Goal: Answer question/provide support: Share knowledge or assist other users

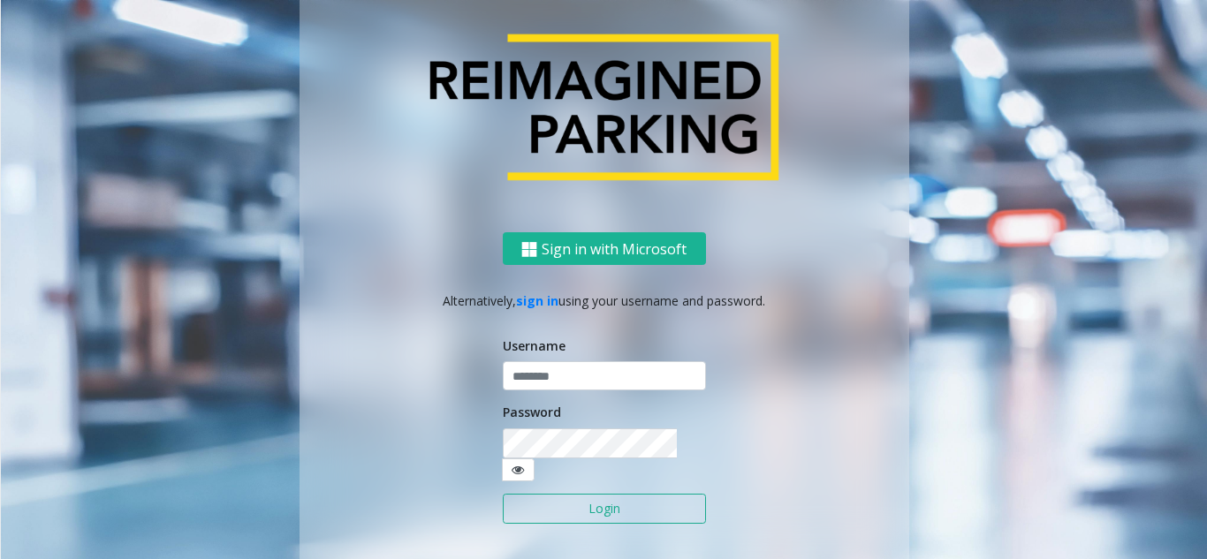
click at [534, 392] on input "text" at bounding box center [604, 377] width 203 height 30
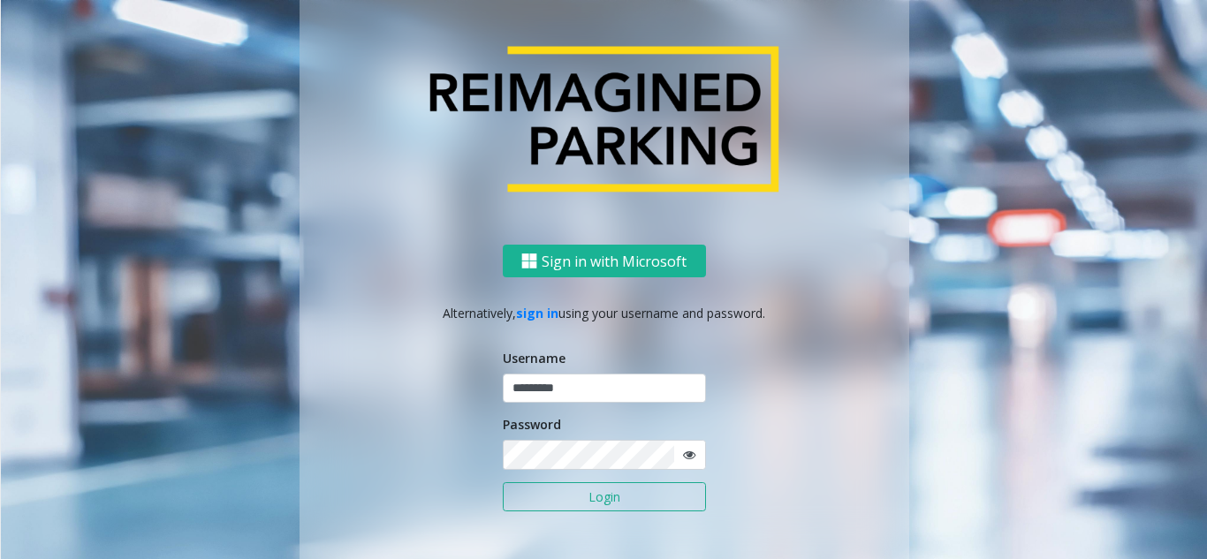
type input "*********"
click at [503, 482] on button "Login" at bounding box center [604, 497] width 203 height 30
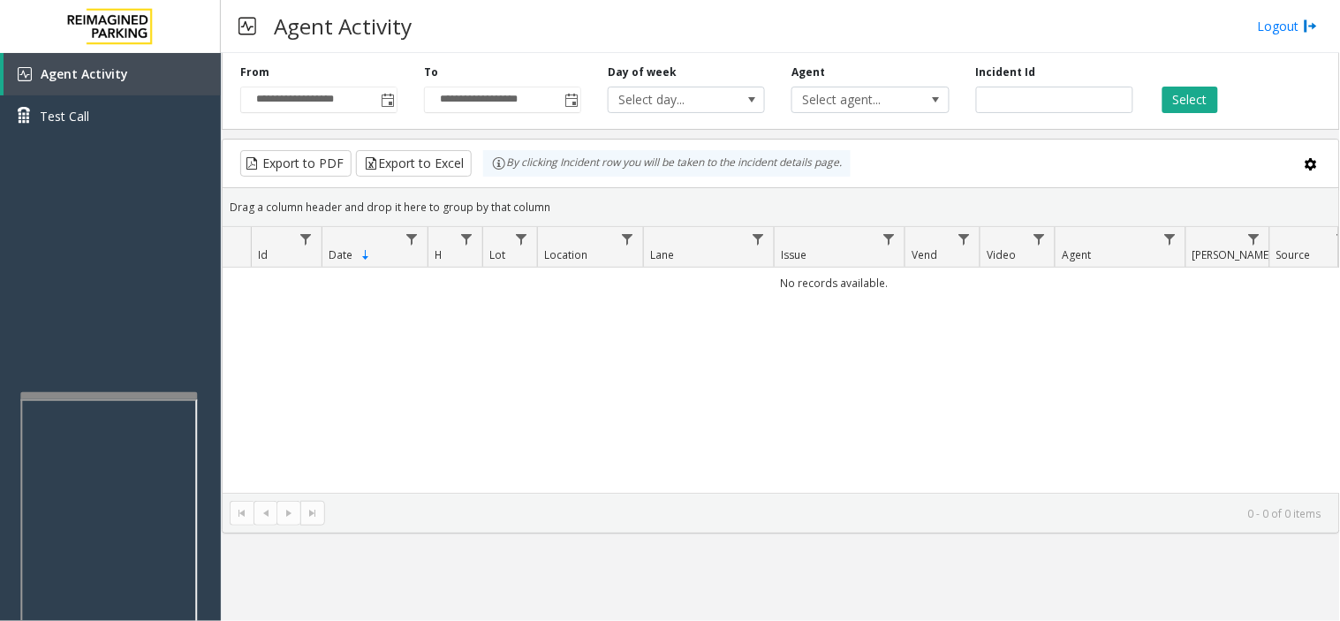
click at [115, 395] on div at bounding box center [108, 395] width 177 height 7
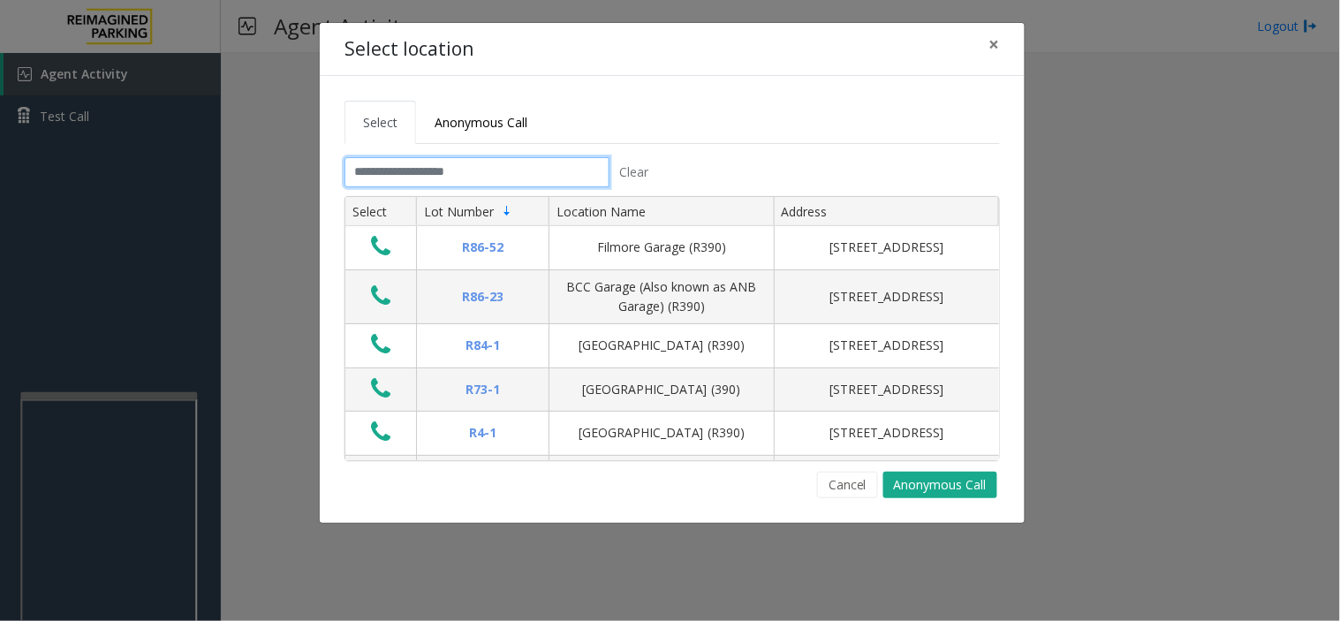
click at [493, 173] on input "text" at bounding box center [477, 172] width 265 height 30
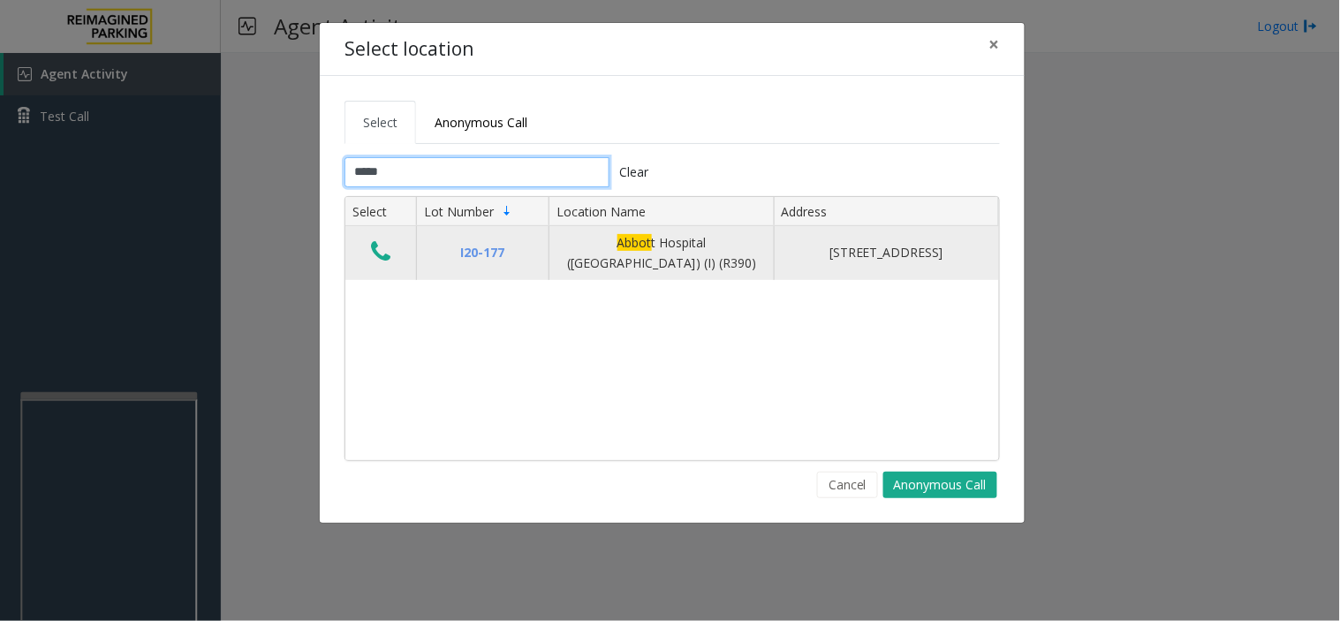
type input "*****"
click at [385, 253] on icon "Data table" at bounding box center [380, 251] width 19 height 25
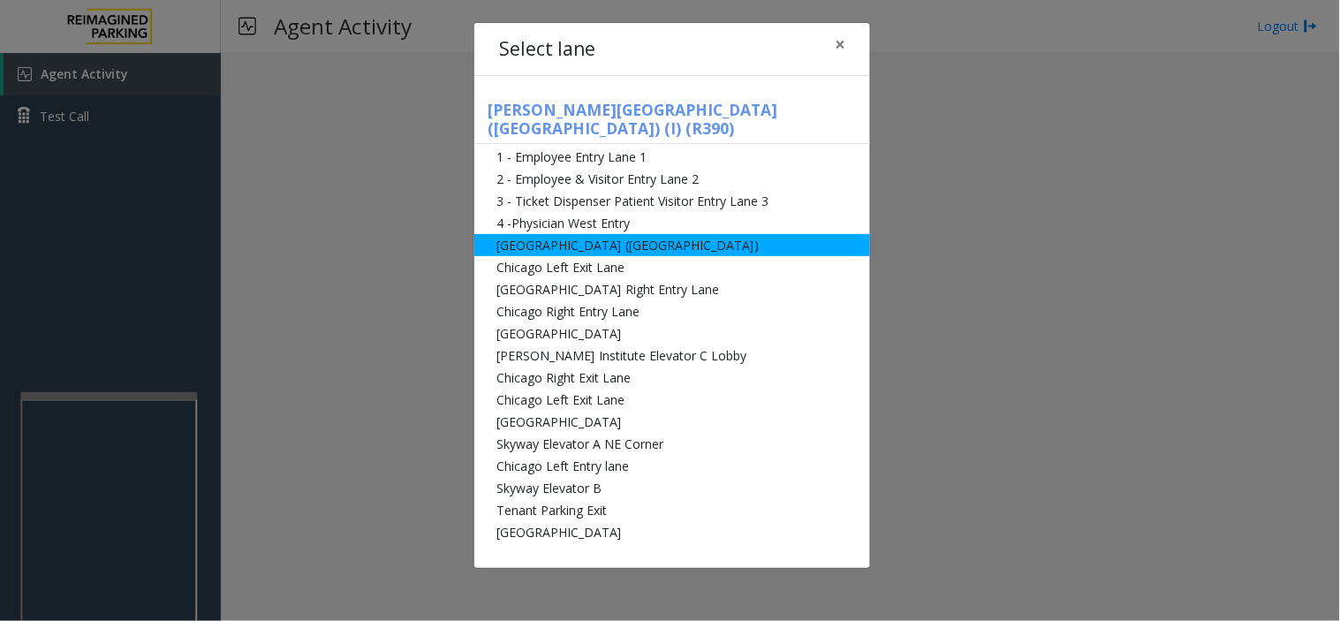
click at [599, 234] on li "[GEOGRAPHIC_DATA] ([GEOGRAPHIC_DATA])" at bounding box center [672, 245] width 396 height 22
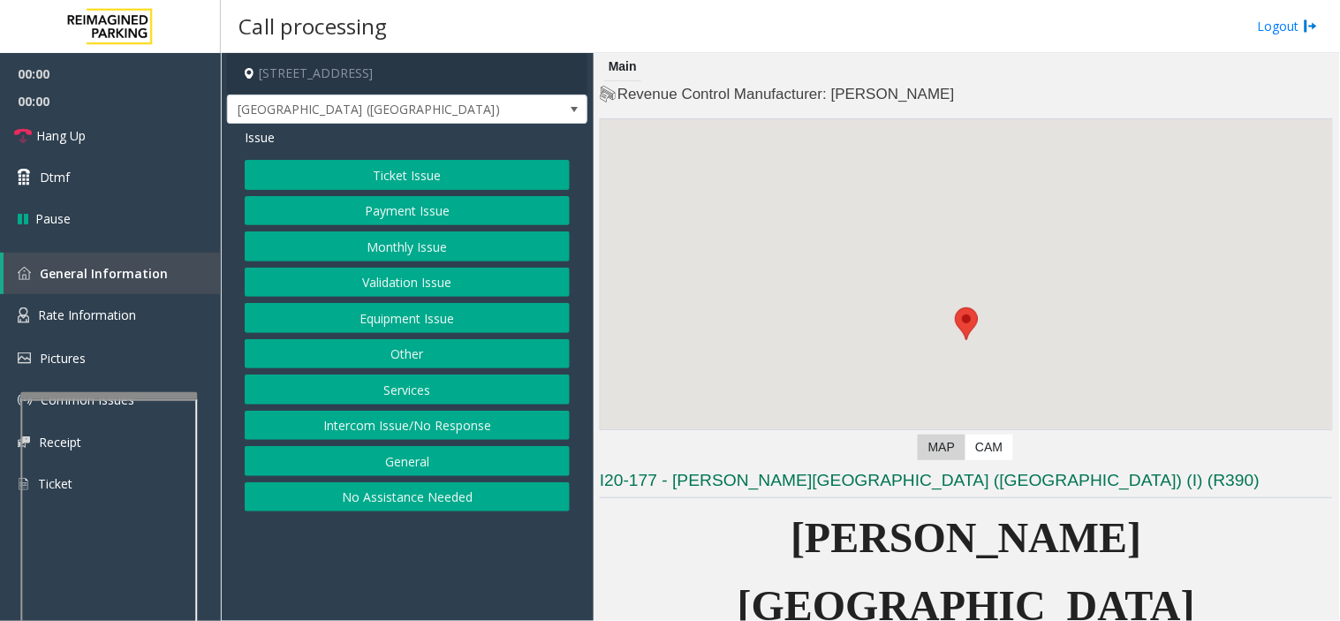
click at [427, 425] on button "Intercom Issue/No Response" at bounding box center [407, 426] width 325 height 30
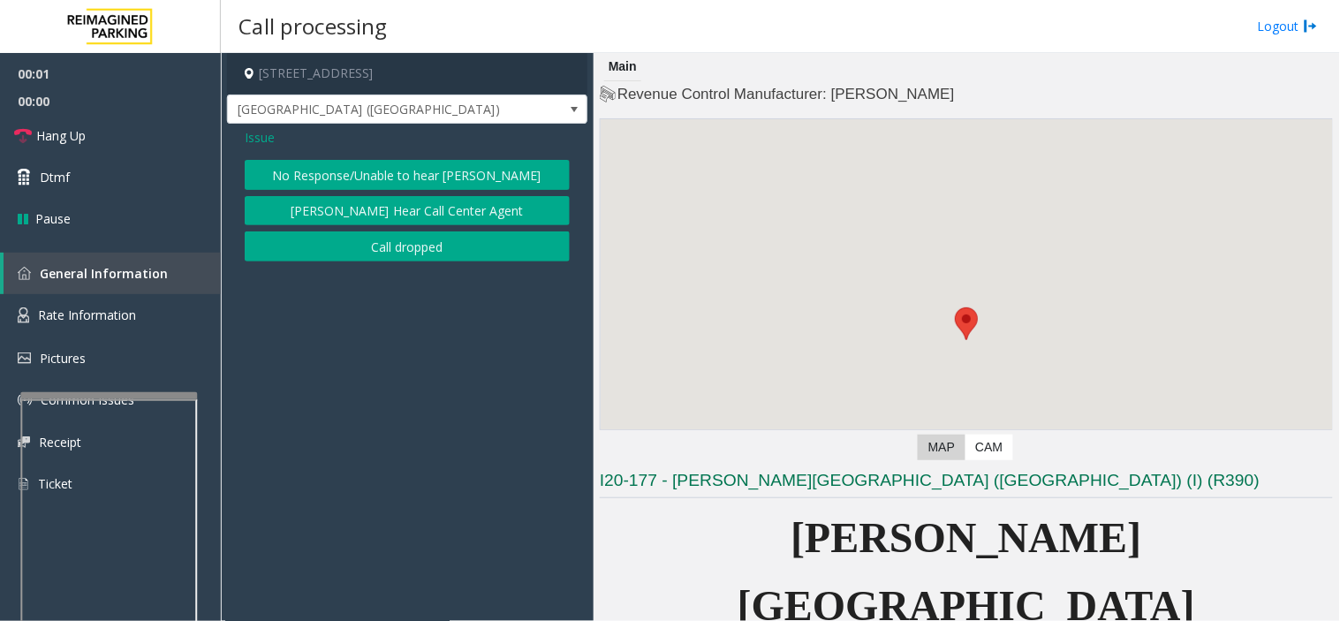
click at [428, 249] on button "Call dropped" at bounding box center [407, 246] width 325 height 30
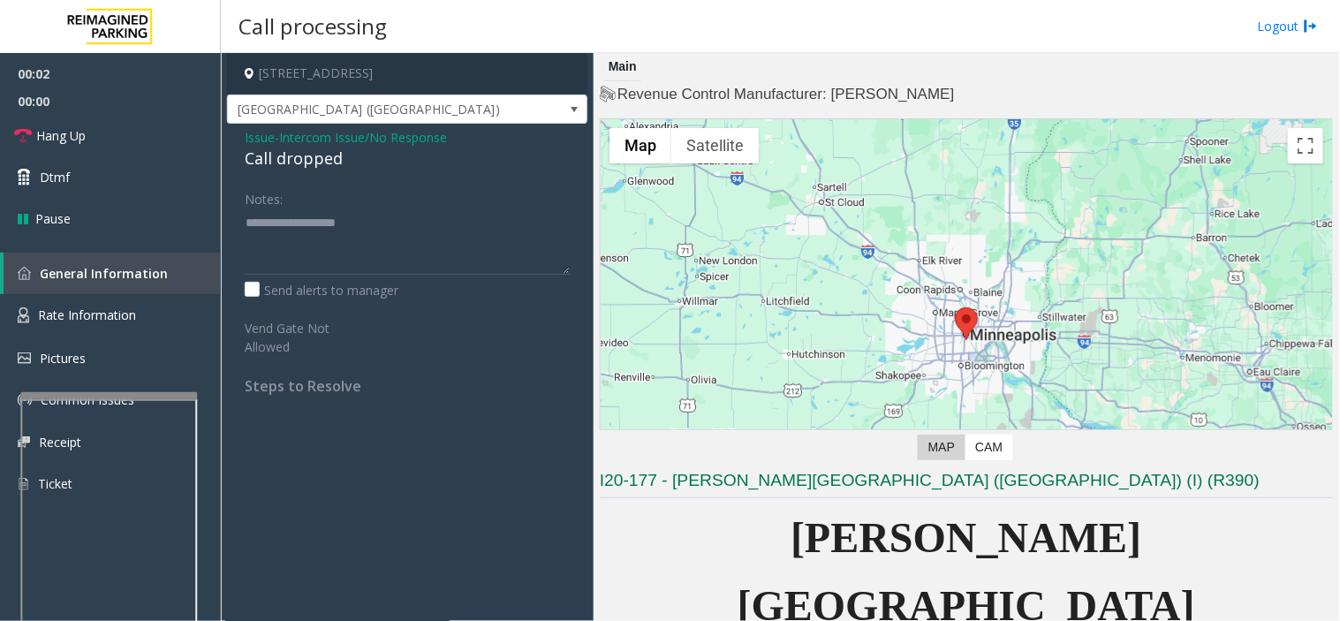
click at [338, 136] on span "Intercom Issue/No Response" at bounding box center [363, 137] width 168 height 19
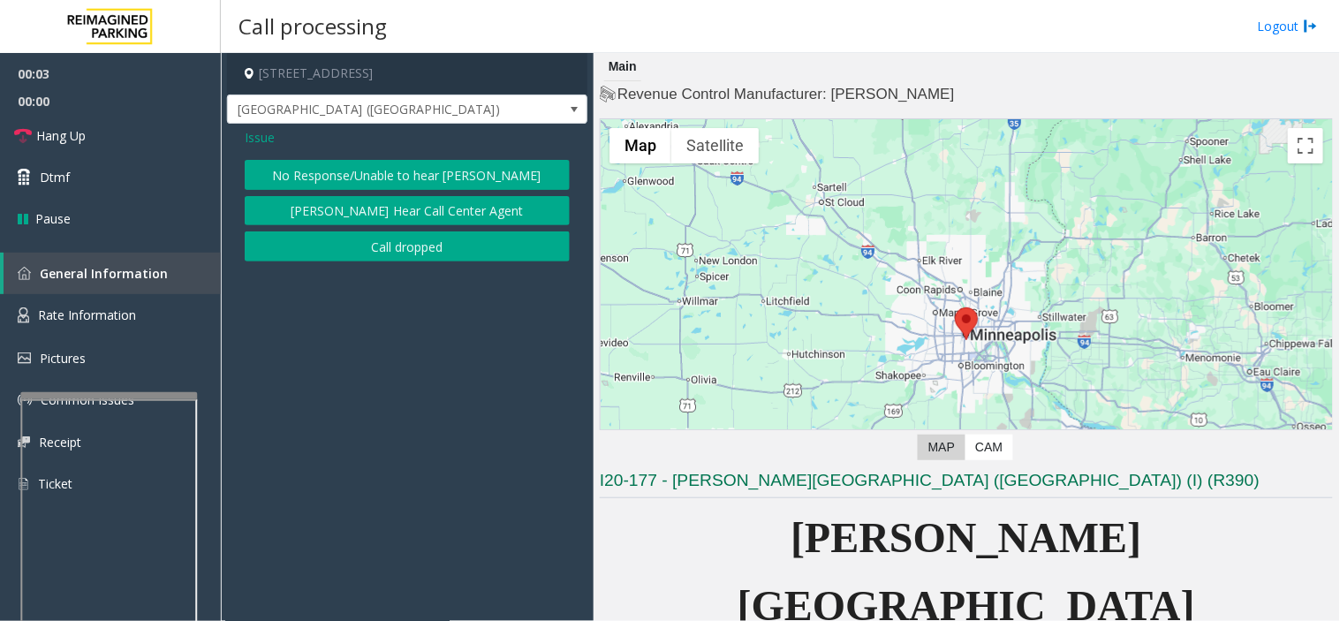
click at [367, 177] on button "No Response/Unable to hear [PERSON_NAME]" at bounding box center [407, 175] width 325 height 30
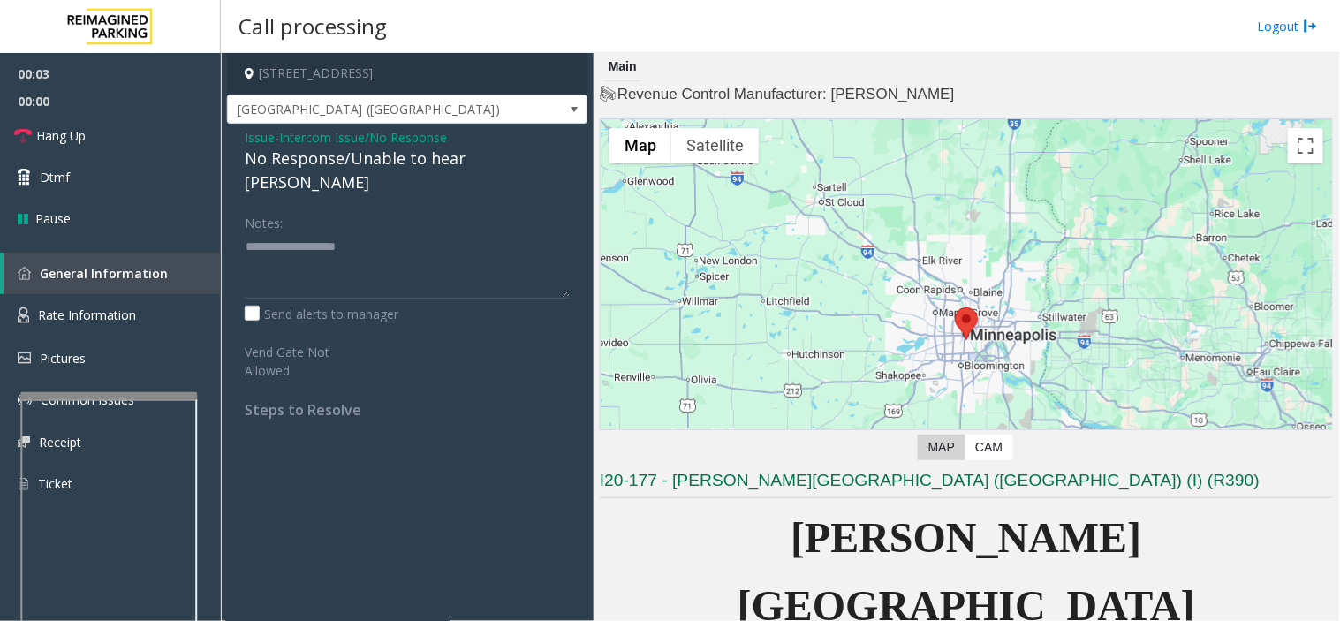
click at [353, 150] on div "No Response/Unable to hear [PERSON_NAME]" at bounding box center [407, 171] width 325 height 48
type textarea "**********"
click at [184, 121] on link "Hang Up" at bounding box center [110, 136] width 221 height 42
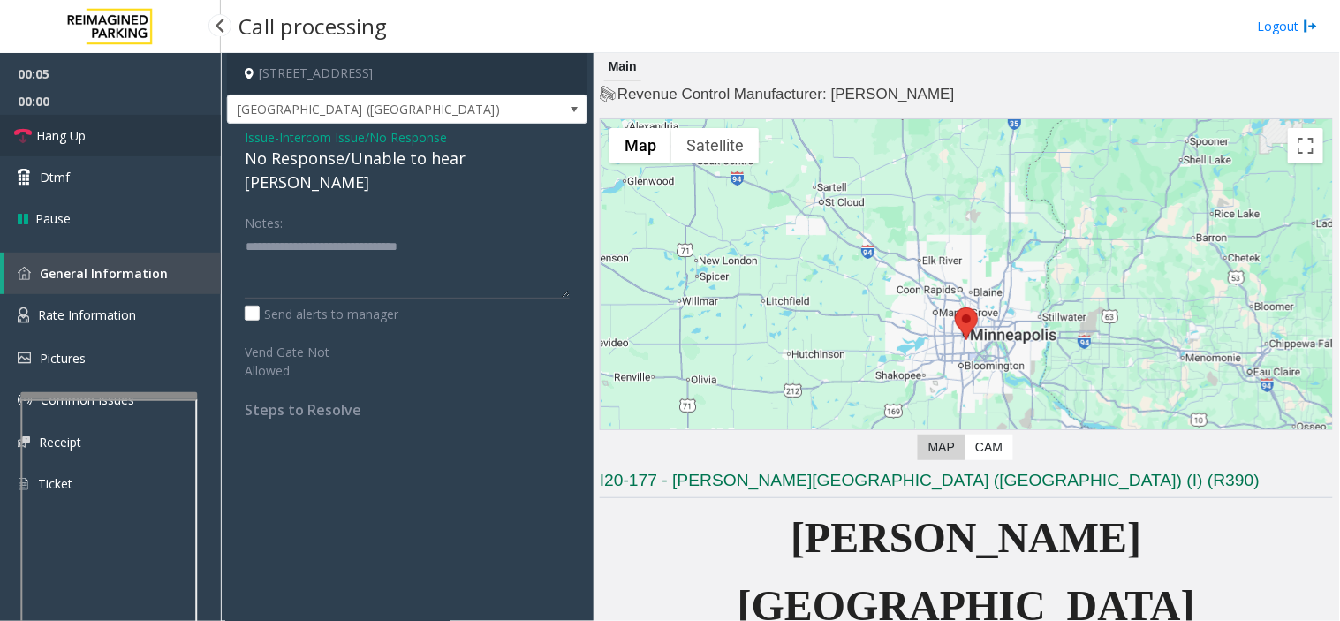
click at [184, 121] on link "Hang Up" at bounding box center [110, 136] width 221 height 42
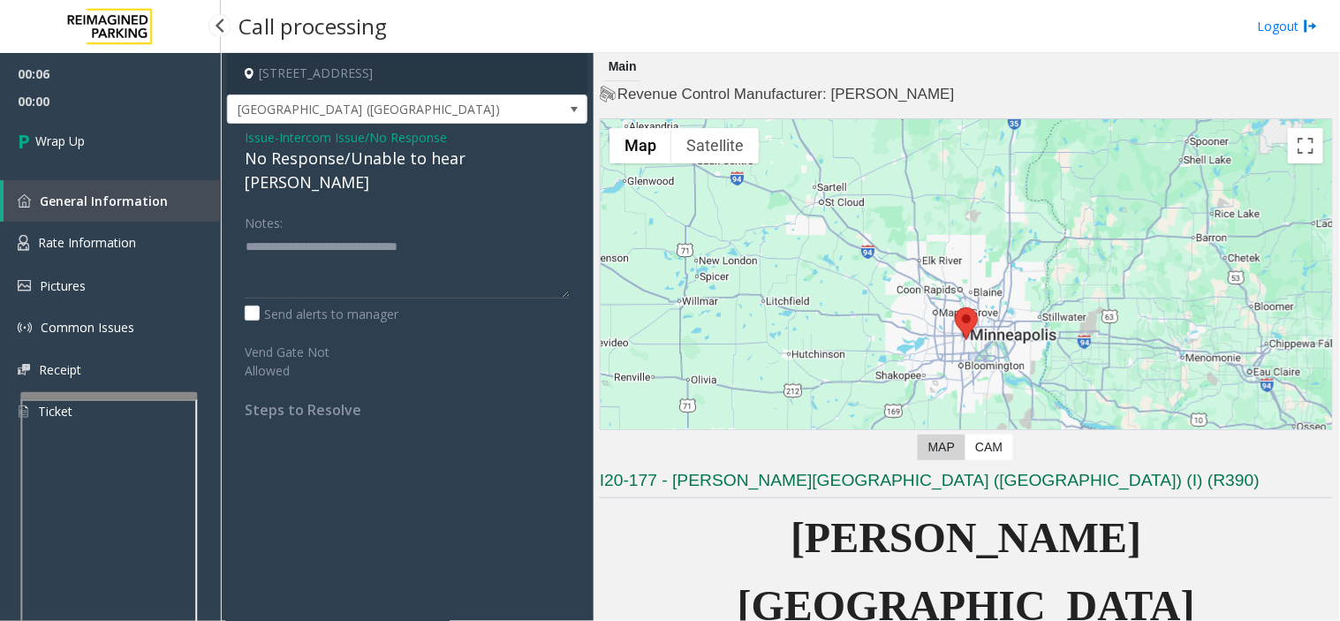
click at [184, 121] on link "Wrap Up" at bounding box center [110, 141] width 221 height 52
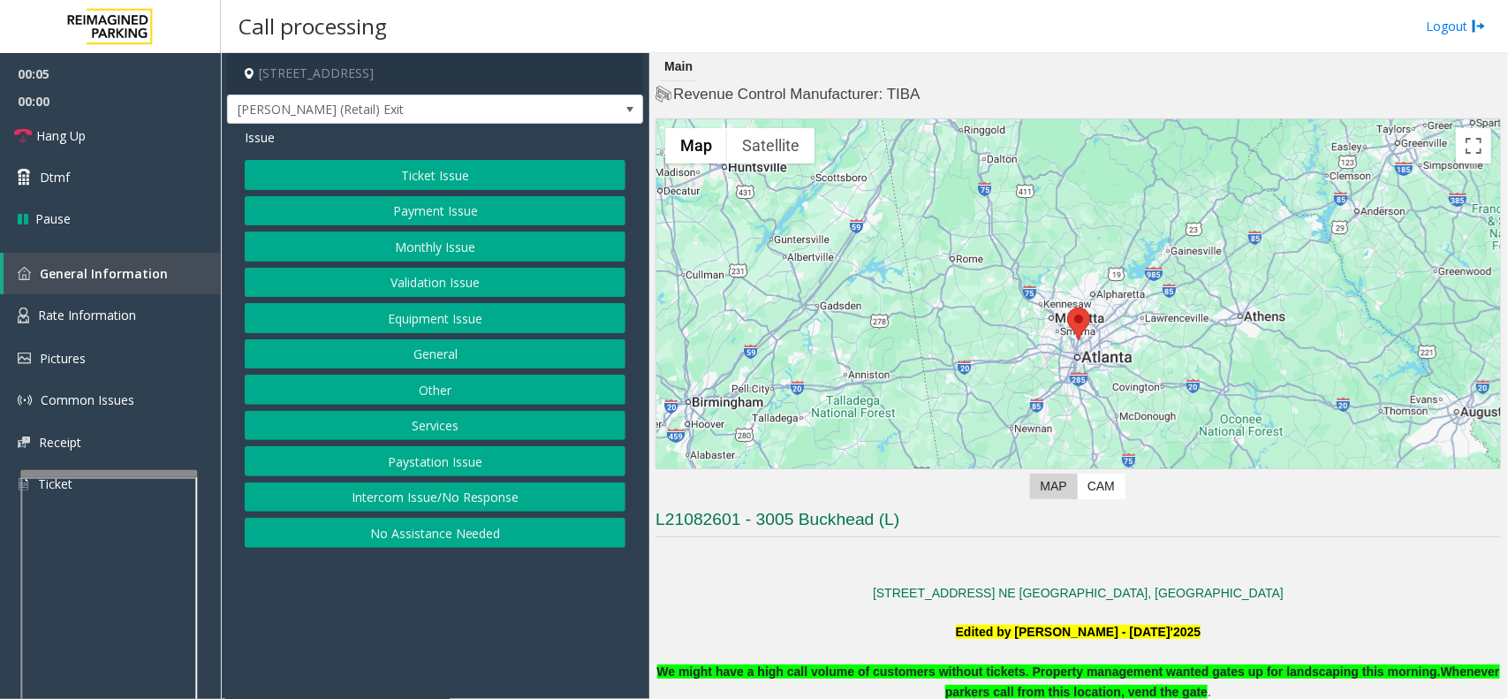
click at [465, 175] on button "Ticket Issue" at bounding box center [435, 175] width 381 height 30
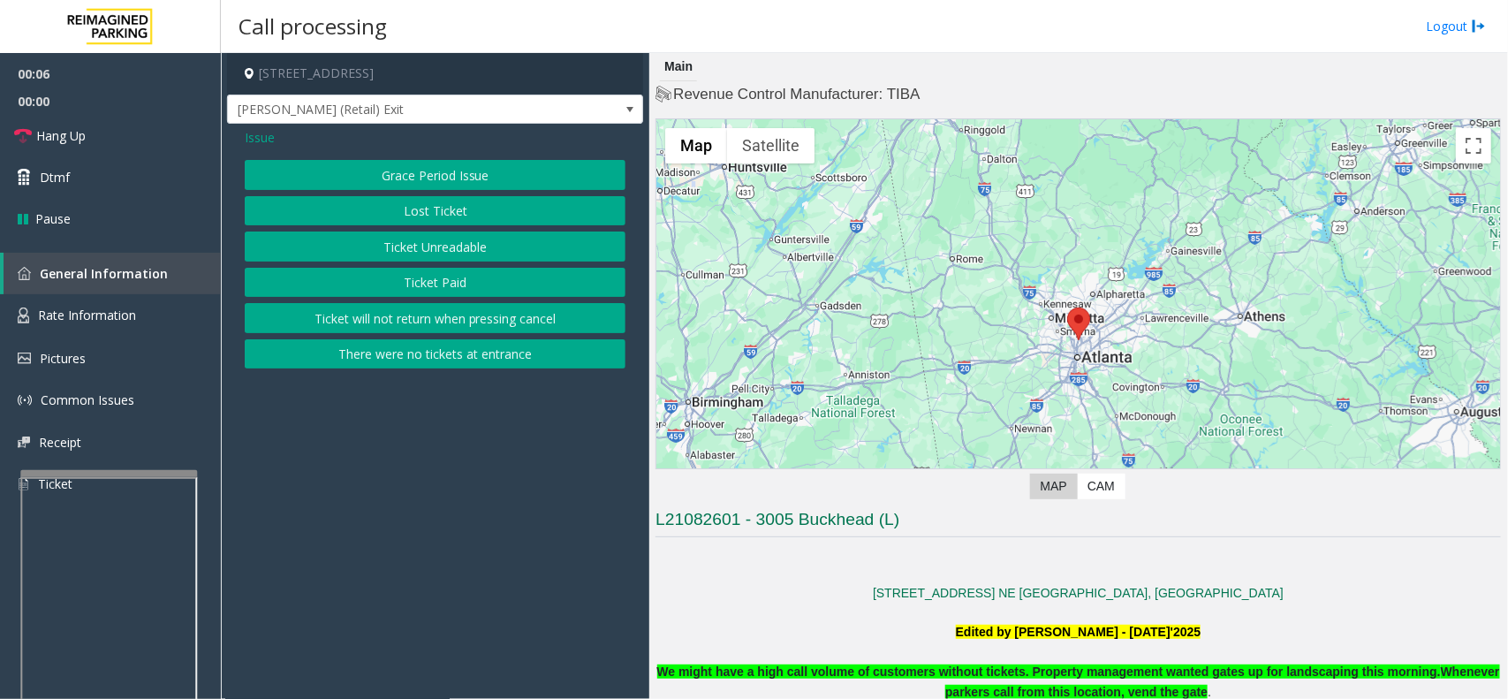
click at [491, 350] on button "There were no tickets at entrance" at bounding box center [435, 354] width 381 height 30
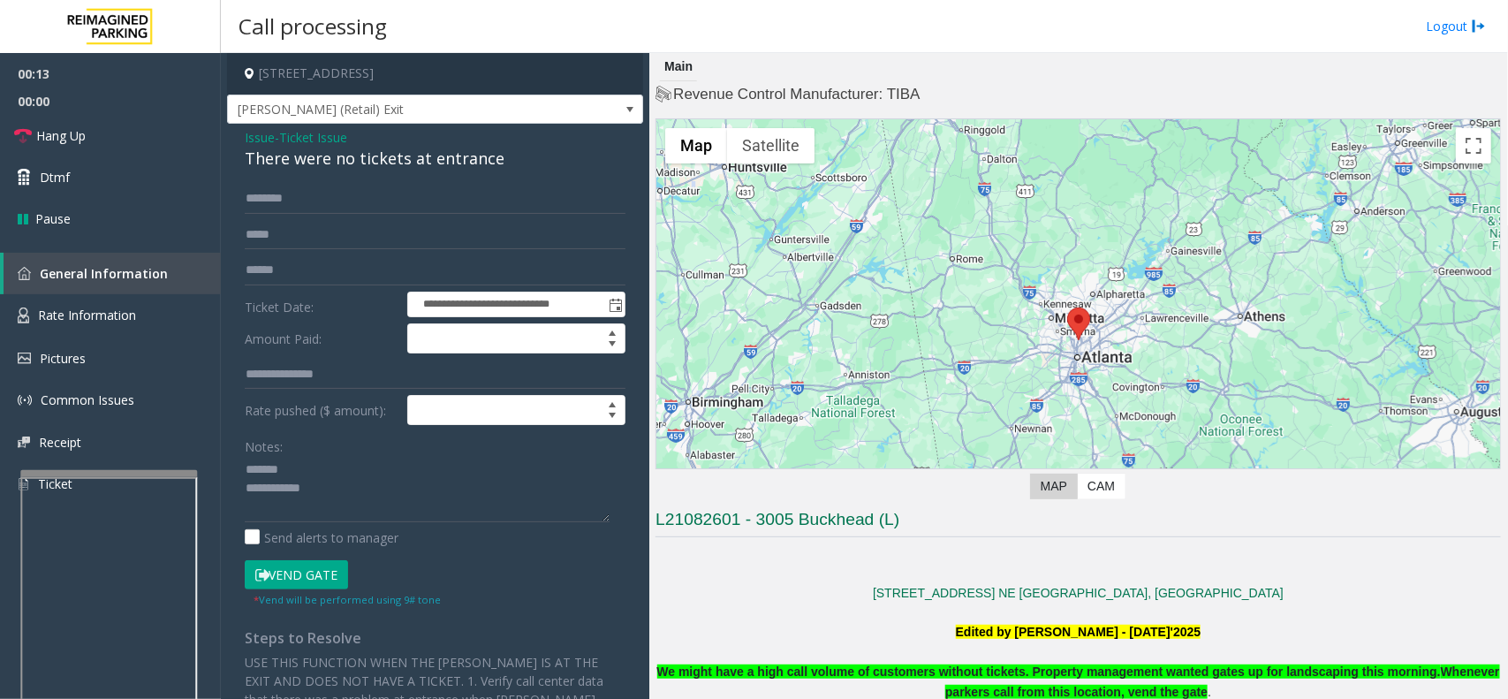
click at [319, 164] on div "There were no tickets at entrance" at bounding box center [435, 159] width 381 height 24
click at [439, 474] on textarea at bounding box center [427, 489] width 365 height 66
click at [318, 486] on textarea at bounding box center [427, 489] width 365 height 66
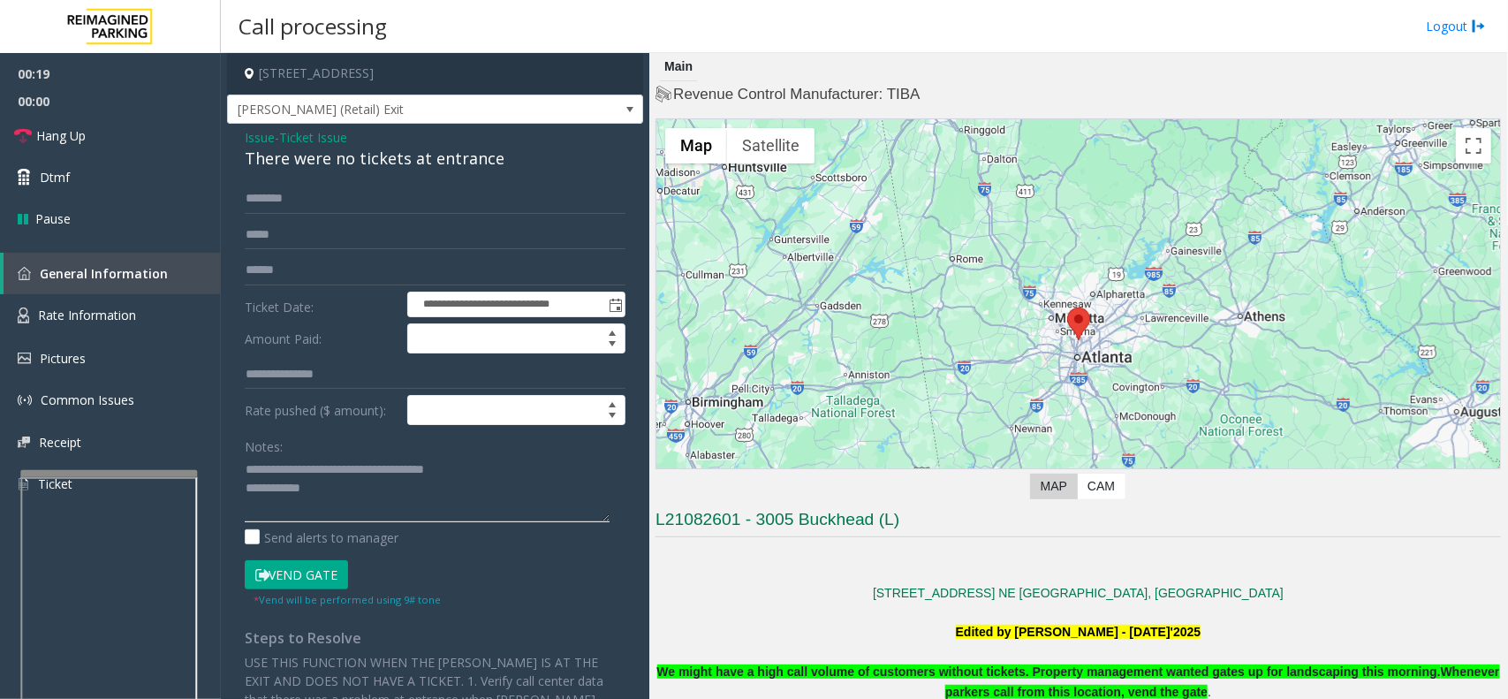
click at [359, 501] on textarea at bounding box center [427, 489] width 365 height 66
click at [321, 558] on button "Vend Gate" at bounding box center [296, 575] width 103 height 30
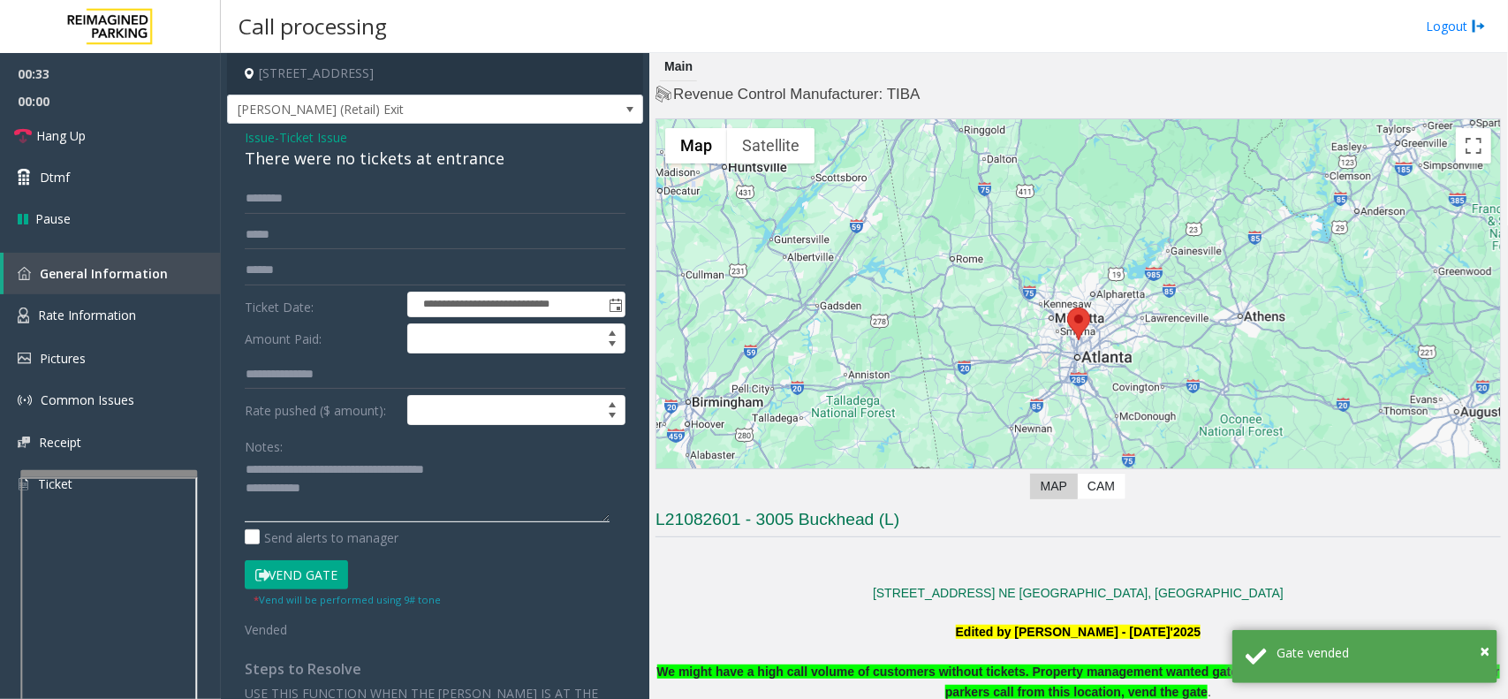
click at [360, 500] on textarea at bounding box center [427, 489] width 365 height 66
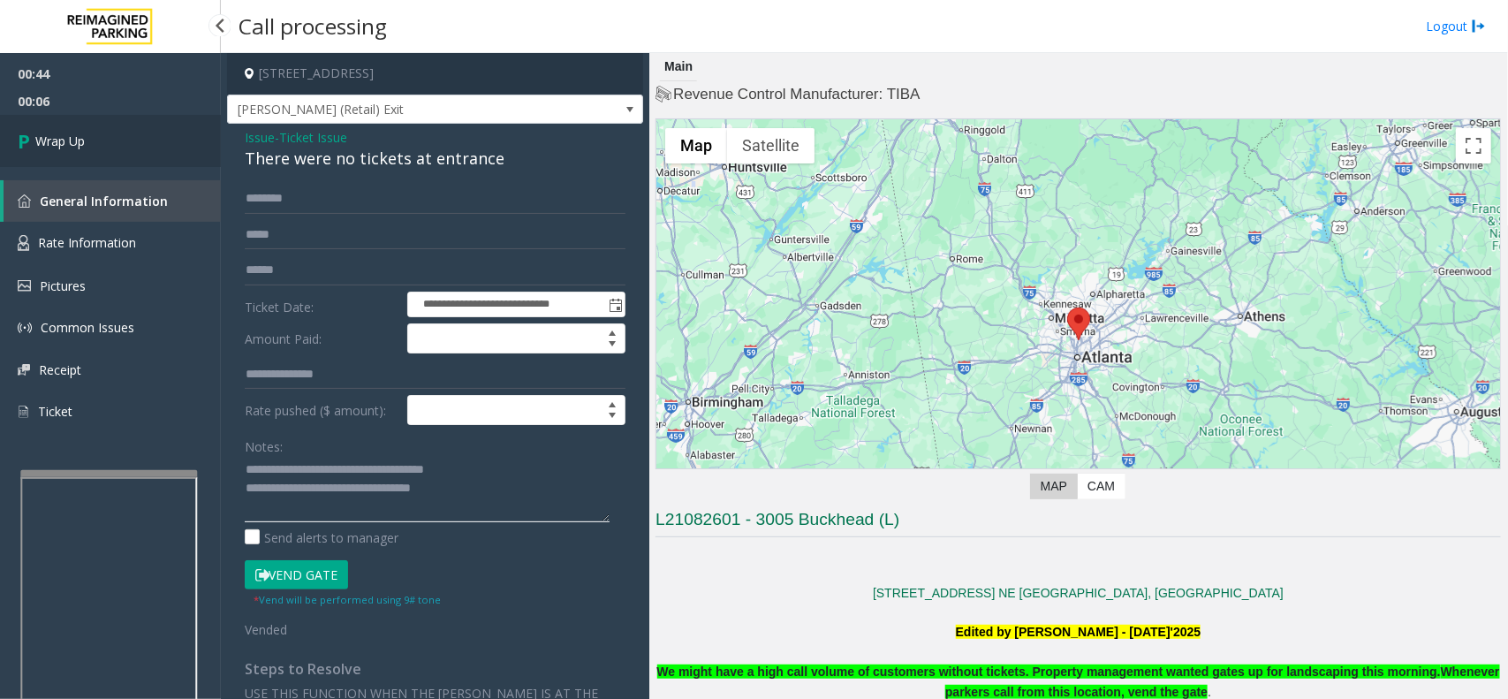
type textarea "**********"
click at [117, 156] on link "Wrap Up" at bounding box center [110, 141] width 221 height 52
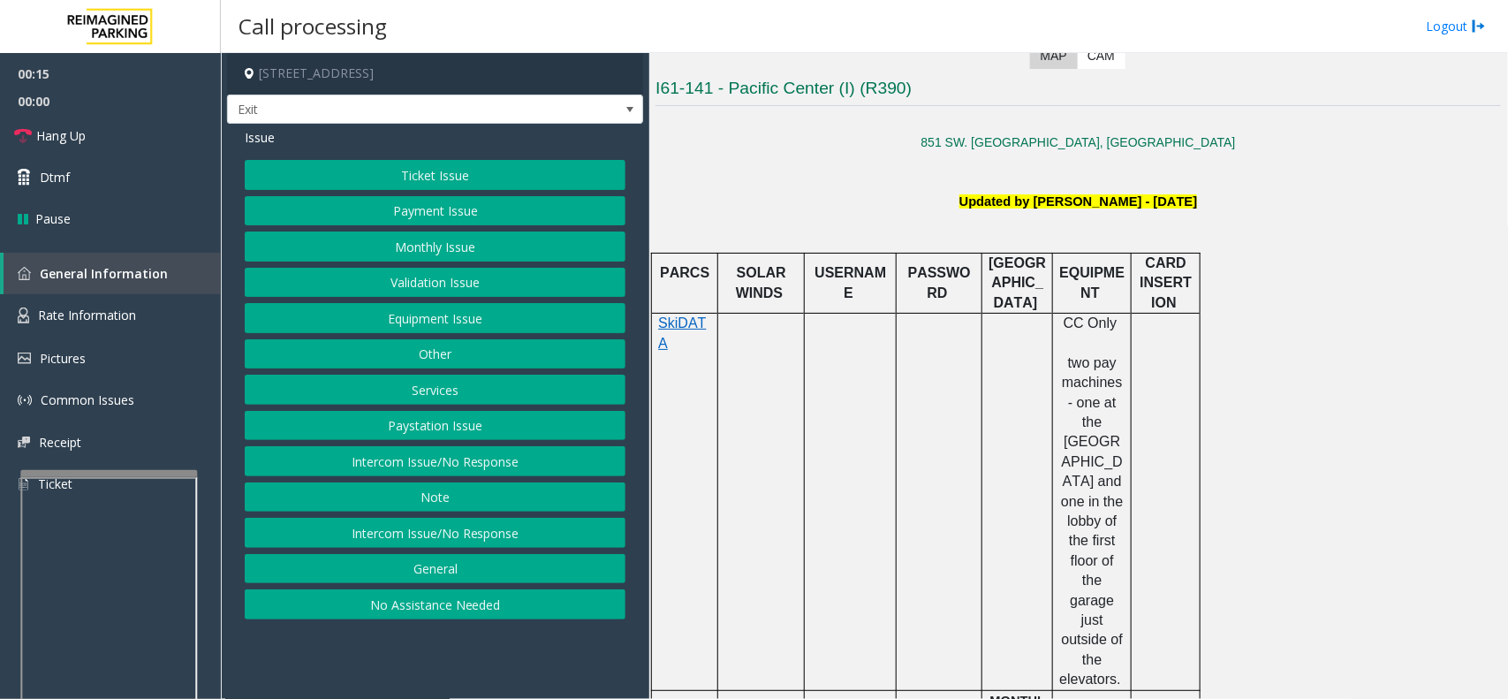
scroll to position [541, 0]
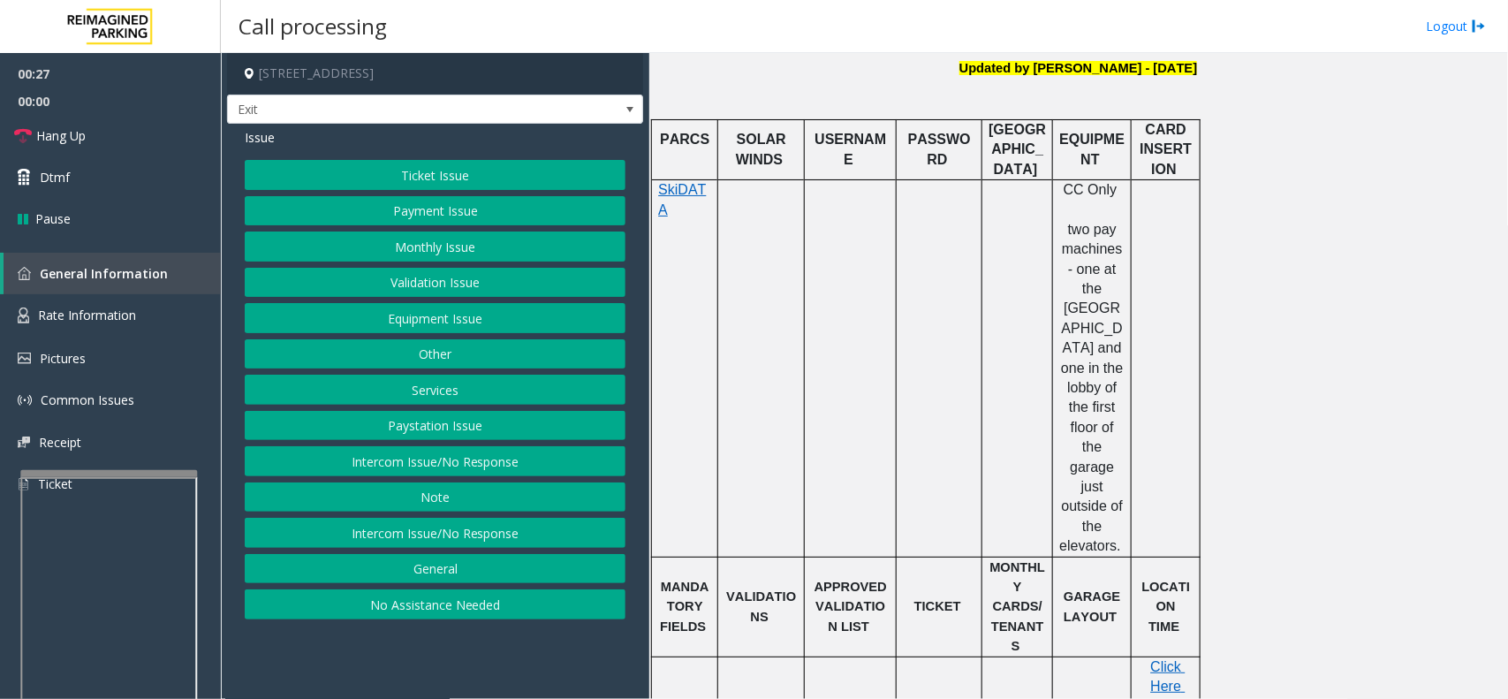
click at [434, 215] on button "Payment Issue" at bounding box center [435, 211] width 381 height 30
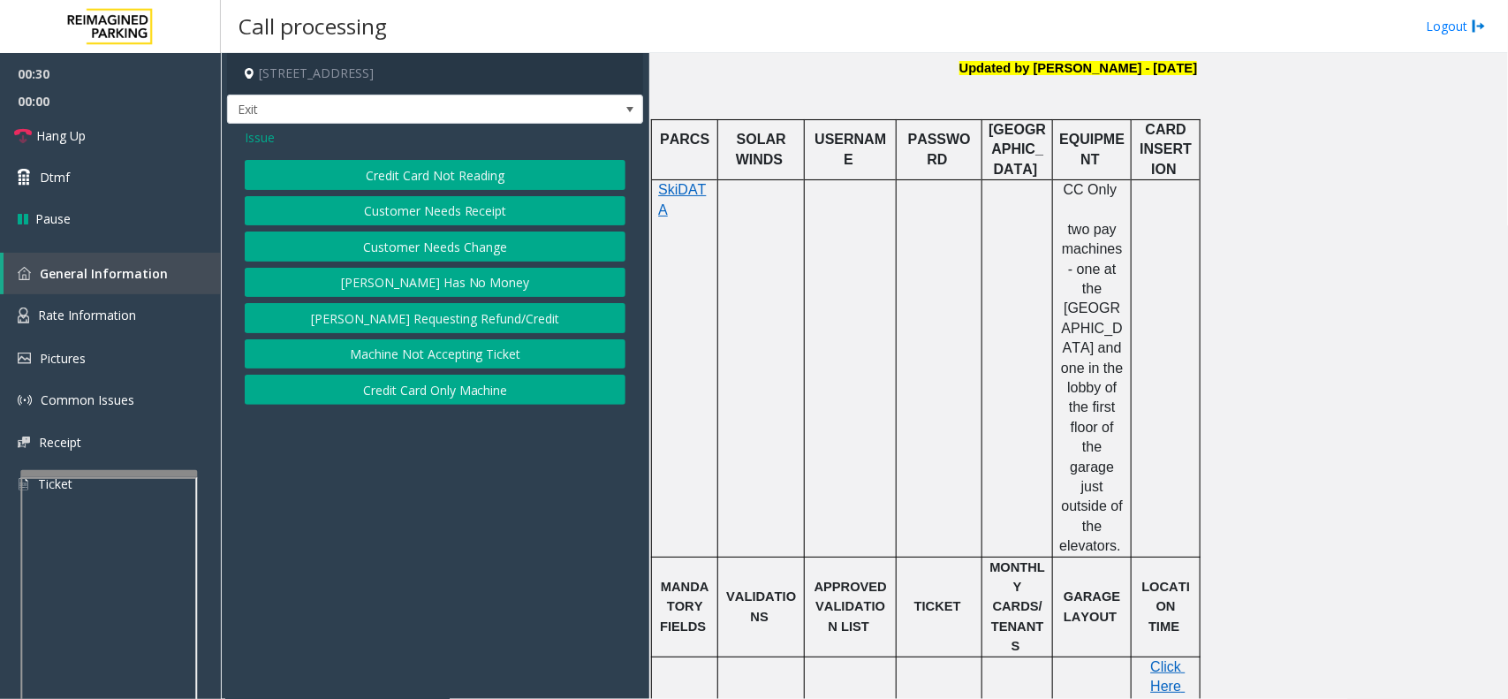
click at [258, 140] on span "Issue" at bounding box center [260, 137] width 30 height 19
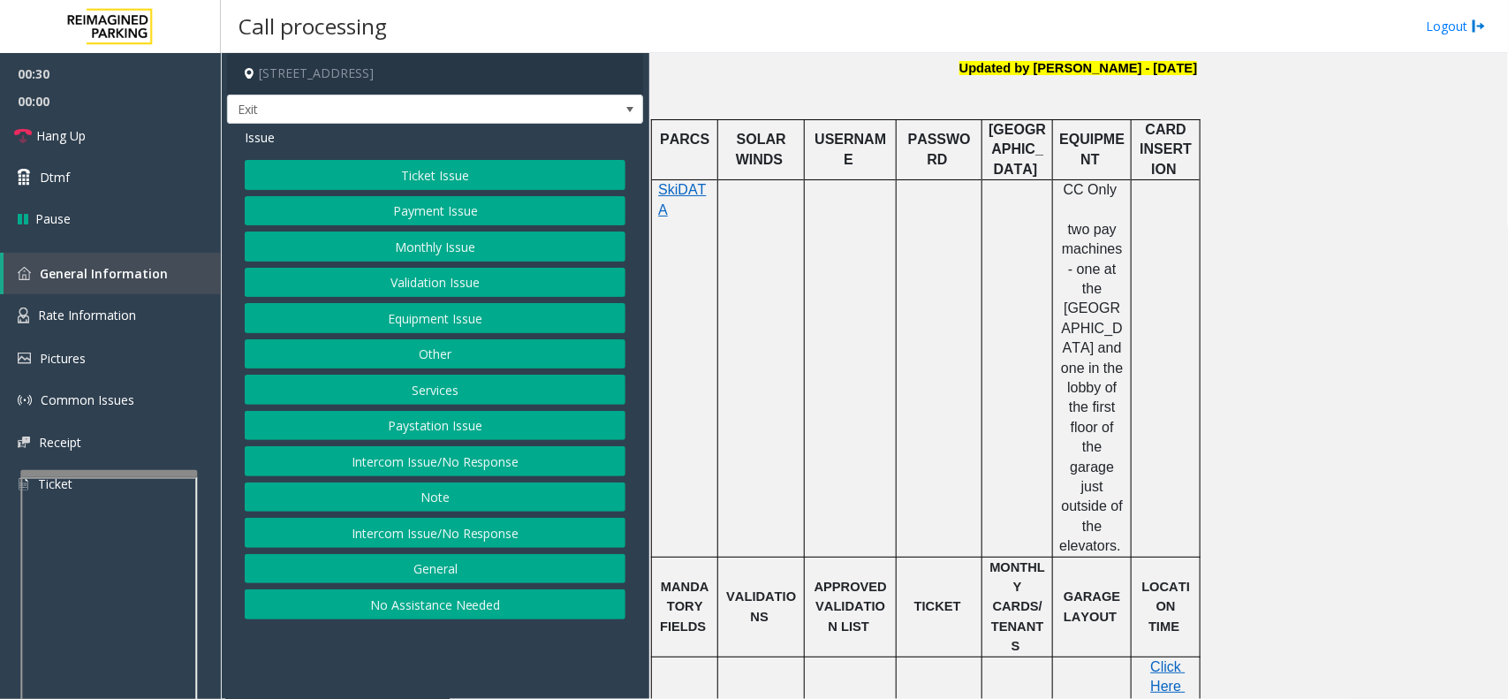
click at [394, 248] on button "Monthly Issue" at bounding box center [435, 246] width 381 height 30
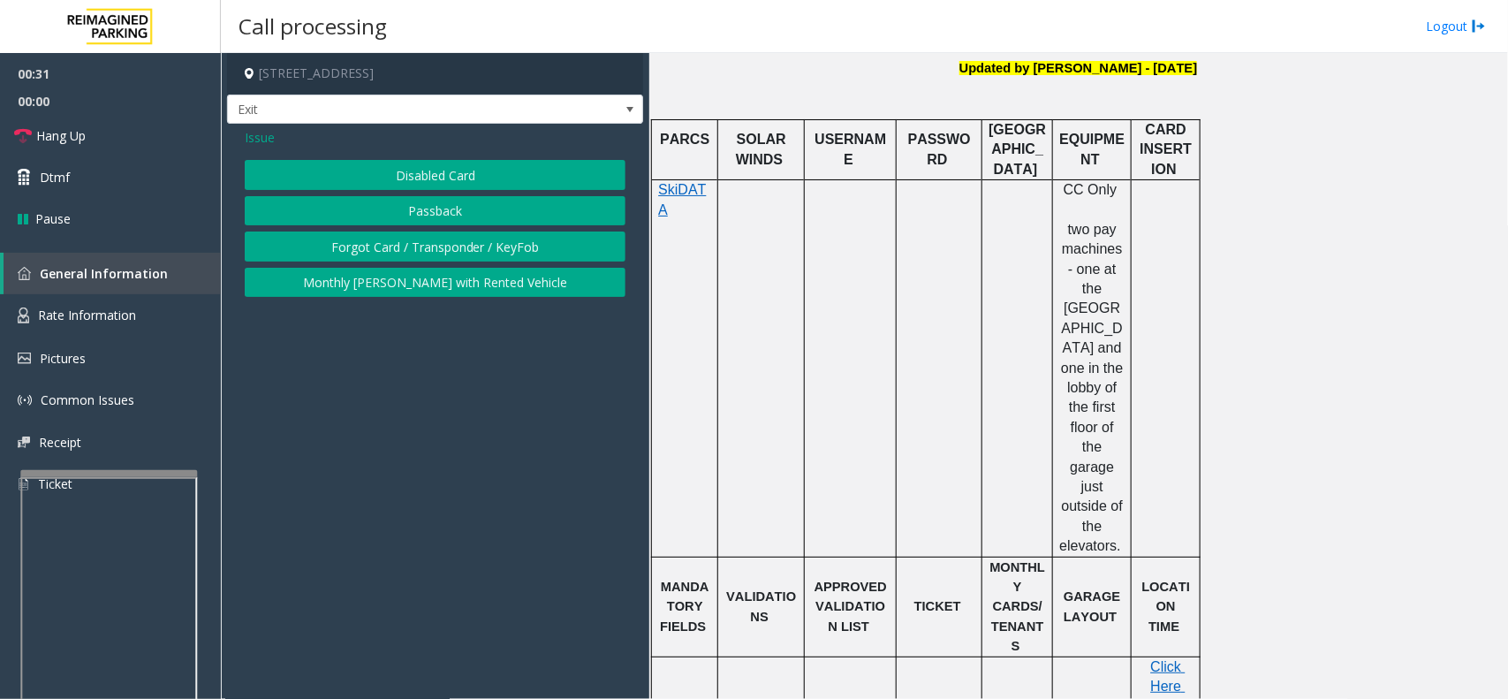
click at [393, 237] on button "Forgot Card / Transponder / KeyFob" at bounding box center [435, 246] width 381 height 30
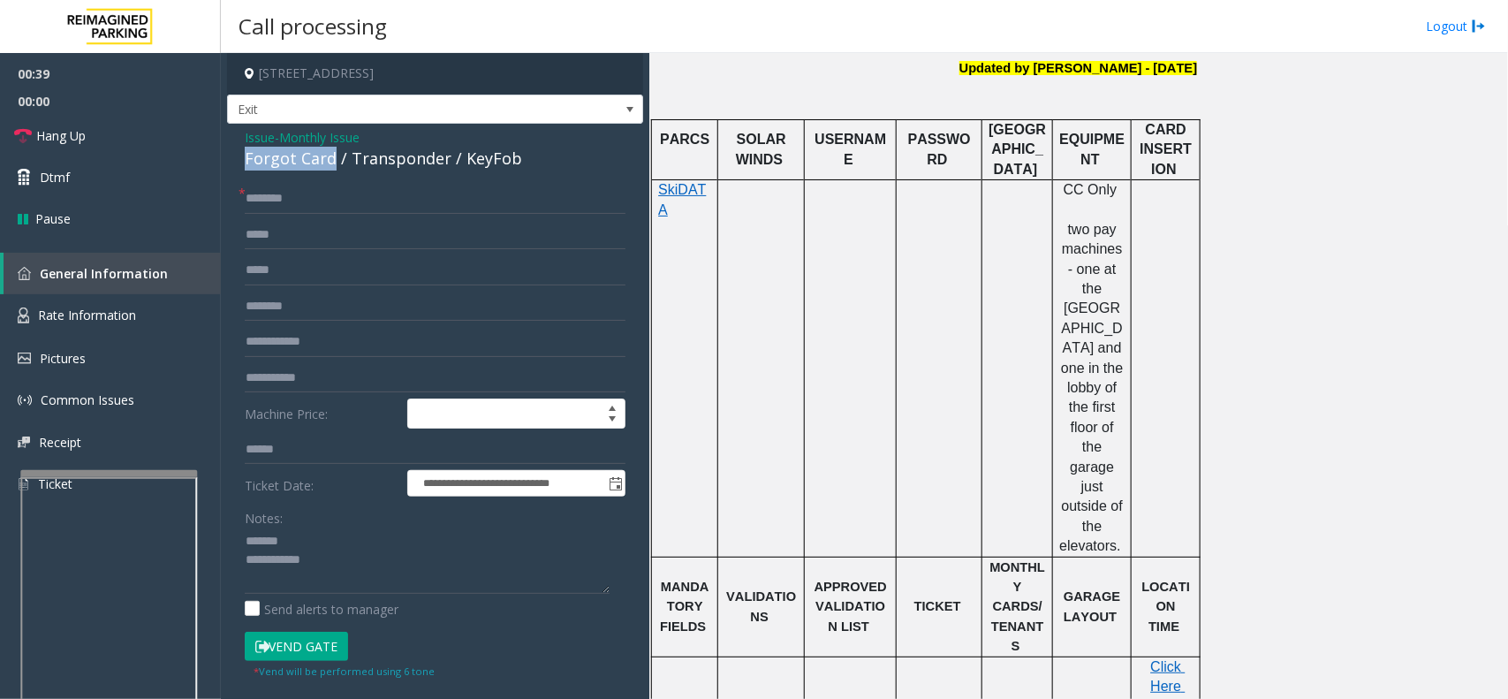
drag, startPoint x: 329, startPoint y: 156, endPoint x: 241, endPoint y: 153, distance: 88.4
click at [241, 153] on div "**********" at bounding box center [435, 526] width 416 height 804
click at [336, 558] on textarea at bounding box center [427, 560] width 365 height 66
type textarea "**********"
click at [270, 191] on input "text" at bounding box center [435, 199] width 381 height 30
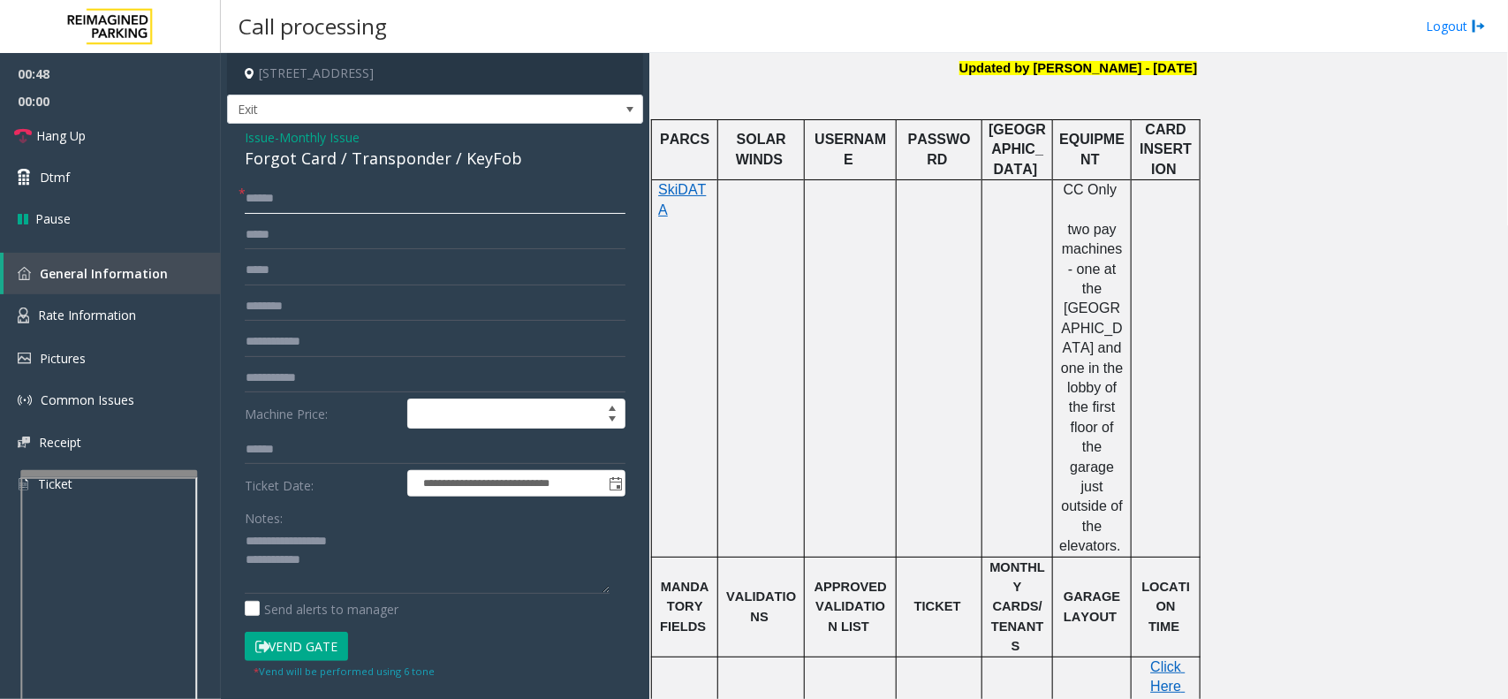
type input "*****"
click at [297, 558] on button "Vend Gate" at bounding box center [296, 647] width 103 height 30
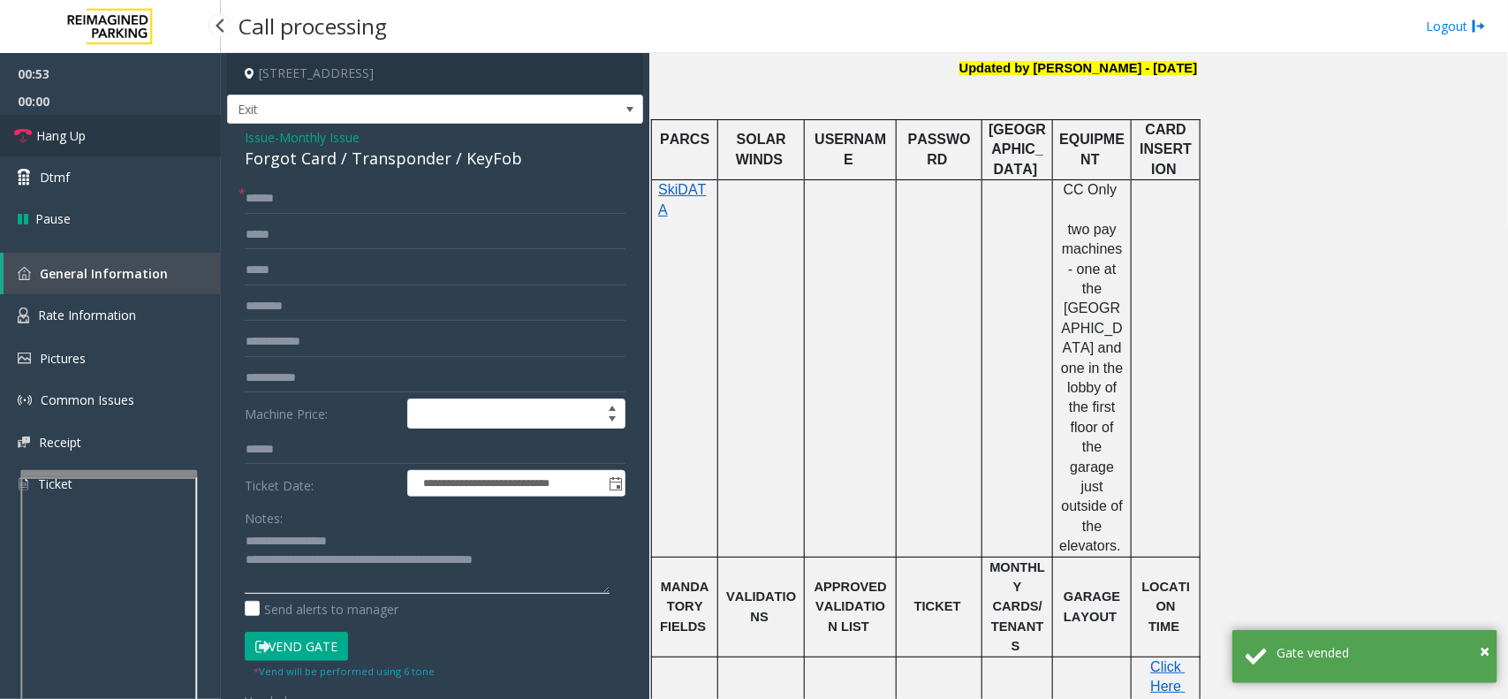
type textarea "**********"
click at [93, 137] on link "Hang Up" at bounding box center [110, 136] width 221 height 42
click at [94, 134] on link "Hang Up" at bounding box center [110, 136] width 221 height 42
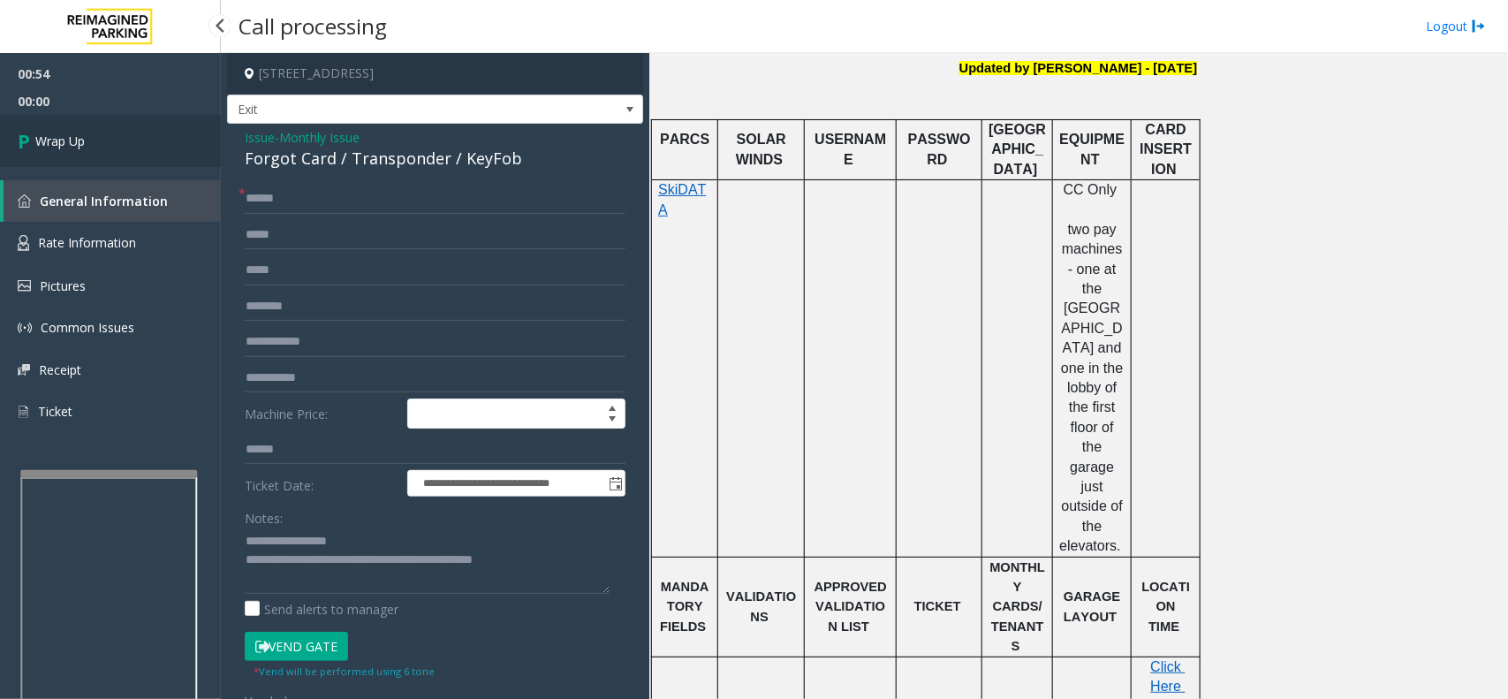
click at [97, 133] on link "Wrap Up" at bounding box center [110, 141] width 221 height 52
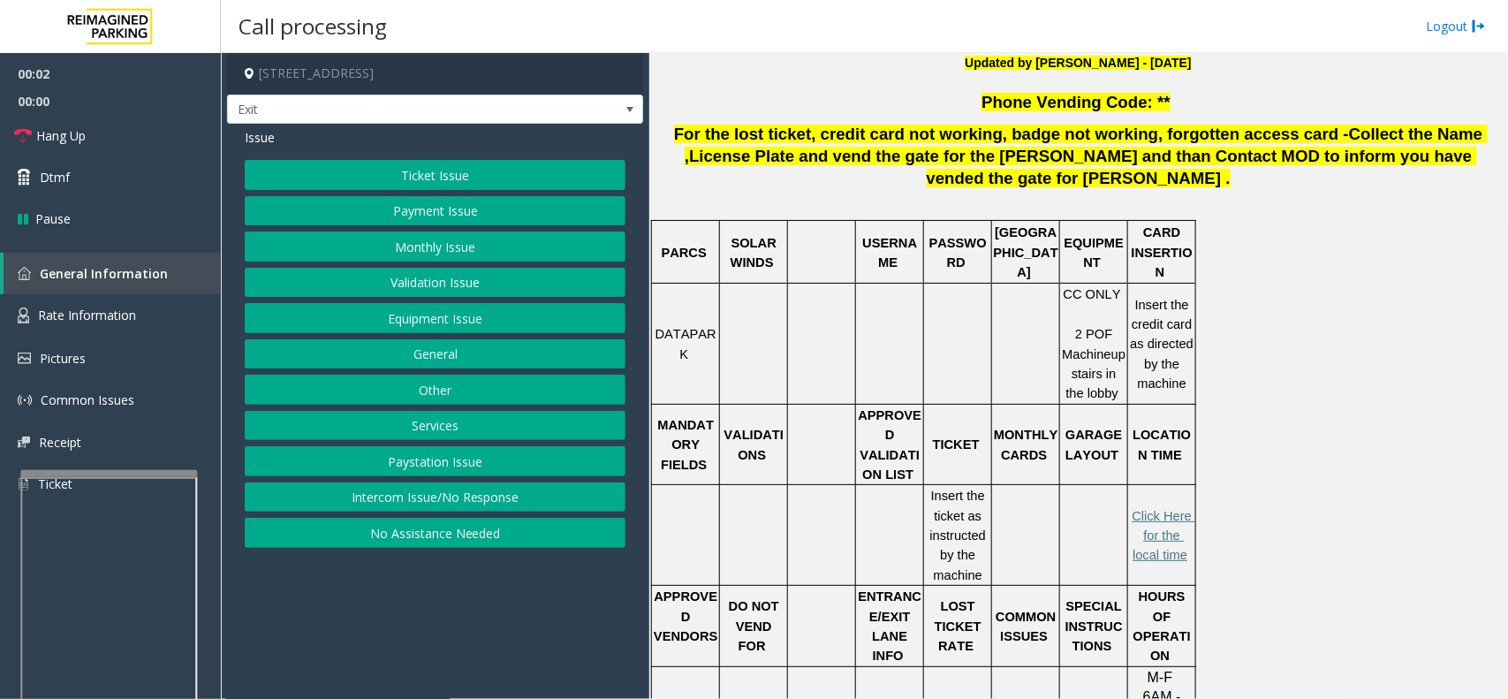
scroll to position [552, 0]
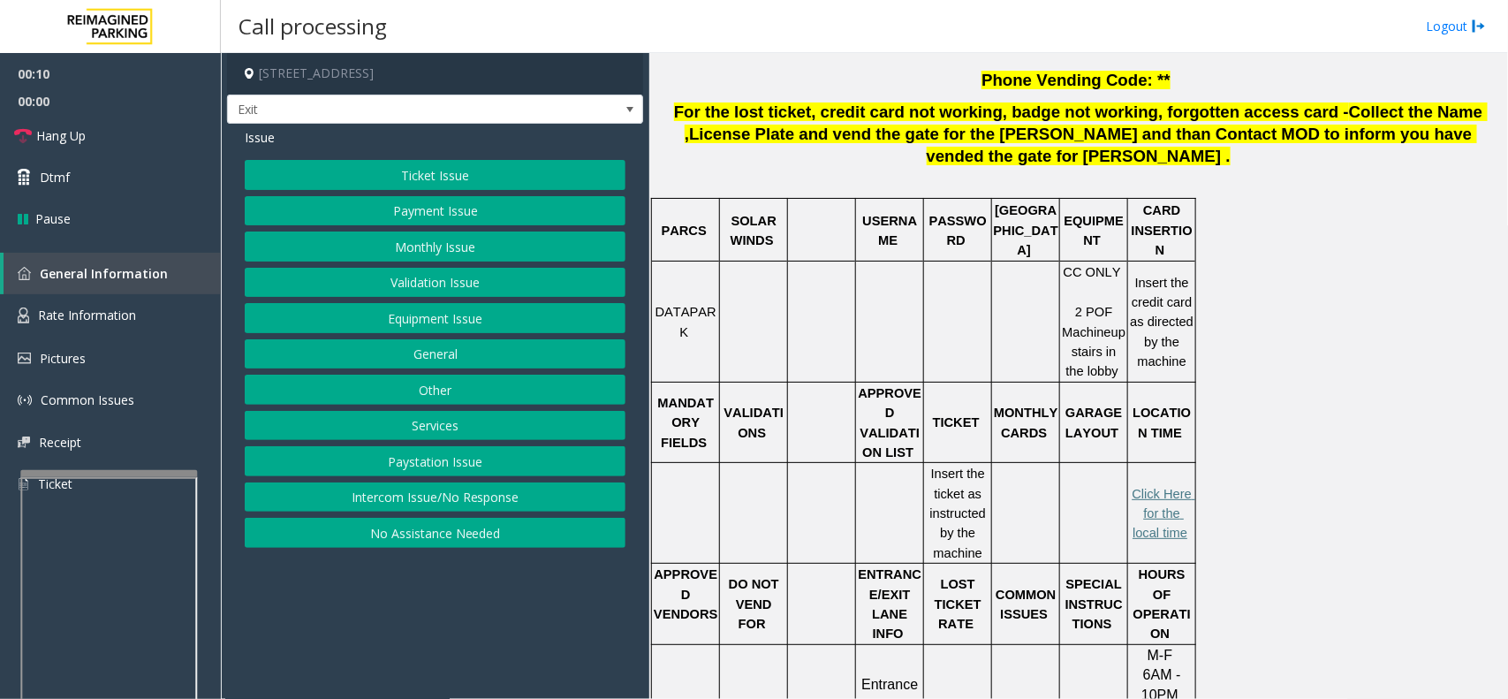
click at [492, 169] on button "Ticket Issue" at bounding box center [435, 175] width 381 height 30
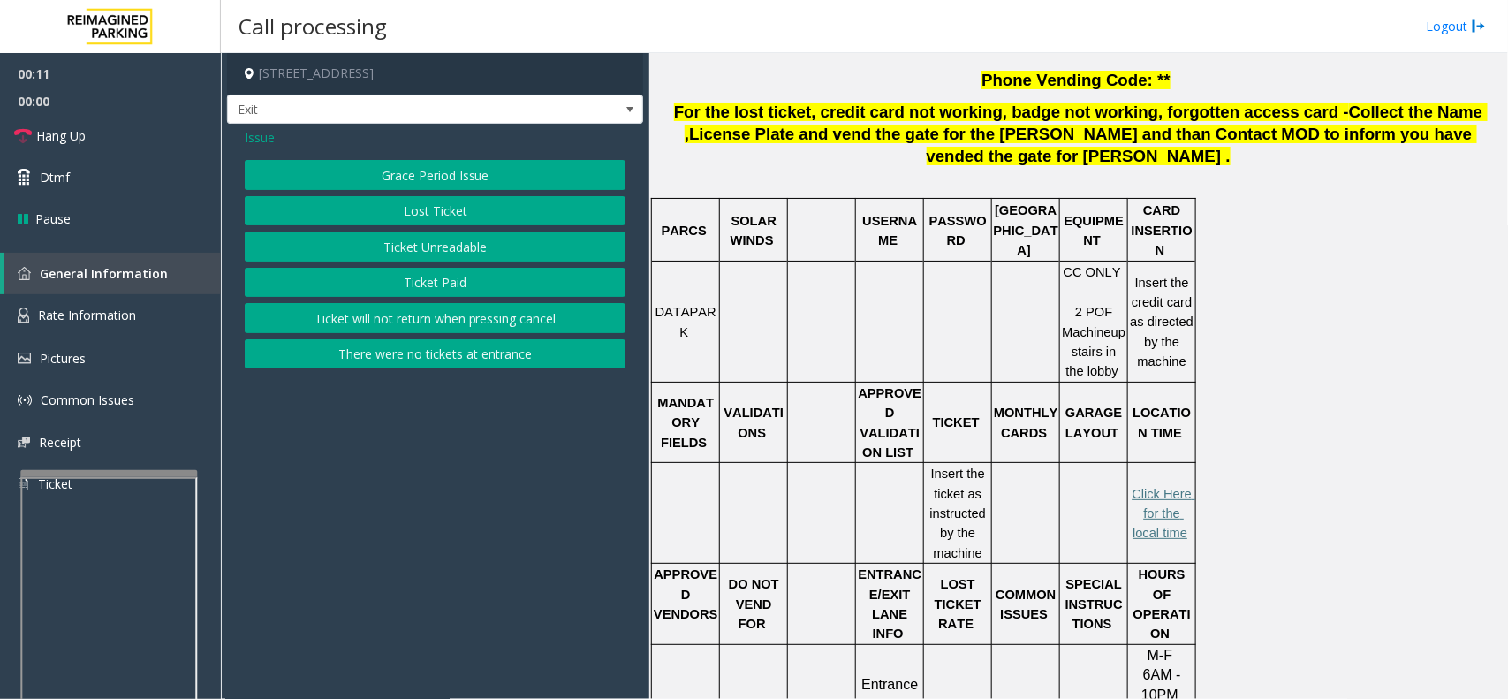
click at [487, 240] on button "Ticket Unreadable" at bounding box center [435, 246] width 381 height 30
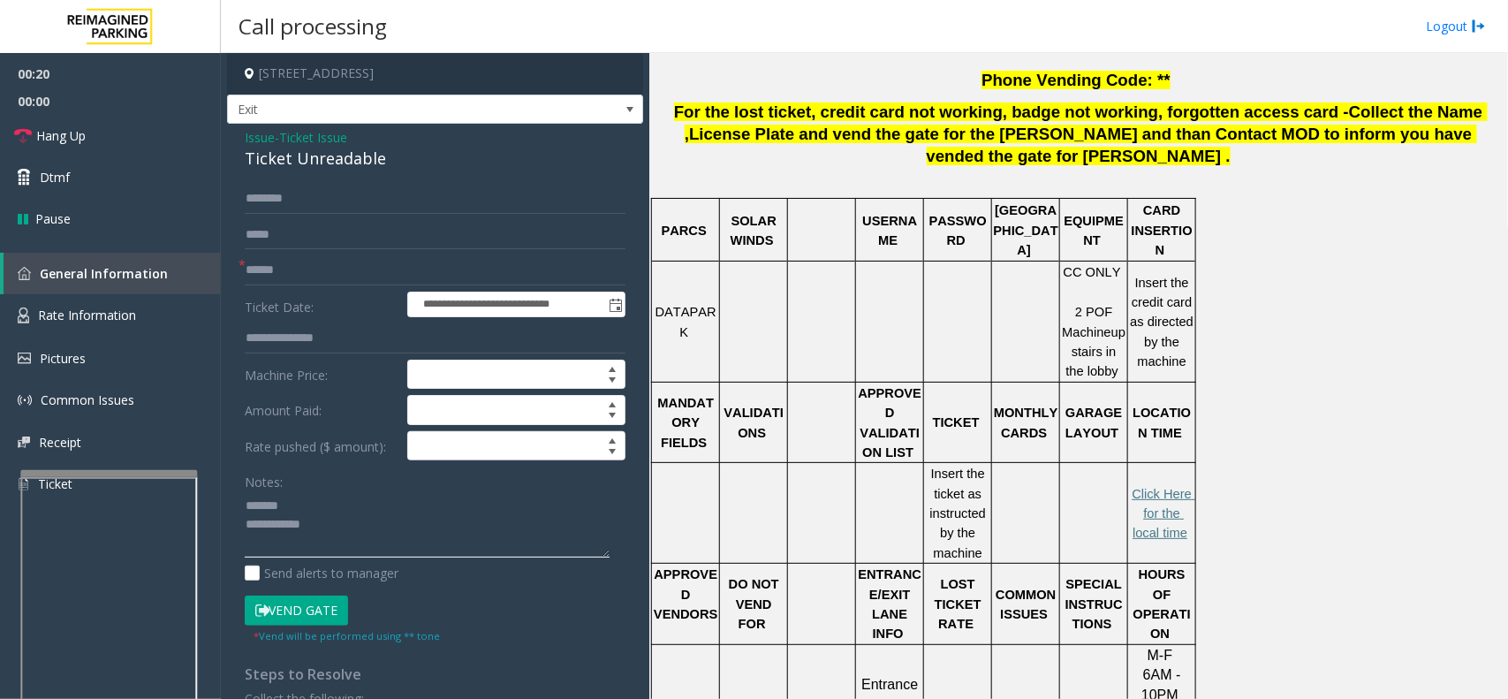
type textarea "**********"
click at [294, 278] on input "text" at bounding box center [435, 270] width 381 height 30
type input "******"
click at [302, 558] on button "Vend Gate" at bounding box center [296, 610] width 103 height 30
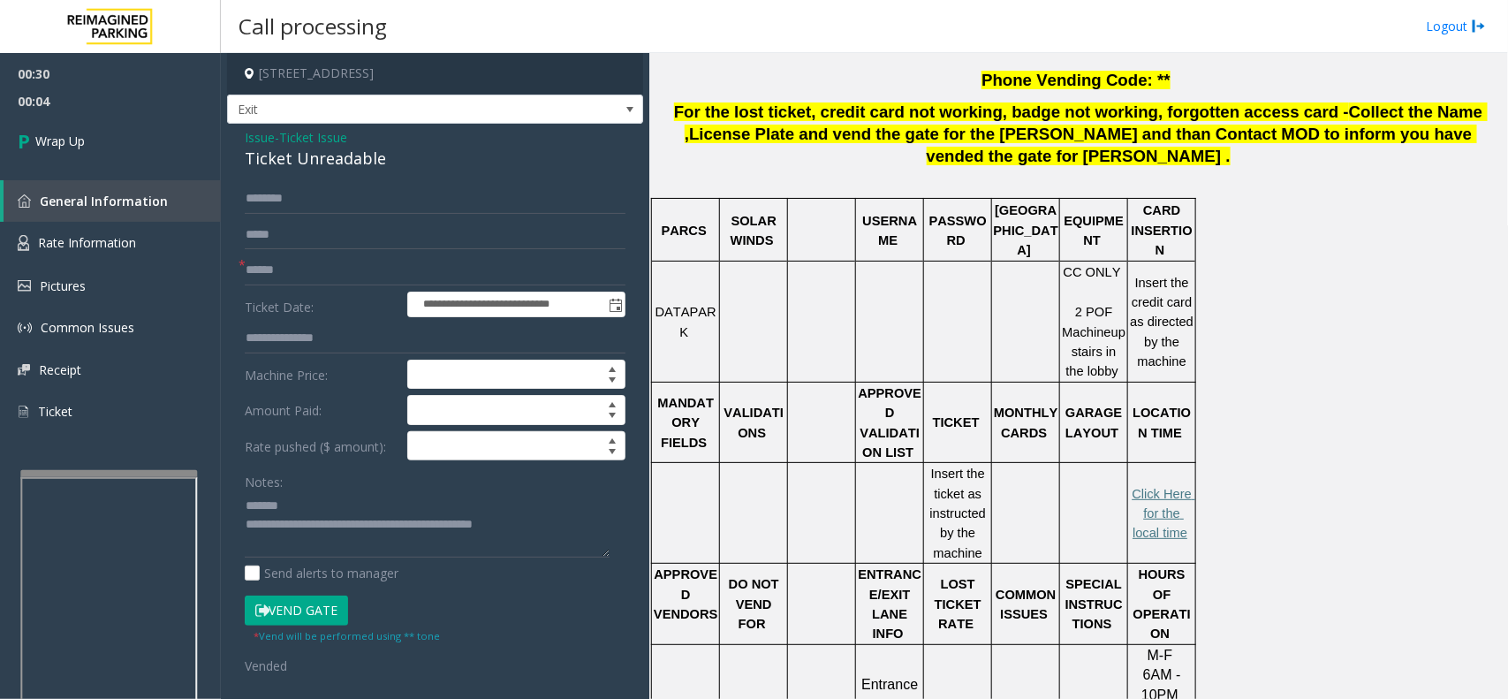
click at [322, 151] on div "Ticket Unreadable" at bounding box center [435, 159] width 381 height 24
type textarea "**********"
click at [109, 133] on link "Wrap Up" at bounding box center [110, 141] width 221 height 52
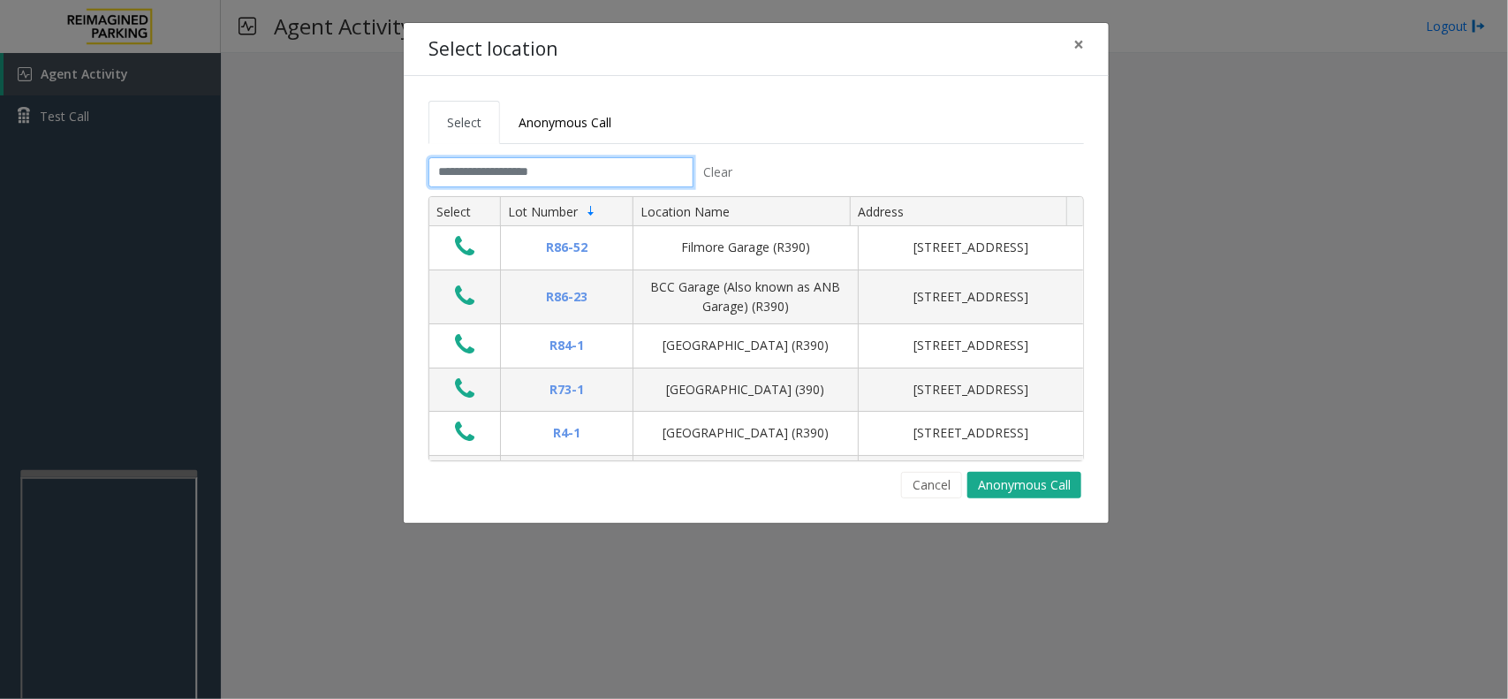
click at [526, 179] on input "text" at bounding box center [560, 172] width 265 height 30
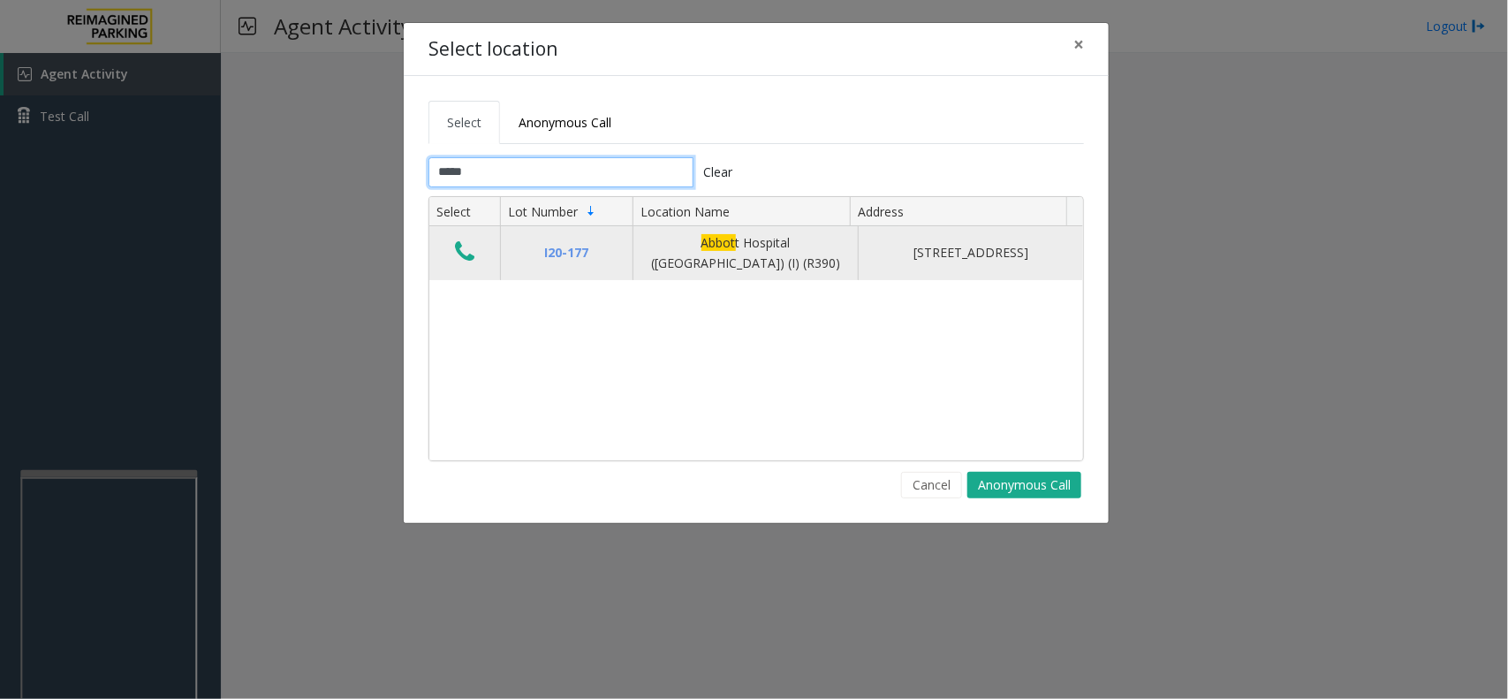
type input "*****"
click at [461, 254] on icon "Data table" at bounding box center [464, 251] width 19 height 25
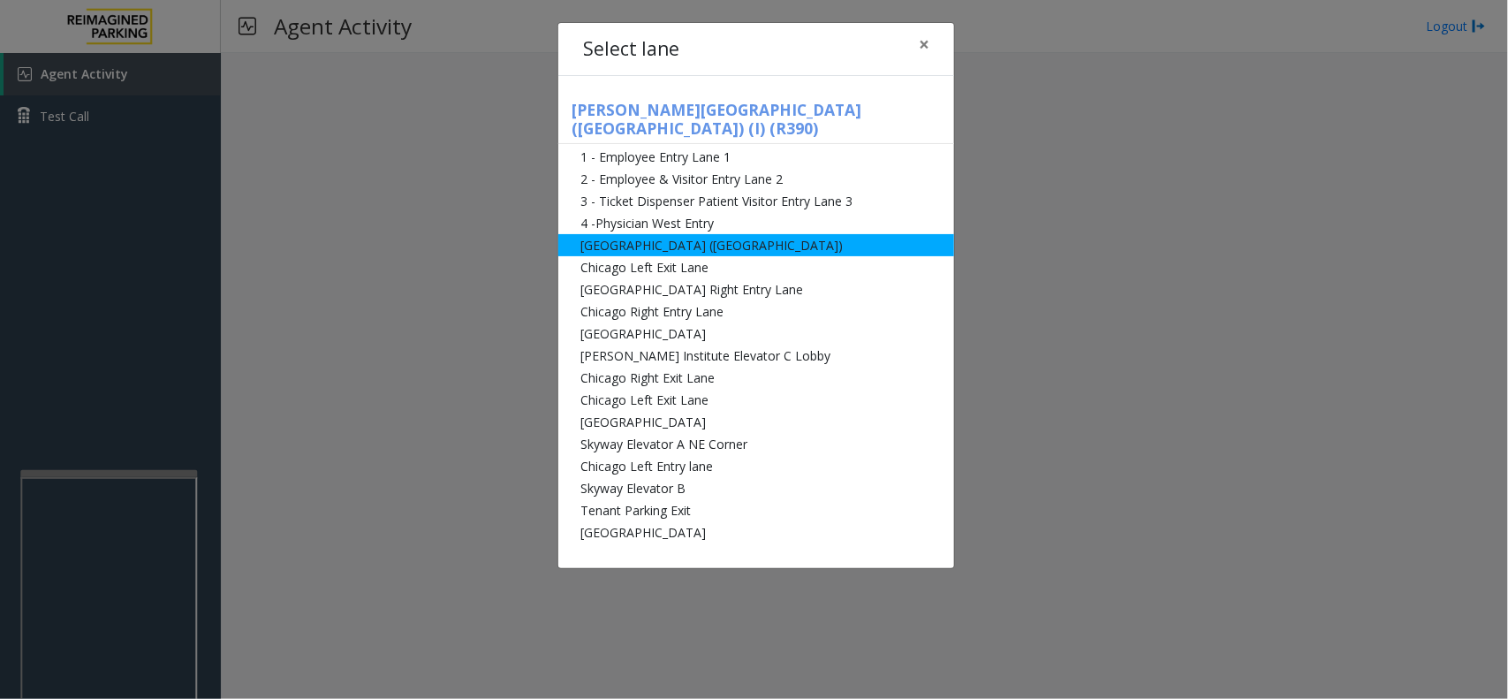
click at [708, 234] on li "[GEOGRAPHIC_DATA] ([GEOGRAPHIC_DATA])" at bounding box center [756, 245] width 396 height 22
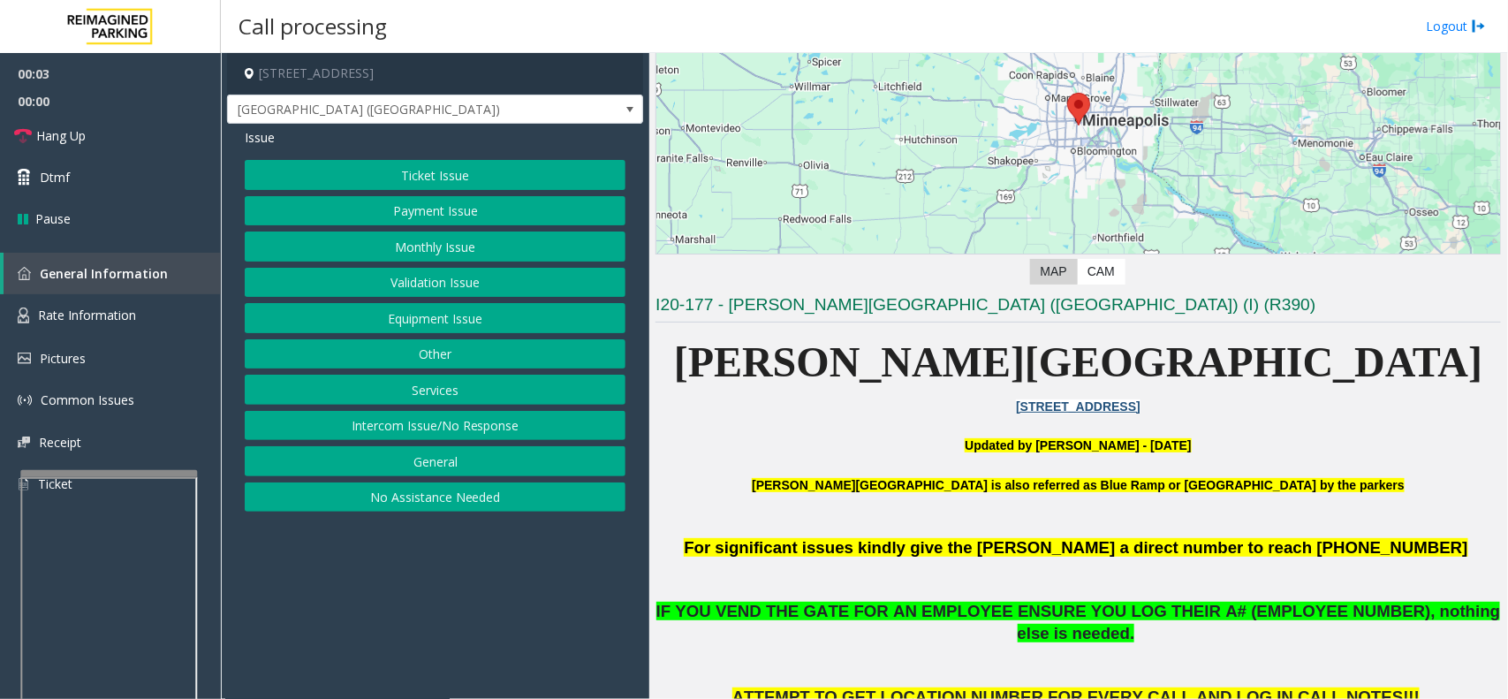
scroll to position [221, 0]
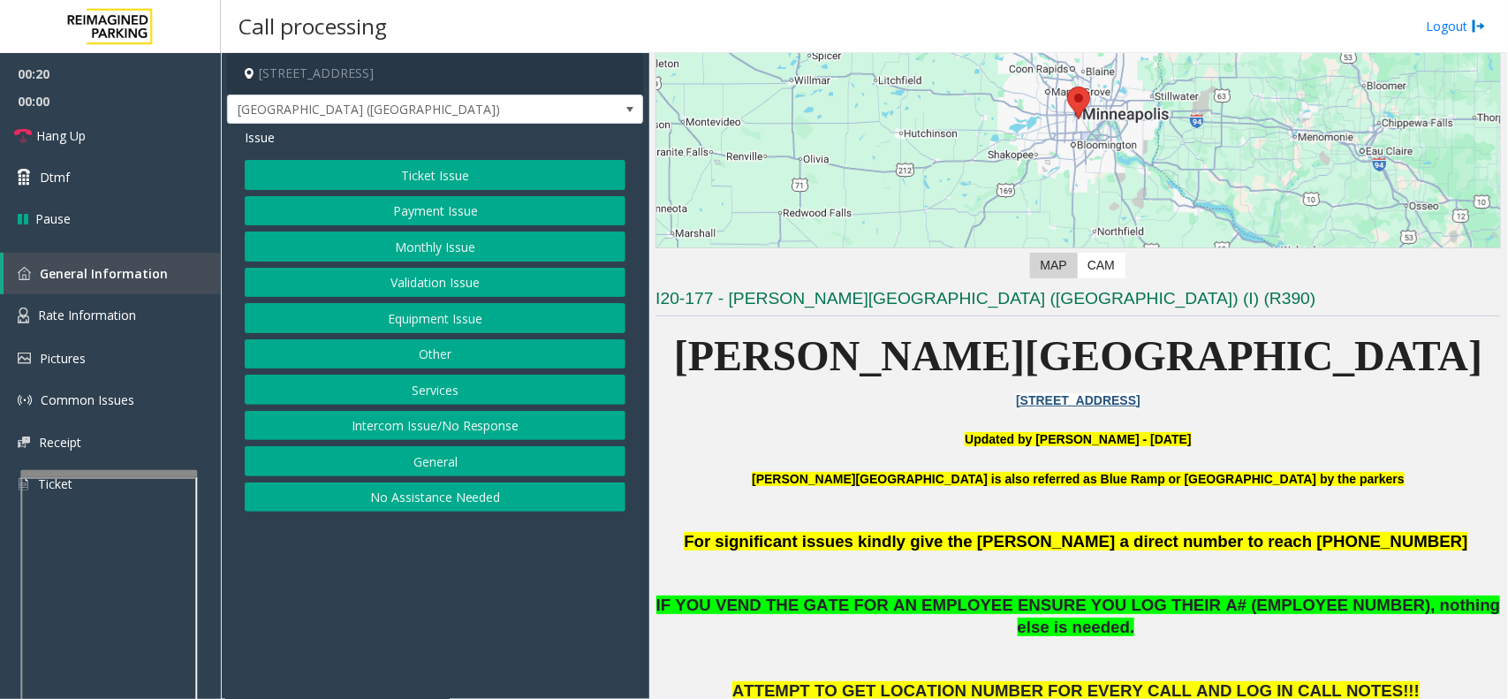
click at [429, 315] on button "Equipment Issue" at bounding box center [435, 318] width 381 height 30
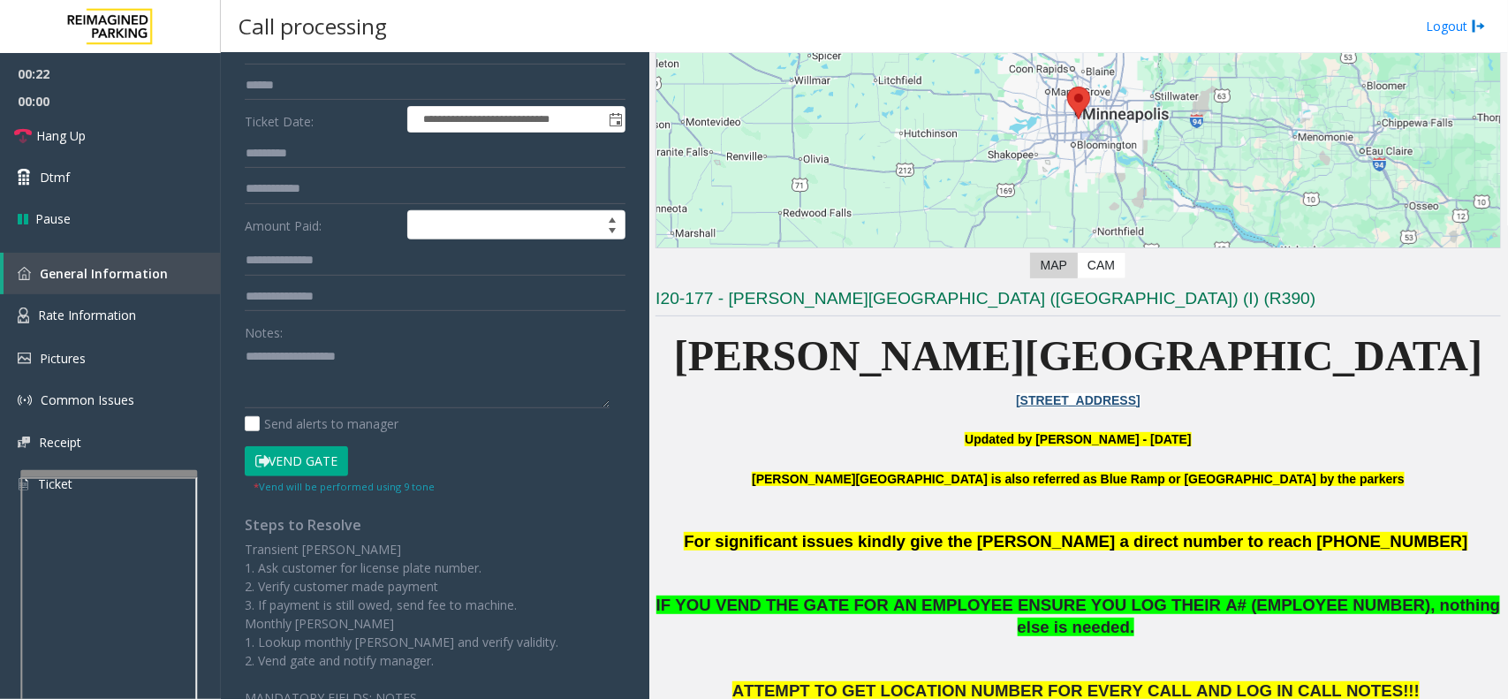
click at [338, 461] on button "Vend Gate" at bounding box center [296, 461] width 103 height 30
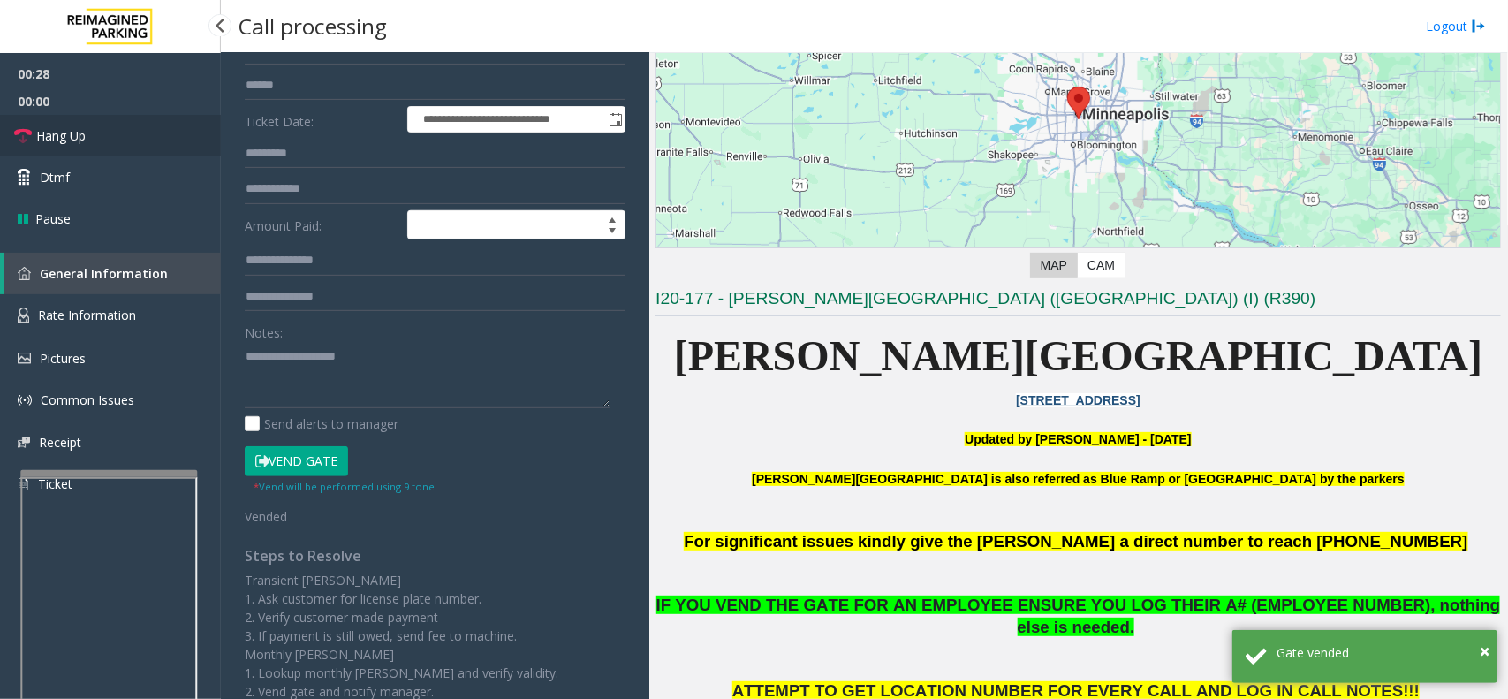
click at [49, 117] on link "Hang Up" at bounding box center [110, 136] width 221 height 42
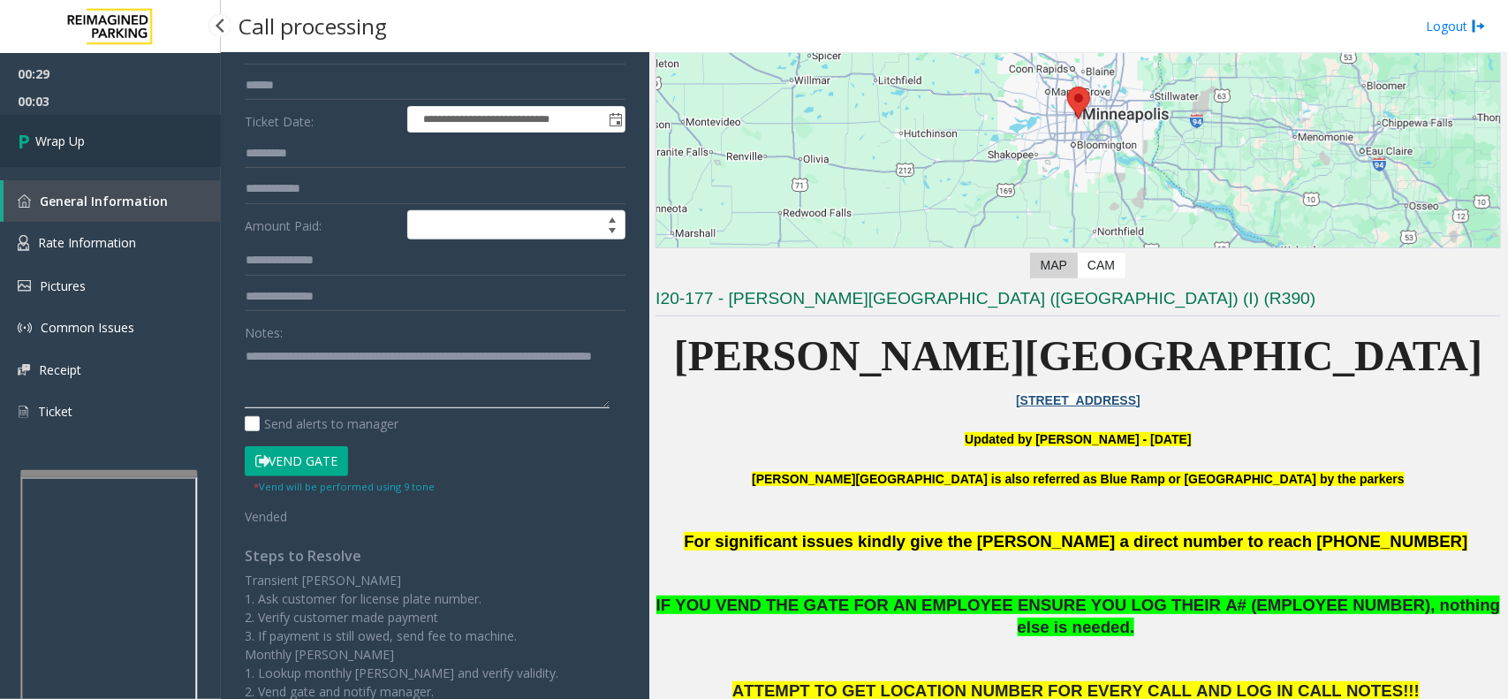
type textarea "**********"
click at [93, 140] on link "Wrap Up" at bounding box center [110, 141] width 221 height 52
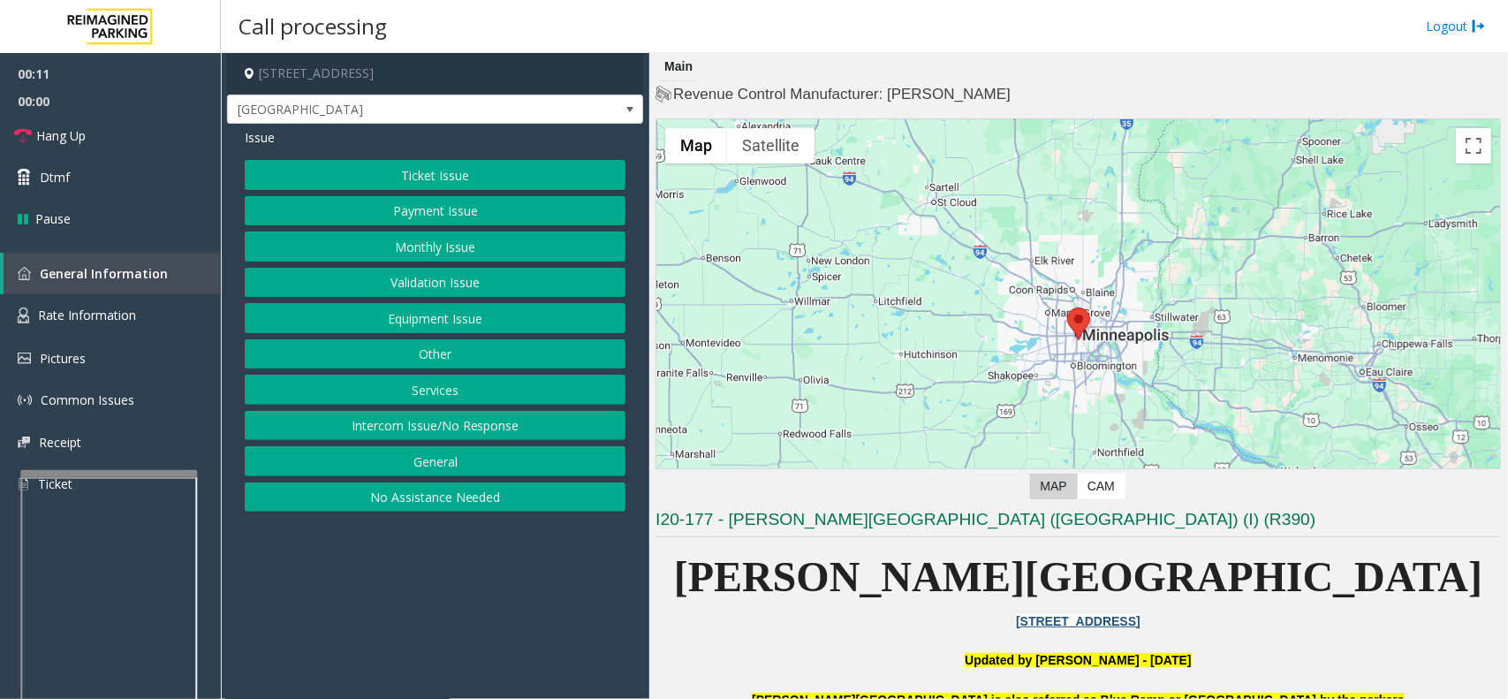
click at [443, 318] on button "Equipment Issue" at bounding box center [435, 318] width 381 height 30
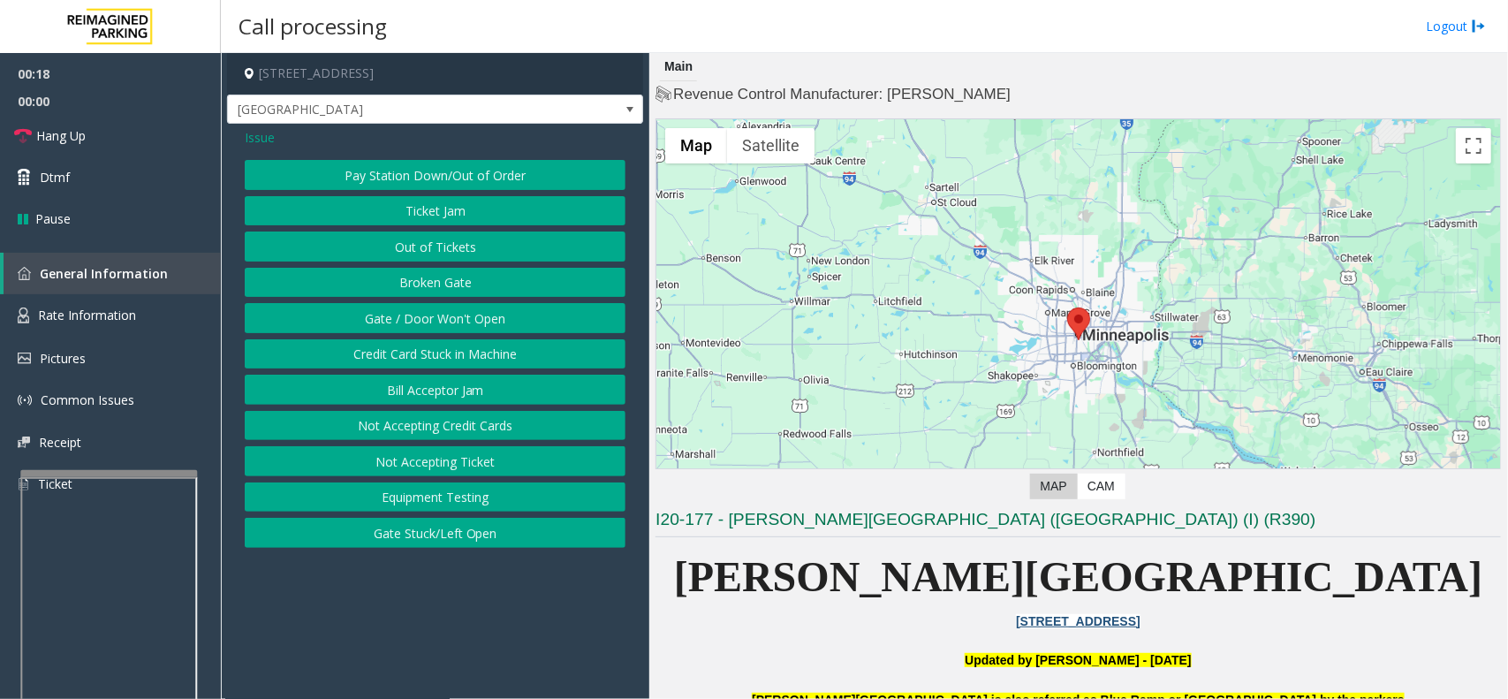
click at [481, 312] on button "Gate / Door Won't Open" at bounding box center [435, 318] width 381 height 30
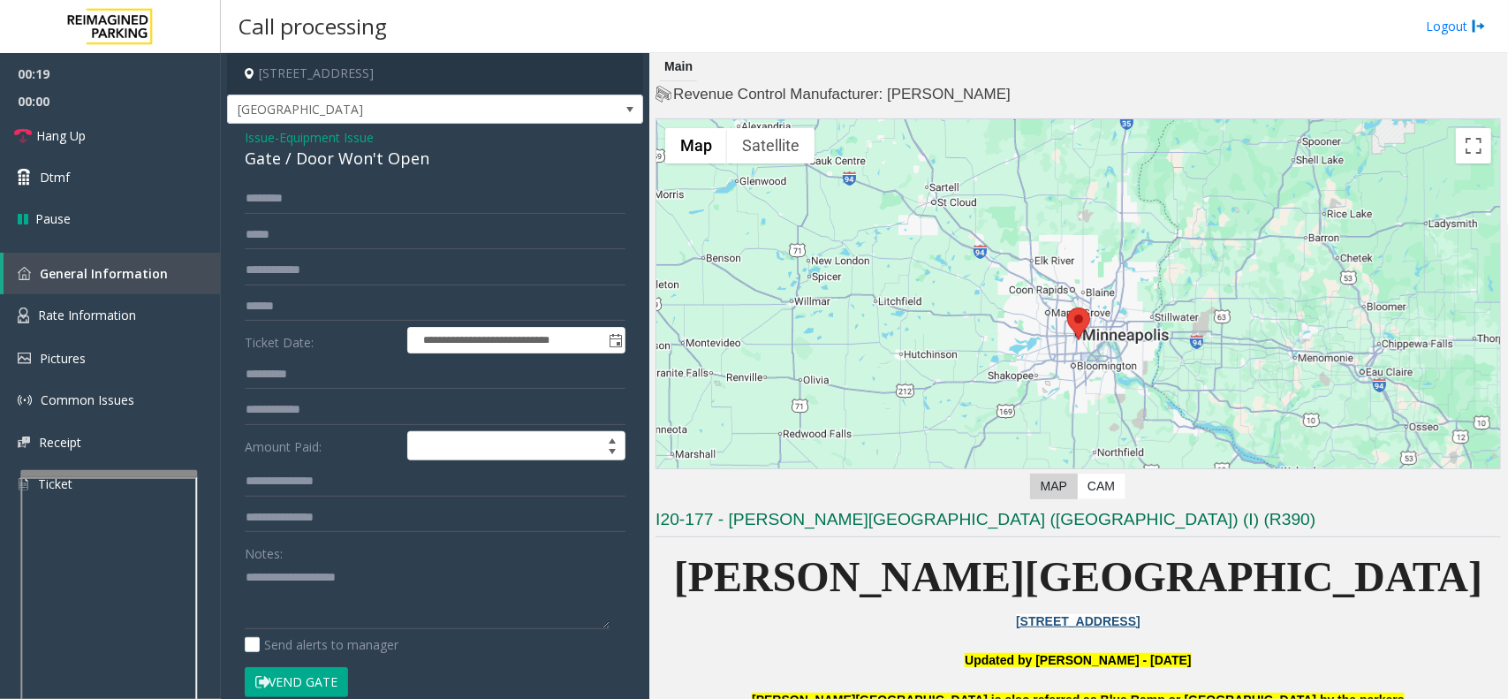
click at [329, 558] on button "Vend Gate" at bounding box center [296, 682] width 103 height 30
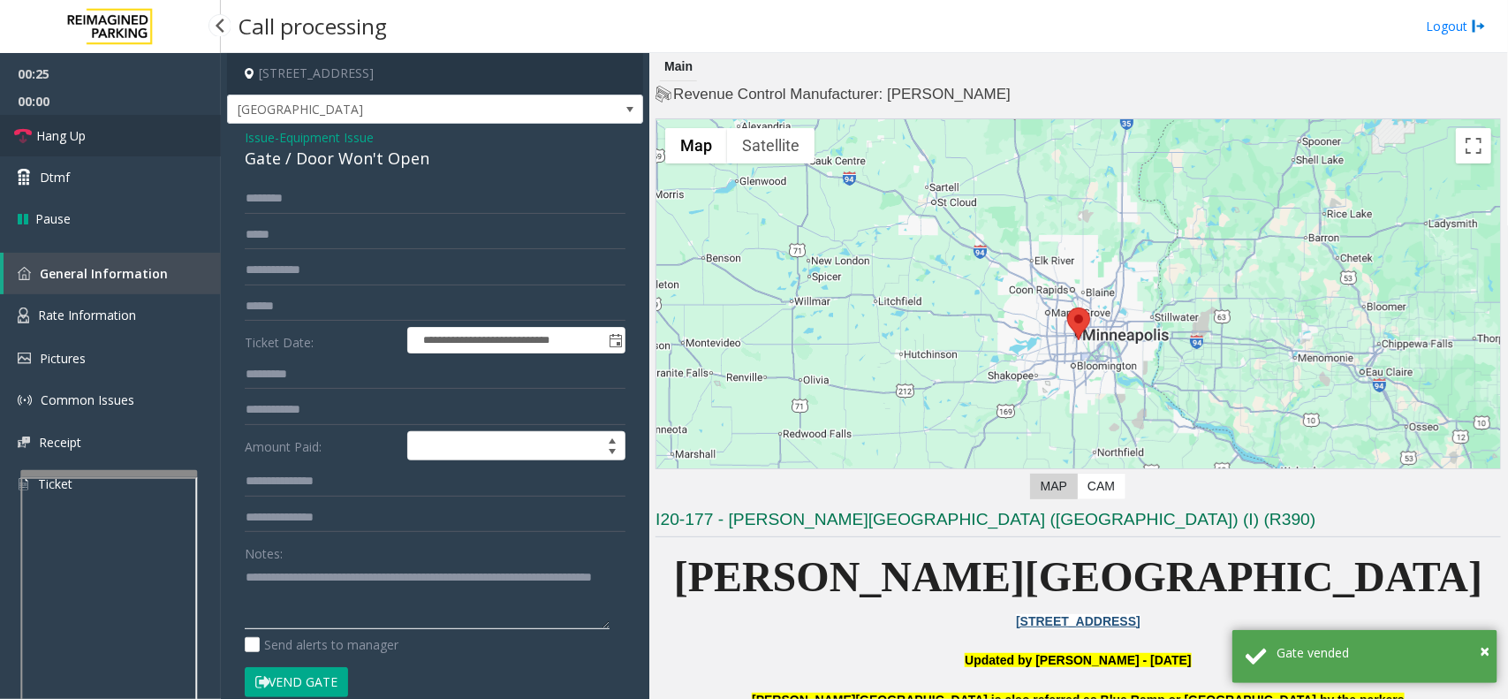
type textarea "**********"
click at [142, 125] on link "Hang Up" at bounding box center [110, 136] width 221 height 42
click at [140, 125] on link "Hang Up" at bounding box center [110, 136] width 221 height 42
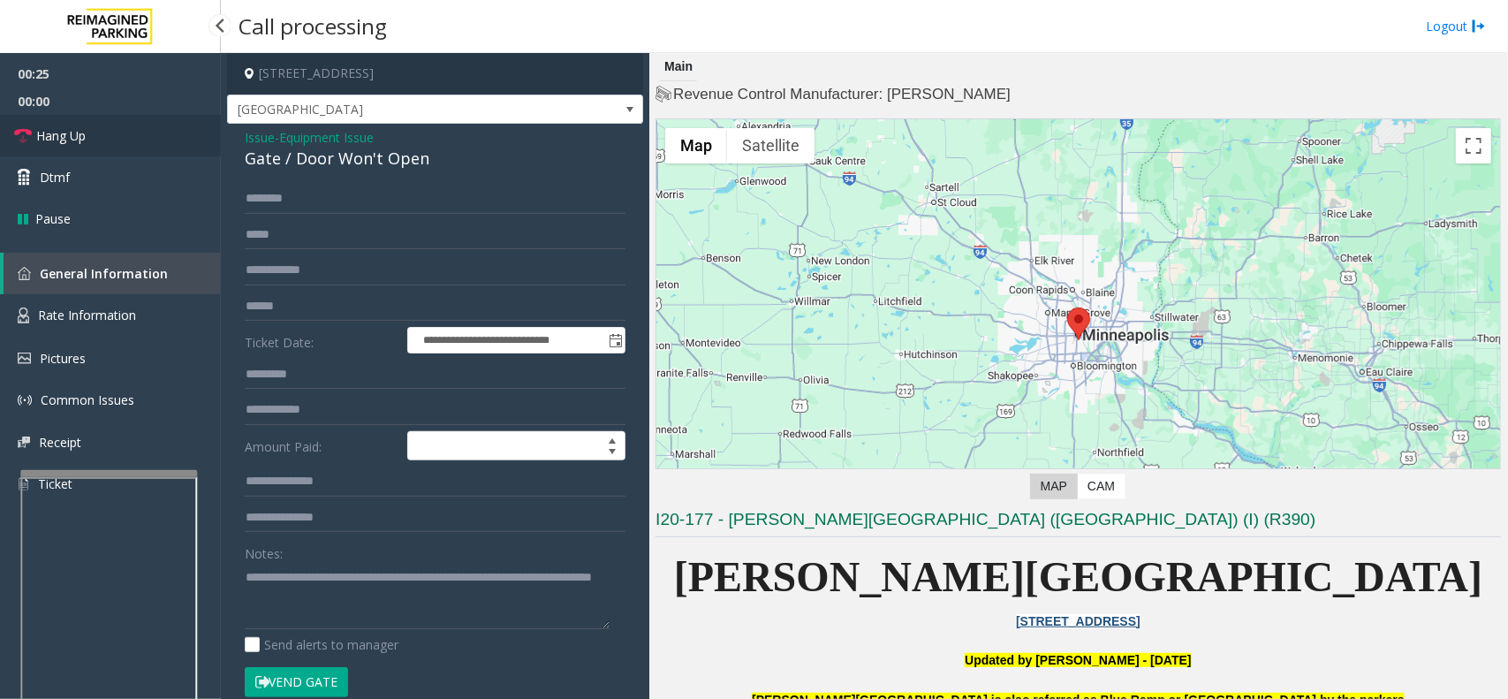
click at [139, 125] on link "Hang Up" at bounding box center [110, 136] width 221 height 42
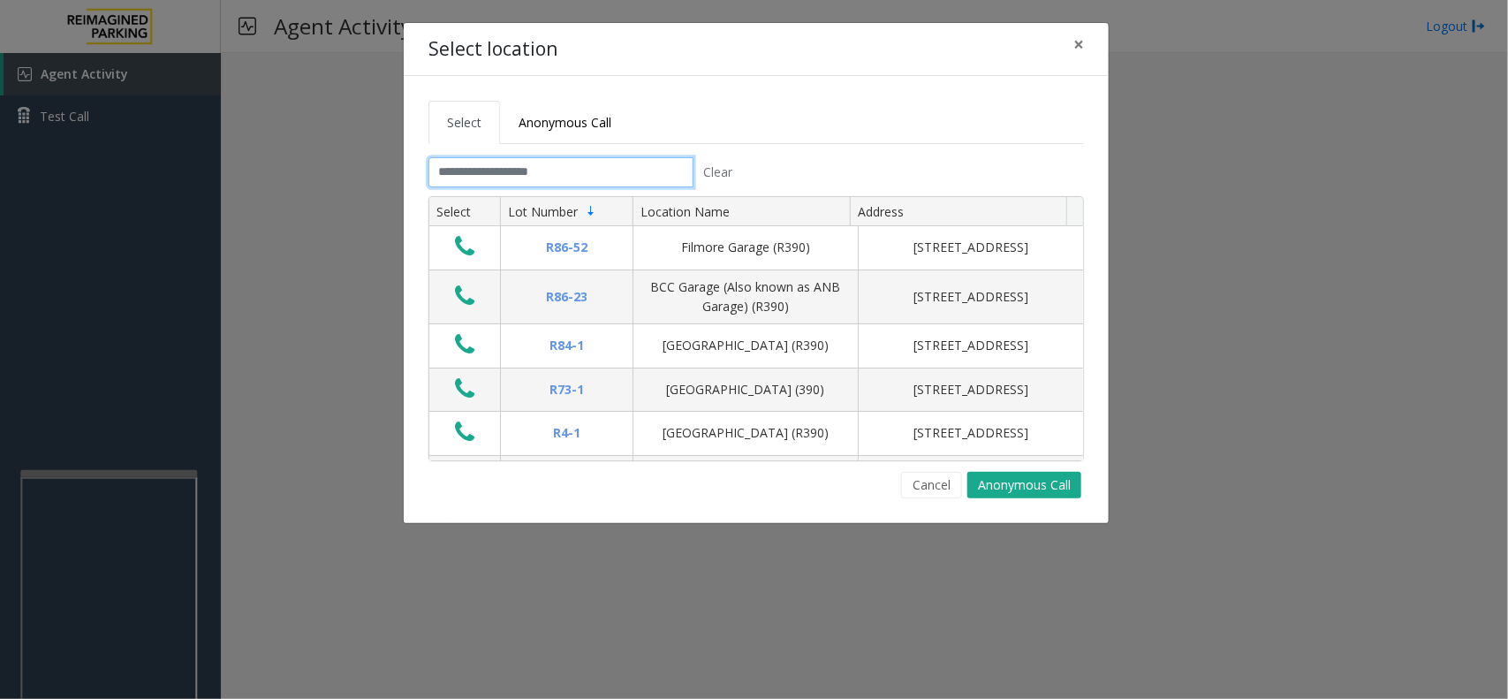
click at [572, 166] on input "text" at bounding box center [560, 172] width 265 height 30
click at [1074, 47] on span "×" at bounding box center [1078, 44] width 11 height 25
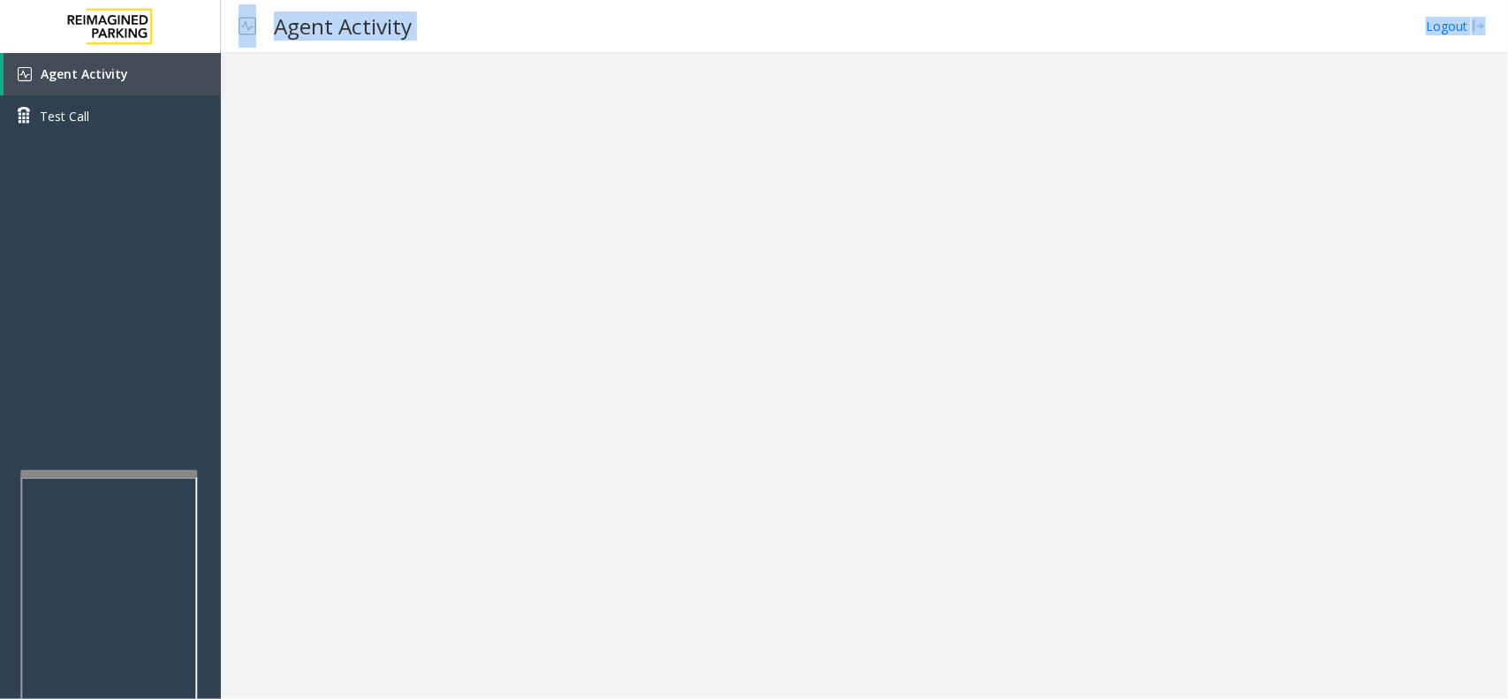
click at [125, 469] on app-root "Agent Activity Test Call × Close Powered by Umojo © 2025 Agent Activity Logout ×" at bounding box center [754, 349] width 1508 height 699
click at [122, 477] on iframe at bounding box center [108, 678] width 177 height 403
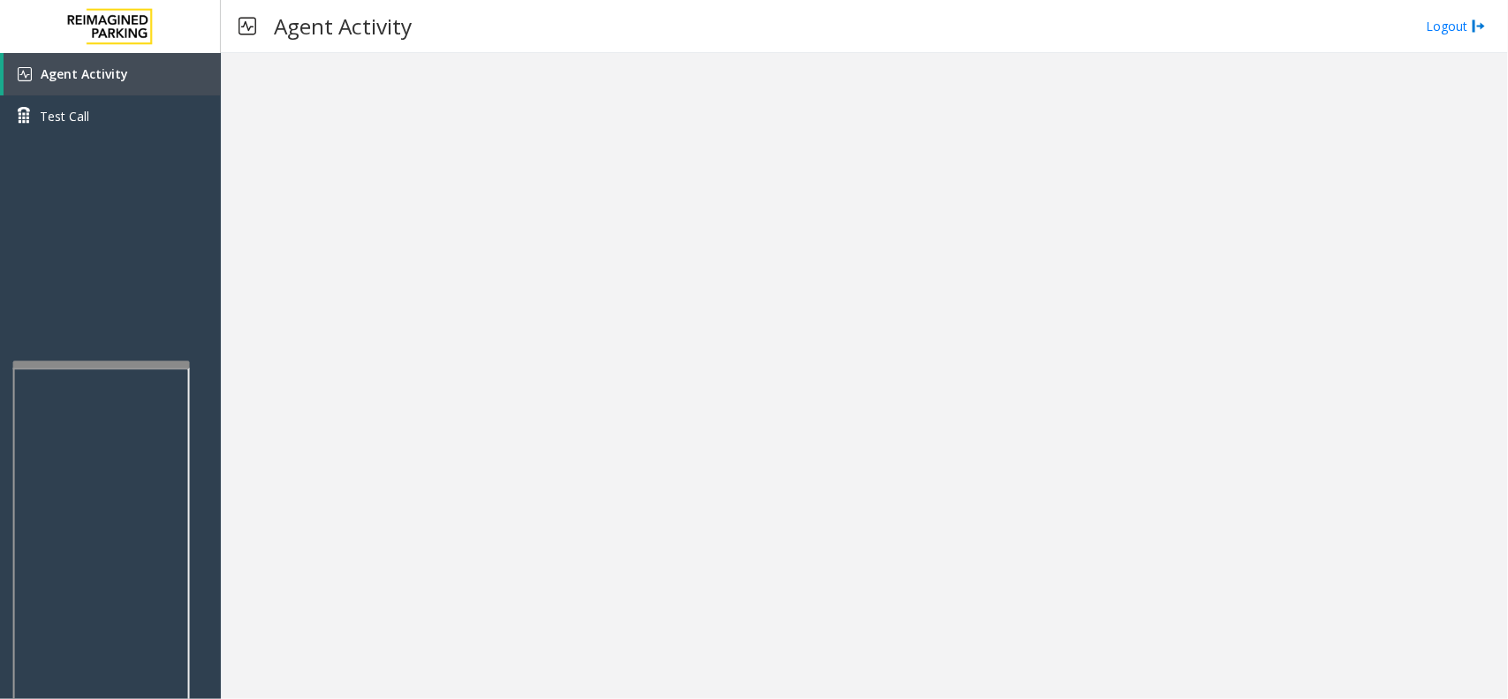
click at [117, 360] on div at bounding box center [101, 363] width 177 height 7
drag, startPoint x: 446, startPoint y: 459, endPoint x: 443, endPoint y: 443, distance: 17.0
click at [447, 458] on div at bounding box center [864, 376] width 1287 height 646
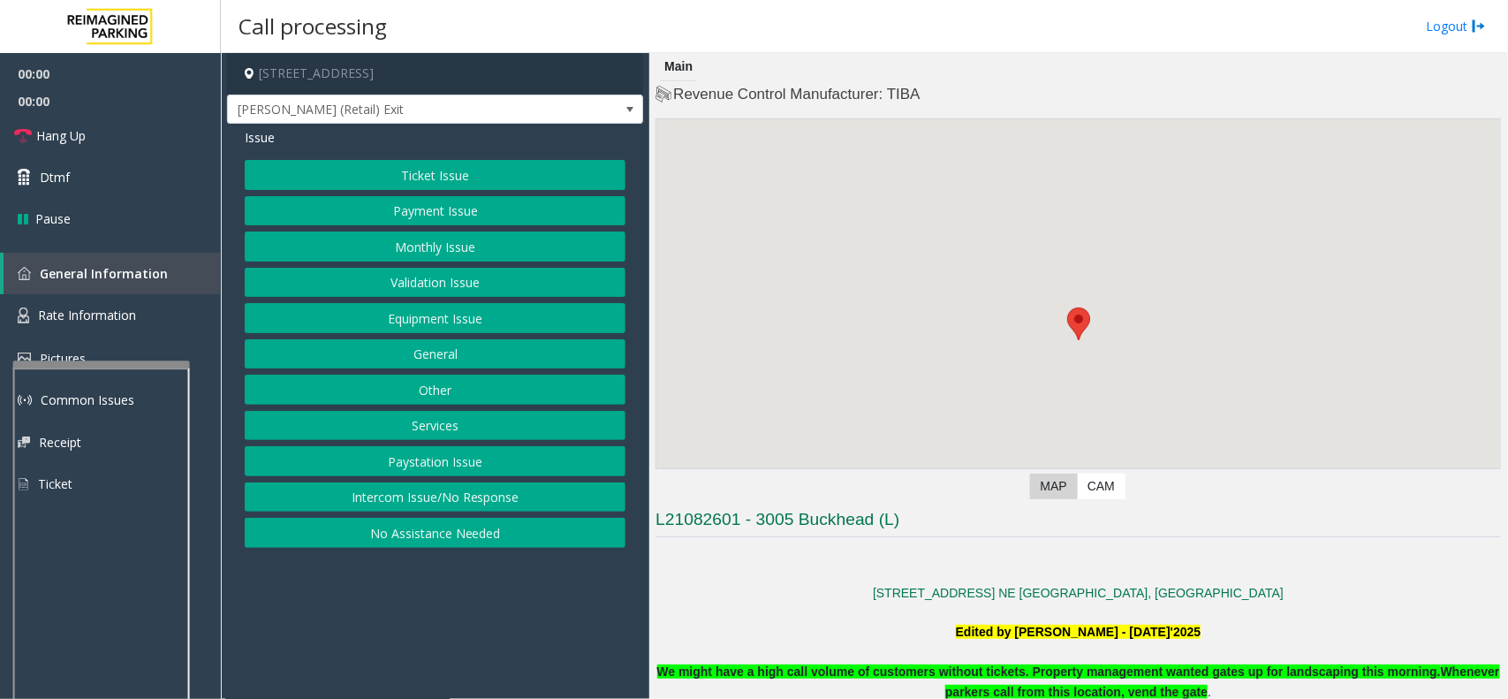
click at [438, 178] on button "Ticket Issue" at bounding box center [435, 175] width 381 height 30
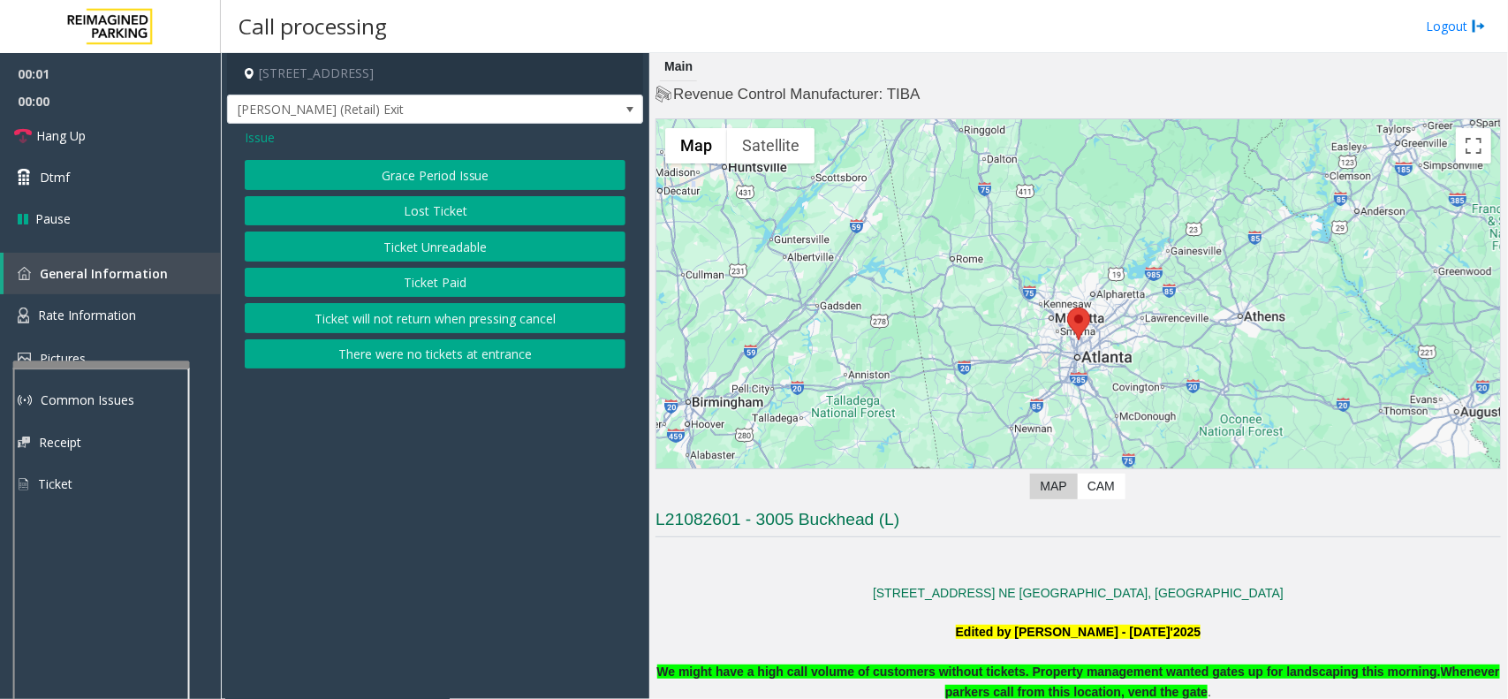
click at [413, 358] on button "There were no tickets at entrance" at bounding box center [435, 354] width 381 height 30
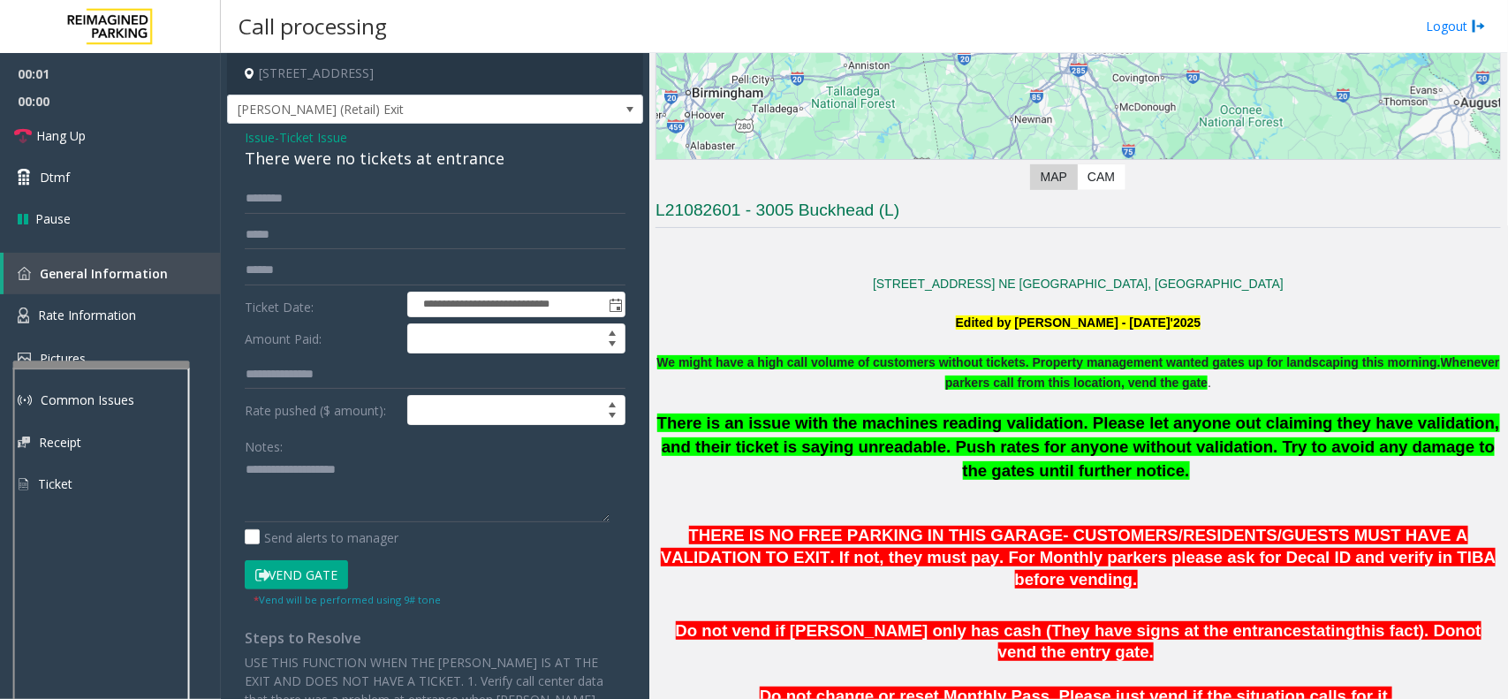
scroll to position [442, 0]
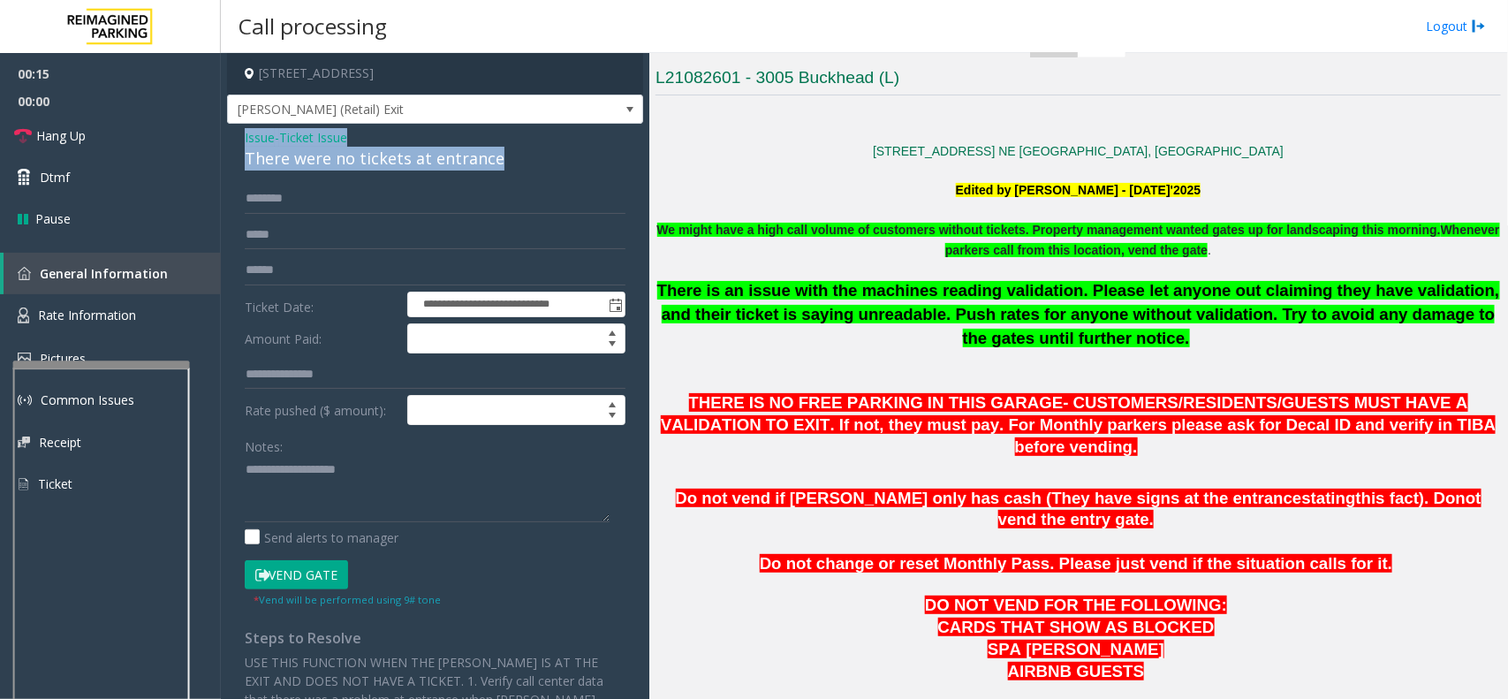
drag, startPoint x: 509, startPoint y: 160, endPoint x: 230, endPoint y: 140, distance: 279.9
click at [230, 140] on div "**********" at bounding box center [435, 481] width 416 height 714
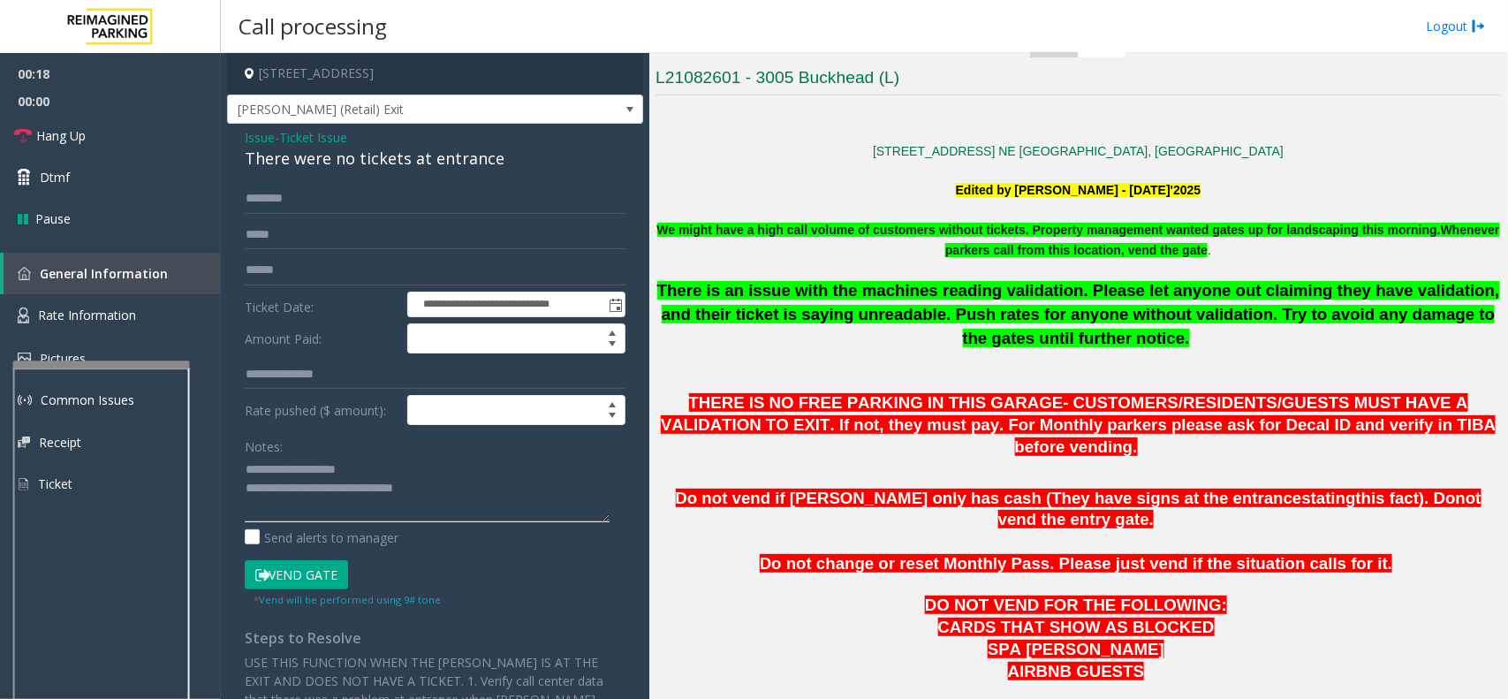
click at [482, 499] on textarea at bounding box center [427, 489] width 365 height 66
type textarea "**********"
click at [318, 558] on button "Vend Gate" at bounding box center [296, 575] width 103 height 30
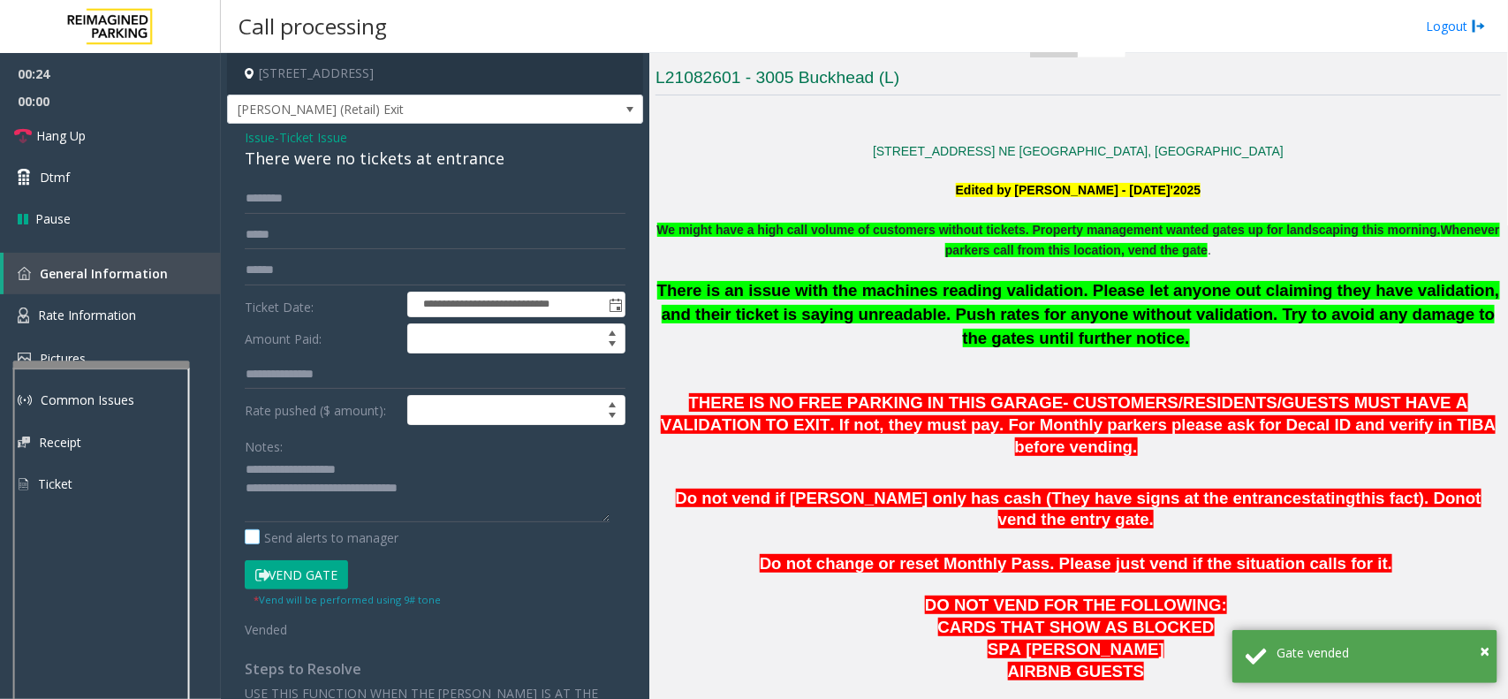
click at [245, 558] on button "Vend Gate" at bounding box center [296, 575] width 103 height 30
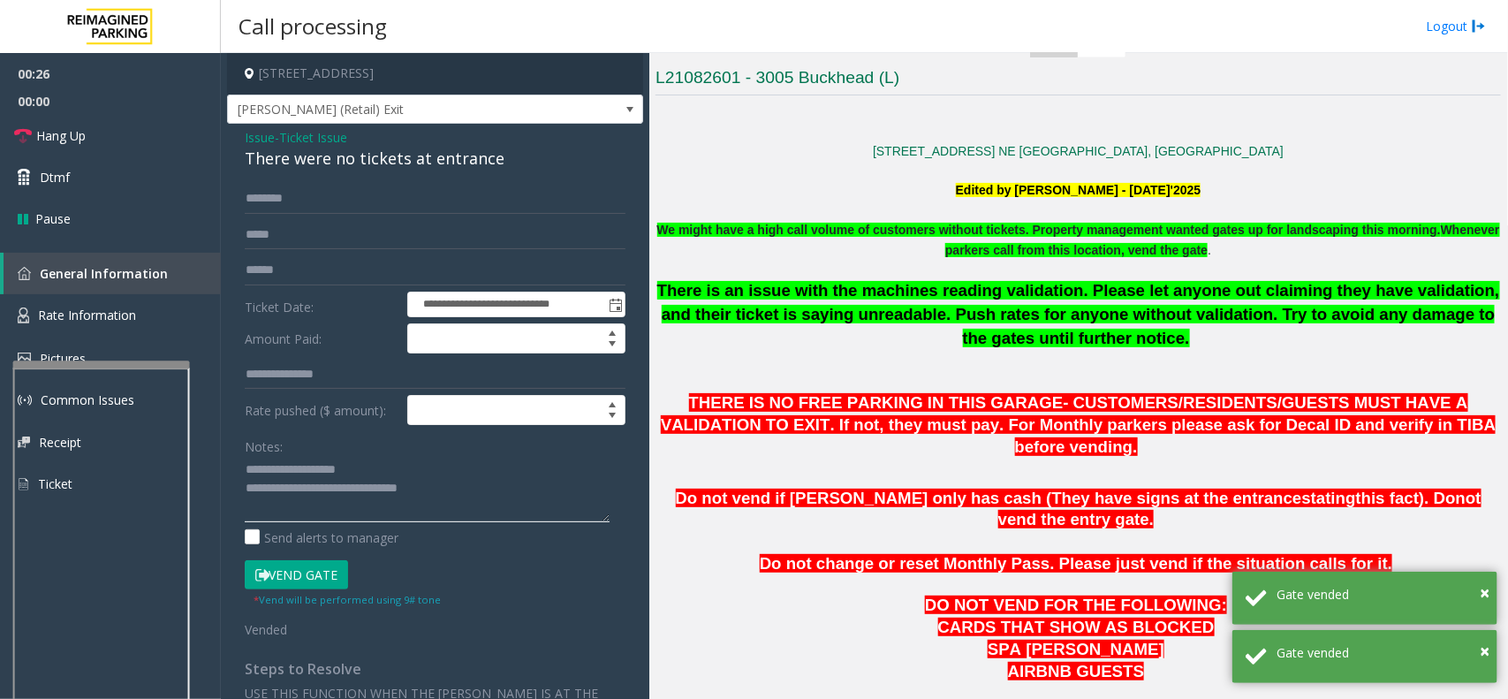
click at [316, 519] on textarea at bounding box center [427, 489] width 365 height 66
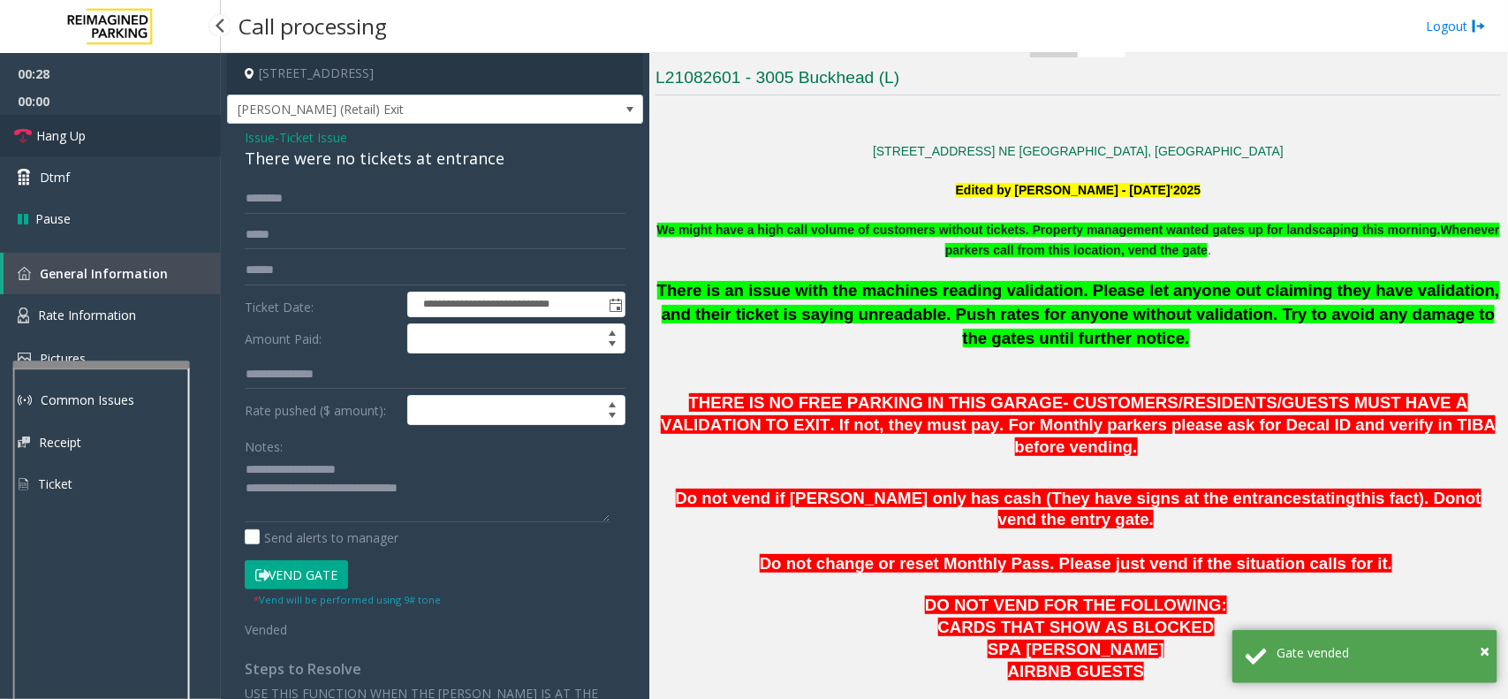
click at [140, 148] on link "Hang Up" at bounding box center [110, 136] width 221 height 42
click at [270, 501] on textarea at bounding box center [427, 489] width 365 height 66
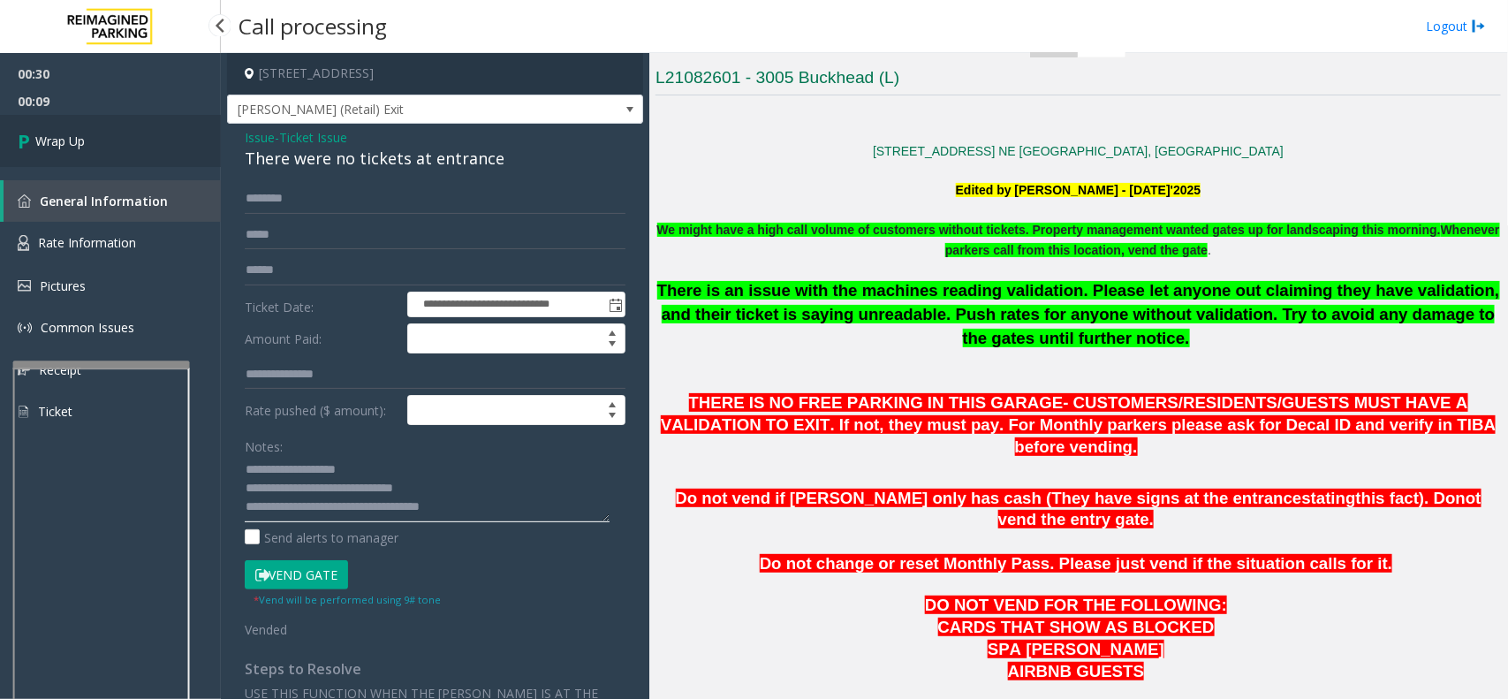
type textarea "**********"
click at [98, 138] on link "Wrap Up" at bounding box center [110, 141] width 221 height 52
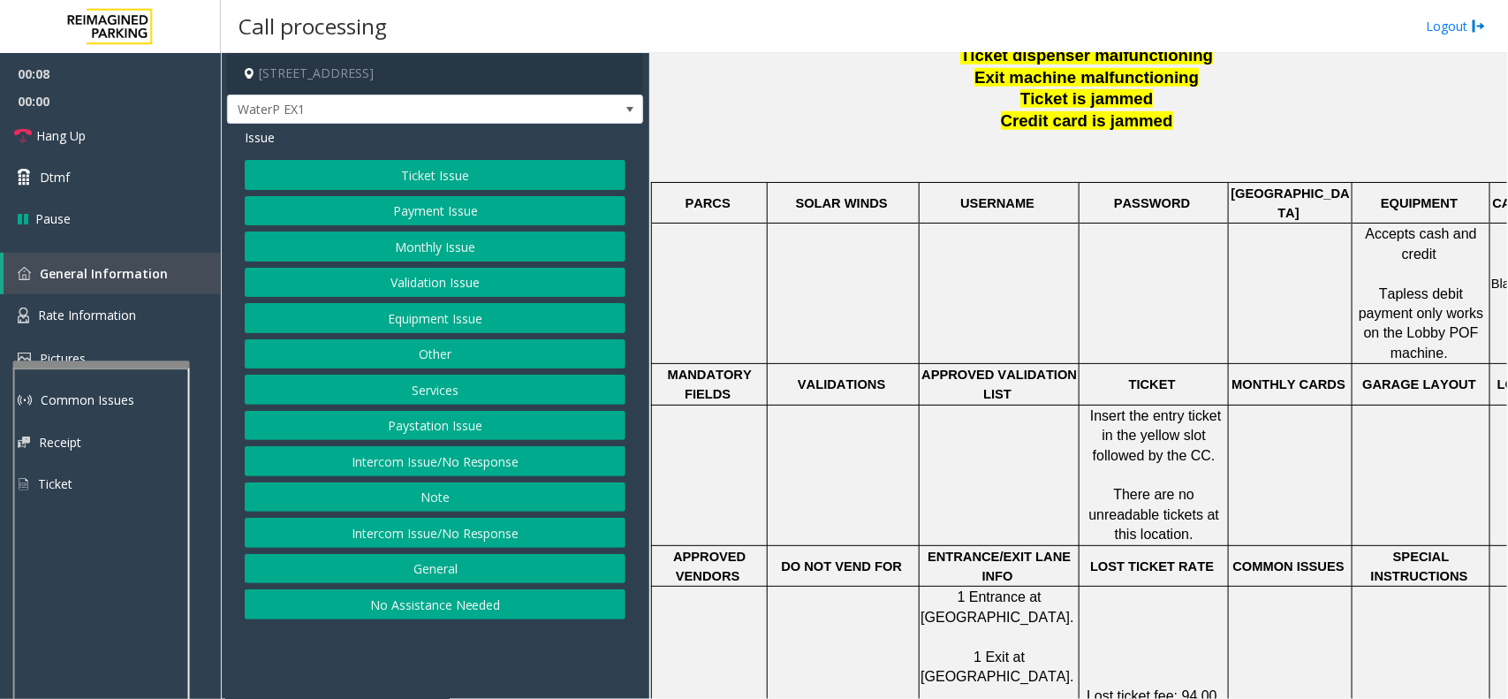
scroll to position [663, 0]
click at [530, 470] on button "Intercom Issue/No Response" at bounding box center [435, 461] width 381 height 30
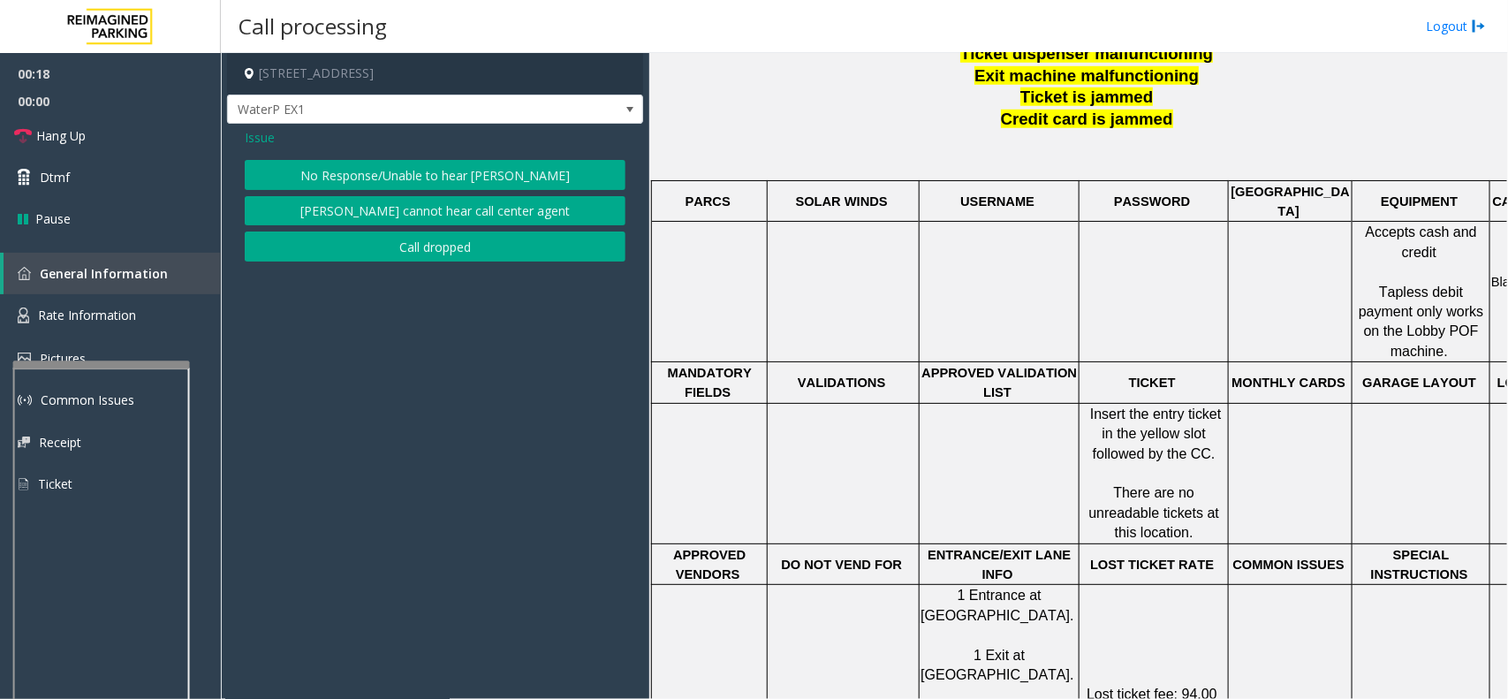
click at [470, 175] on button "No Response/Unable to hear [PERSON_NAME]" at bounding box center [435, 175] width 381 height 30
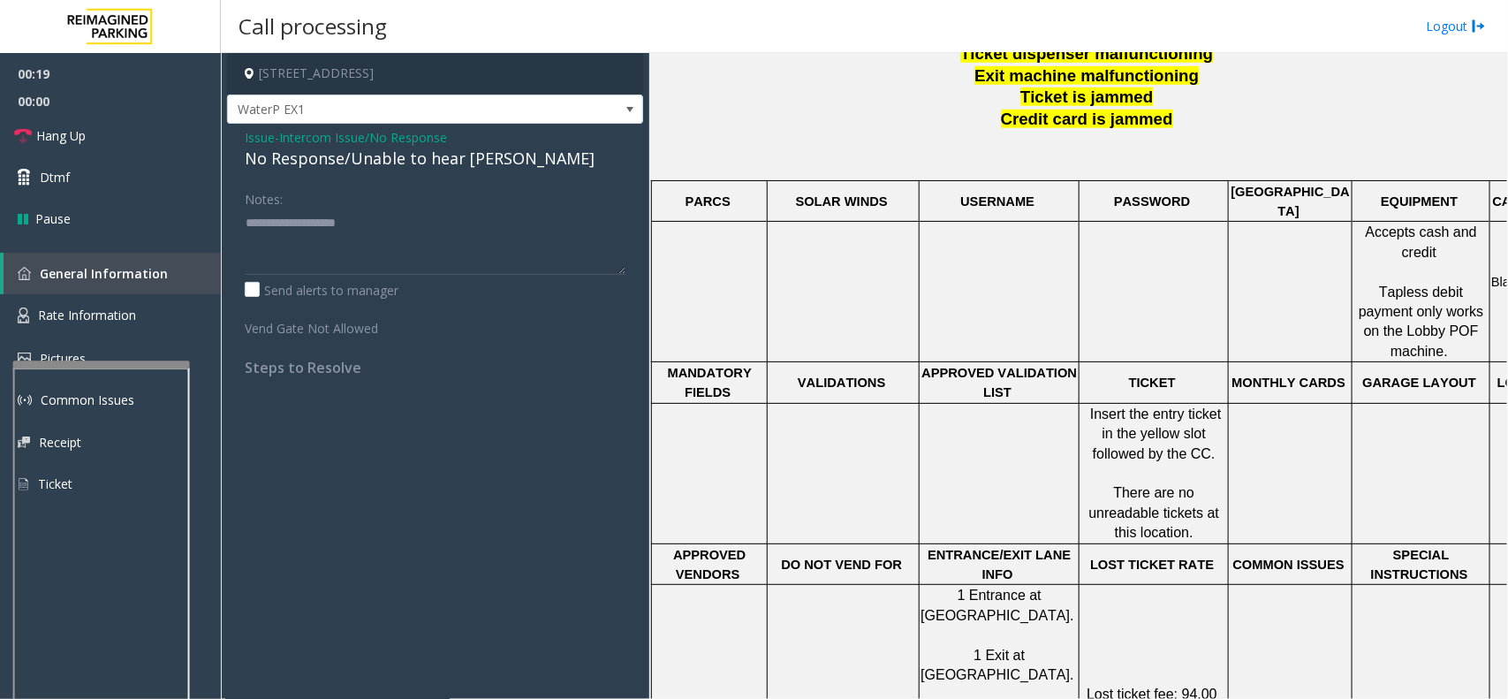
click at [418, 160] on div "No Response/Unable to hear [PERSON_NAME]" at bounding box center [435, 159] width 381 height 24
type textarea "**********"
click at [155, 135] on link "Hang Up" at bounding box center [110, 136] width 221 height 42
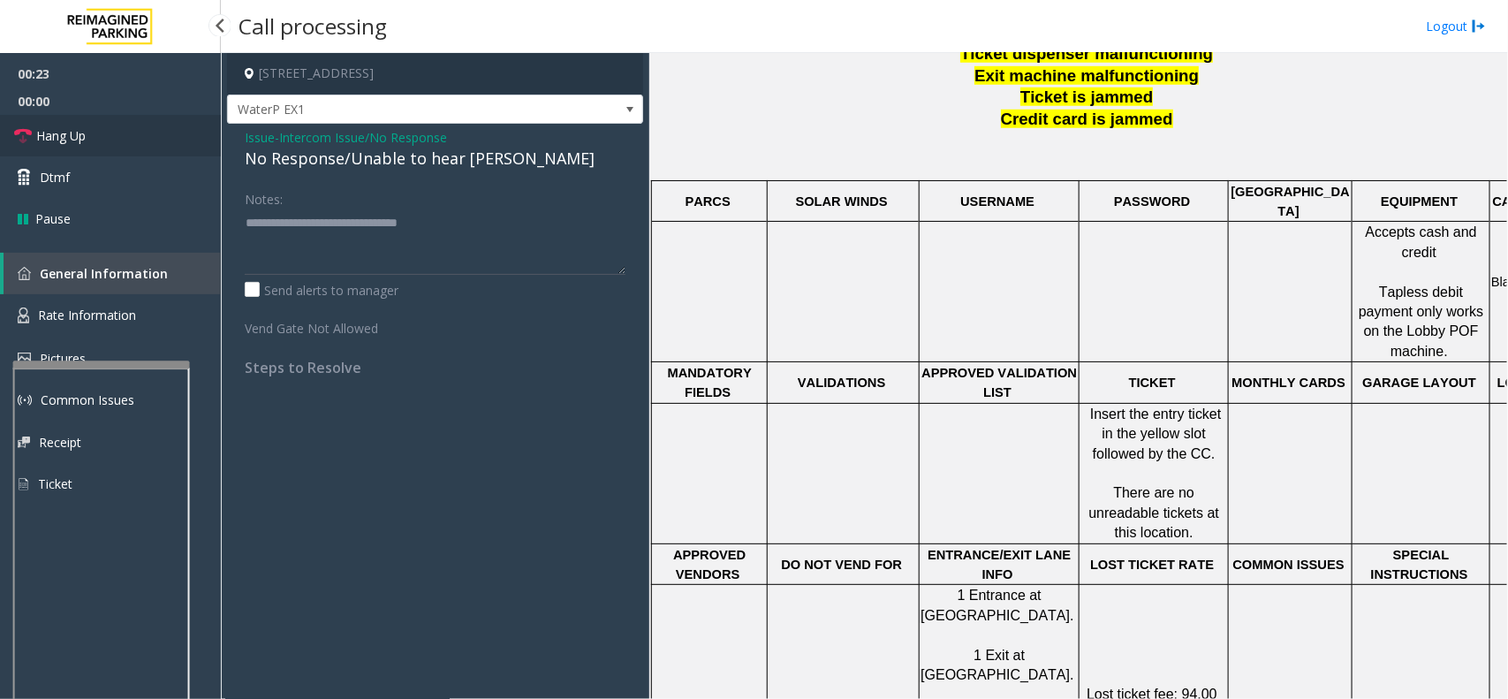
click at [155, 135] on link "Hang Up" at bounding box center [110, 136] width 221 height 42
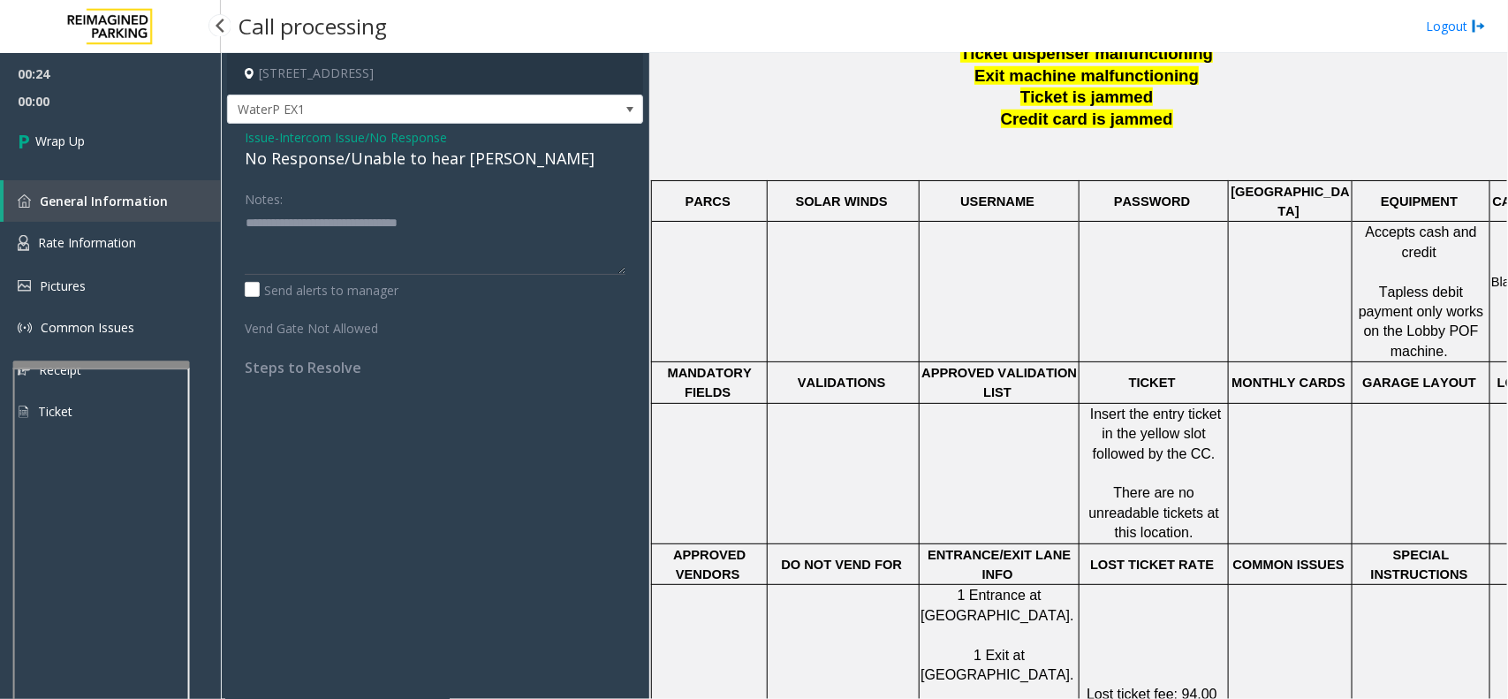
click at [146, 81] on span "00:24" at bounding box center [110, 73] width 221 height 27
click at [110, 153] on link "Wrap Up" at bounding box center [110, 141] width 221 height 52
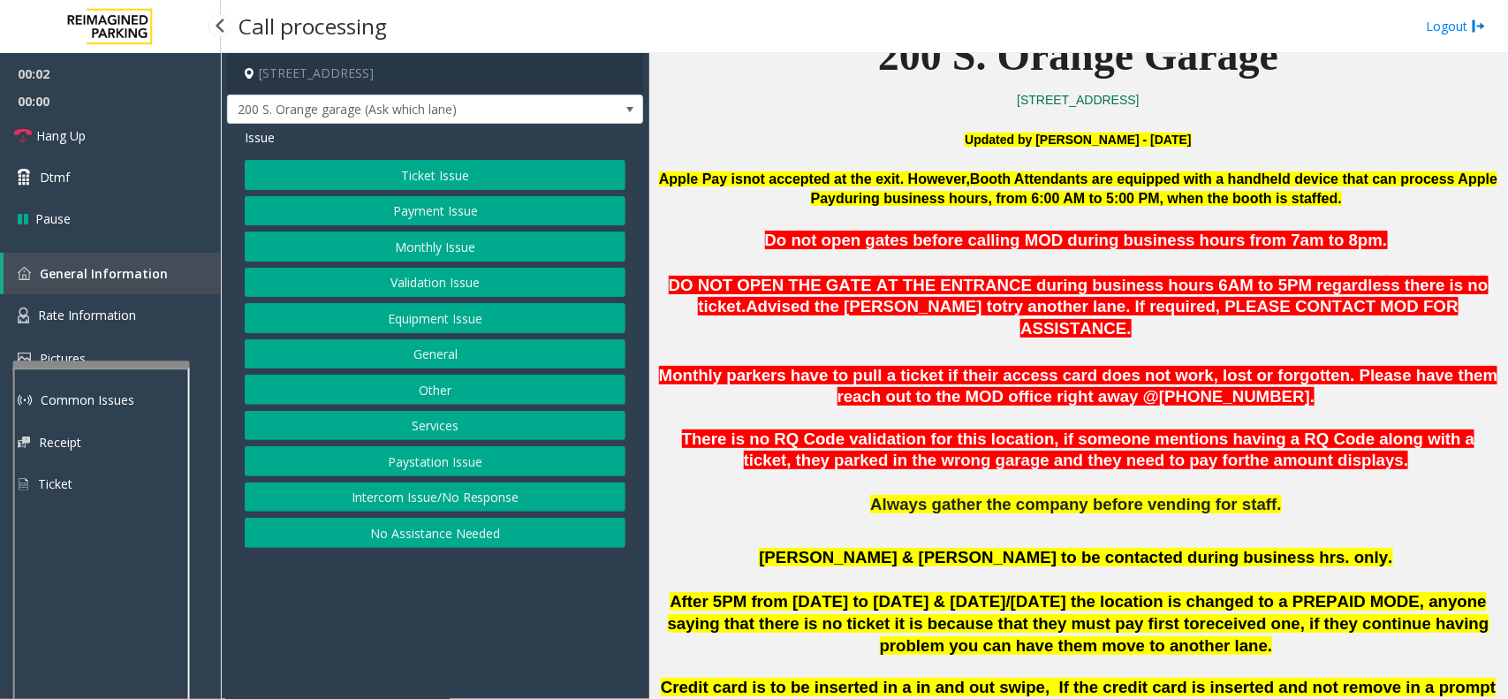
scroll to position [663, 0]
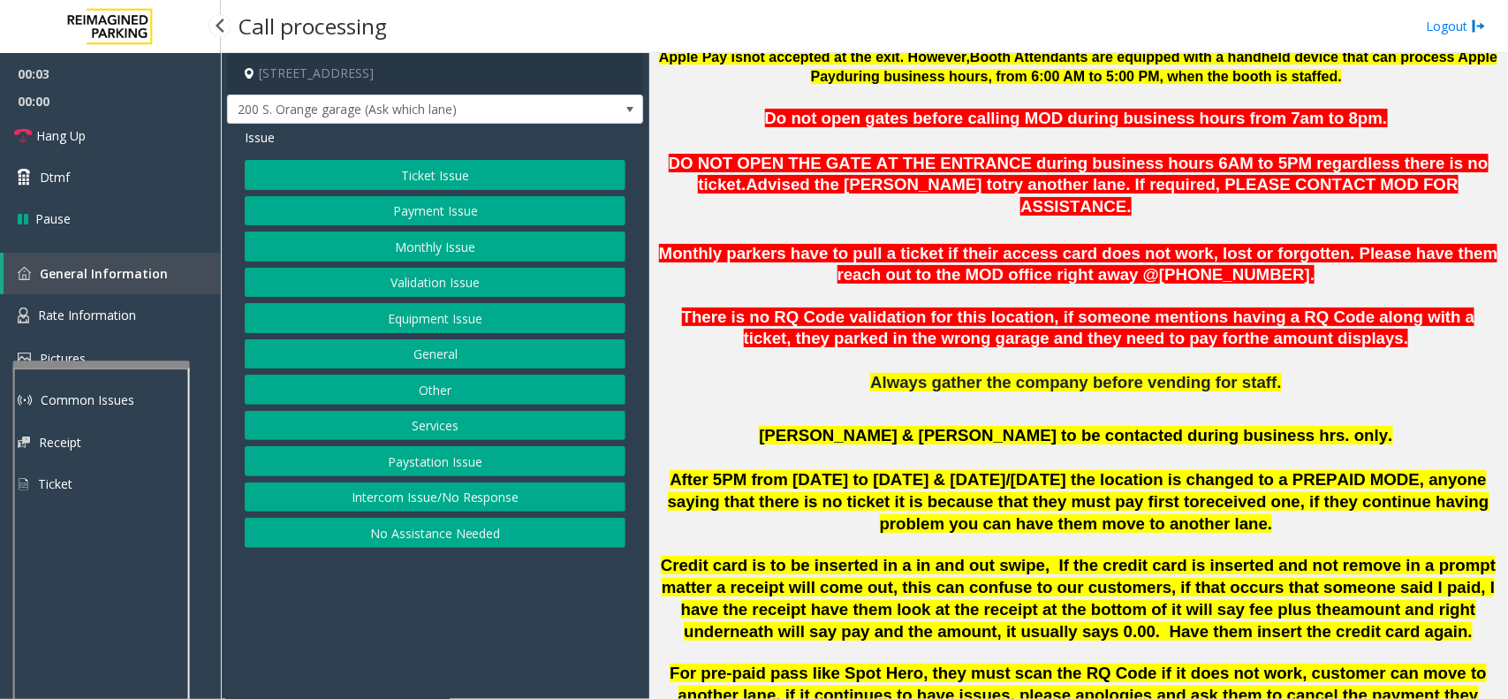
click at [473, 500] on button "Intercom Issue/No Response" at bounding box center [435, 497] width 381 height 30
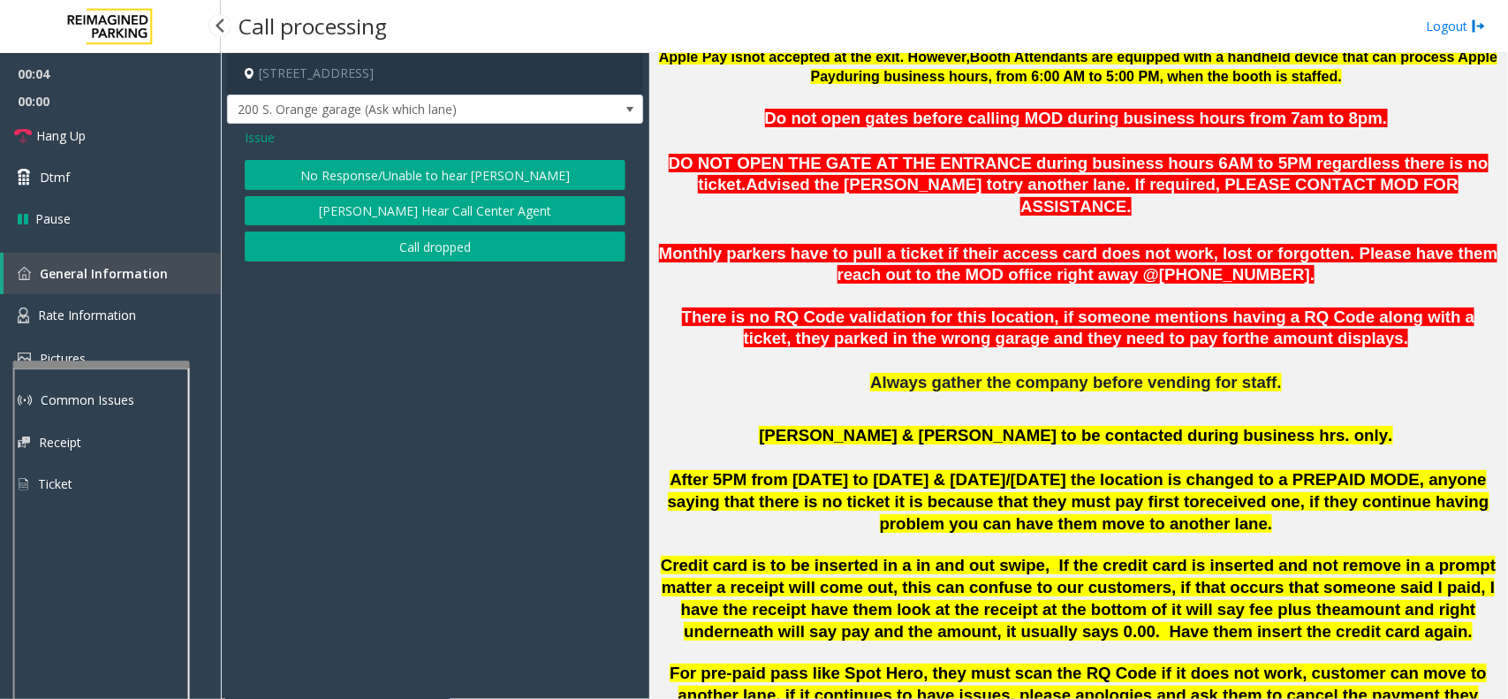
click at [470, 172] on button "No Response/Unable to hear [PERSON_NAME]" at bounding box center [435, 175] width 381 height 30
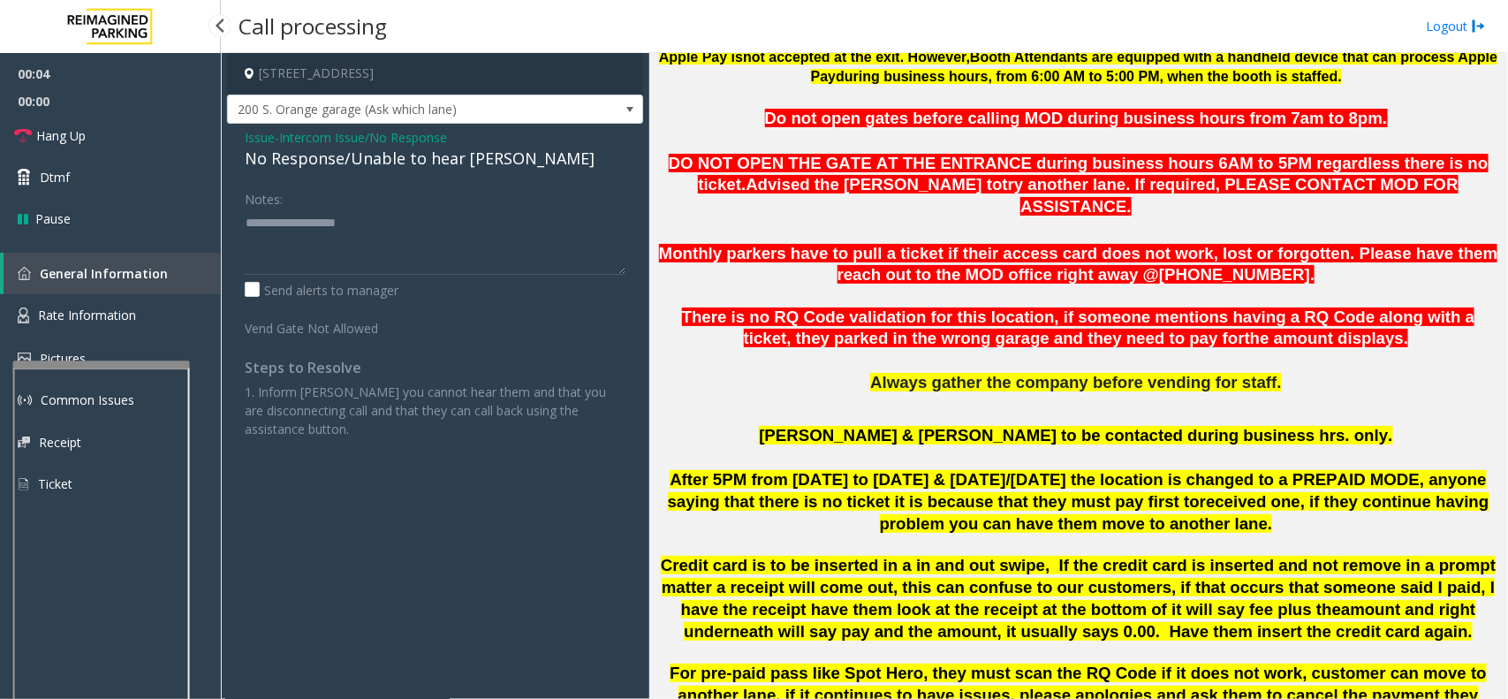
click at [455, 160] on div "No Response/Unable to hear [PERSON_NAME]" at bounding box center [435, 159] width 381 height 24
type textarea "**********"
click at [107, 126] on link "Hang Up" at bounding box center [110, 136] width 221 height 42
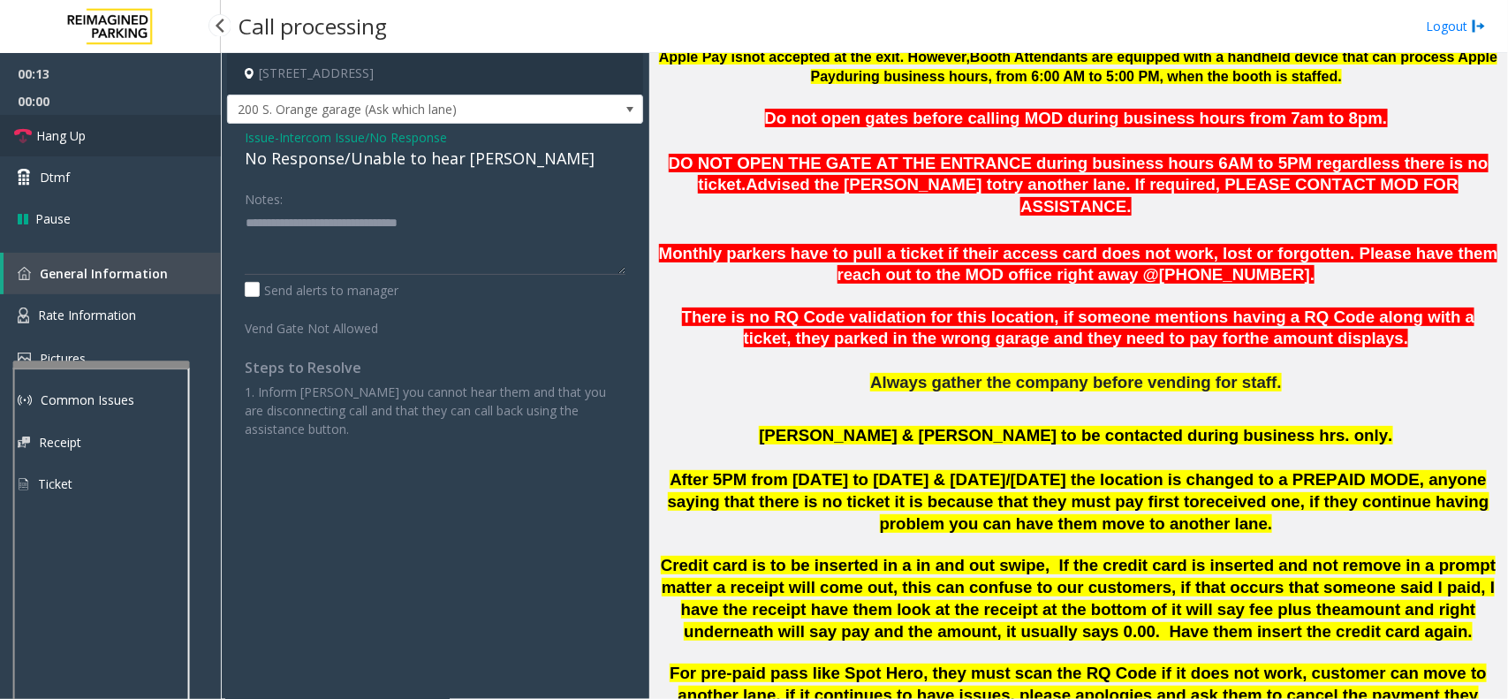
click at [107, 126] on link "Hang Up" at bounding box center [110, 136] width 221 height 42
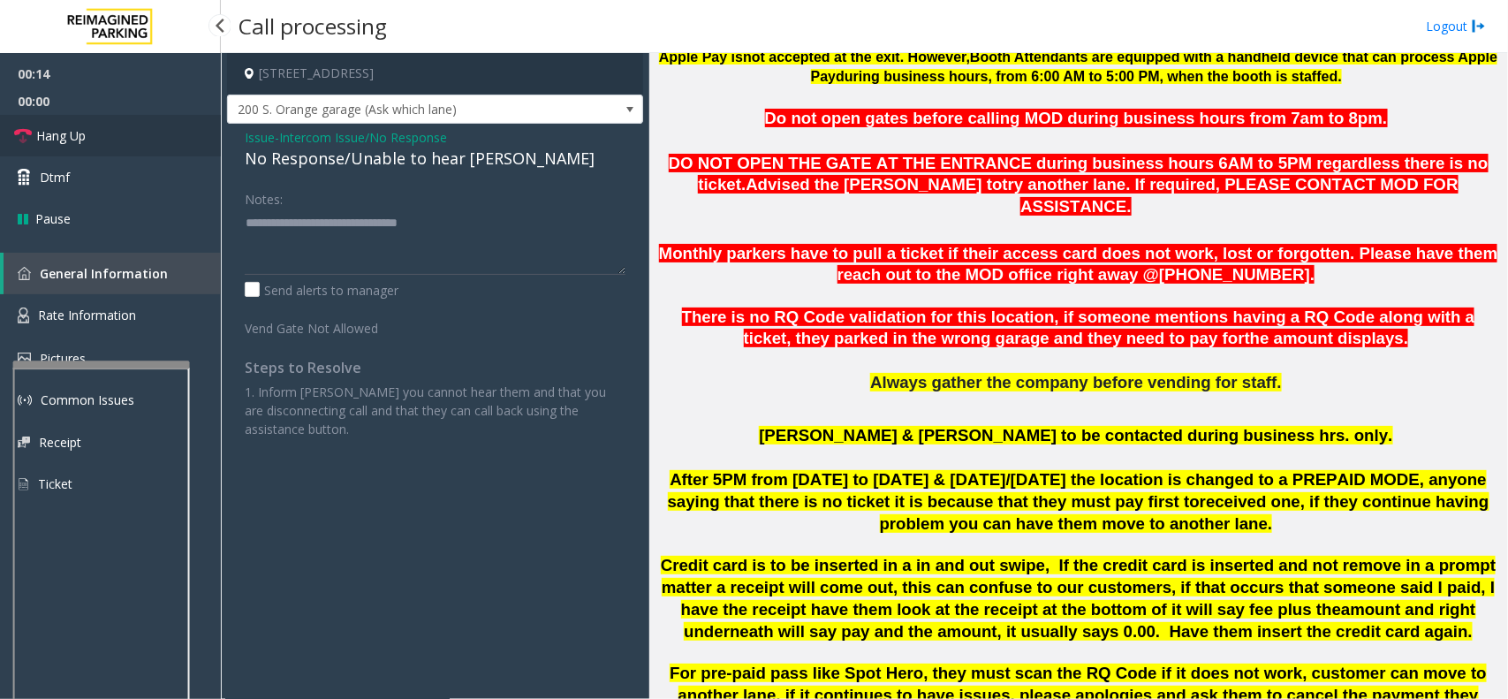
click at [107, 126] on link "Hang Up" at bounding box center [110, 136] width 221 height 42
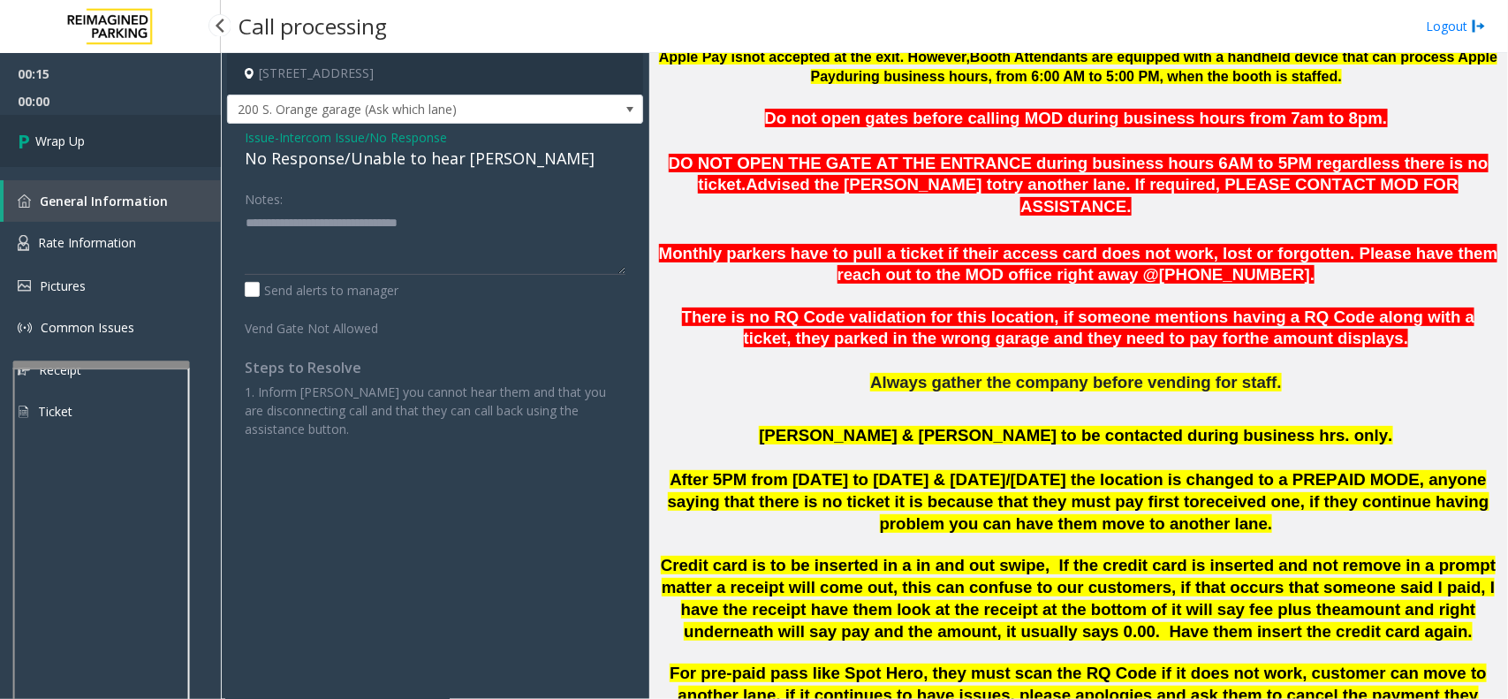
click at [111, 138] on link "Wrap Up" at bounding box center [110, 141] width 221 height 52
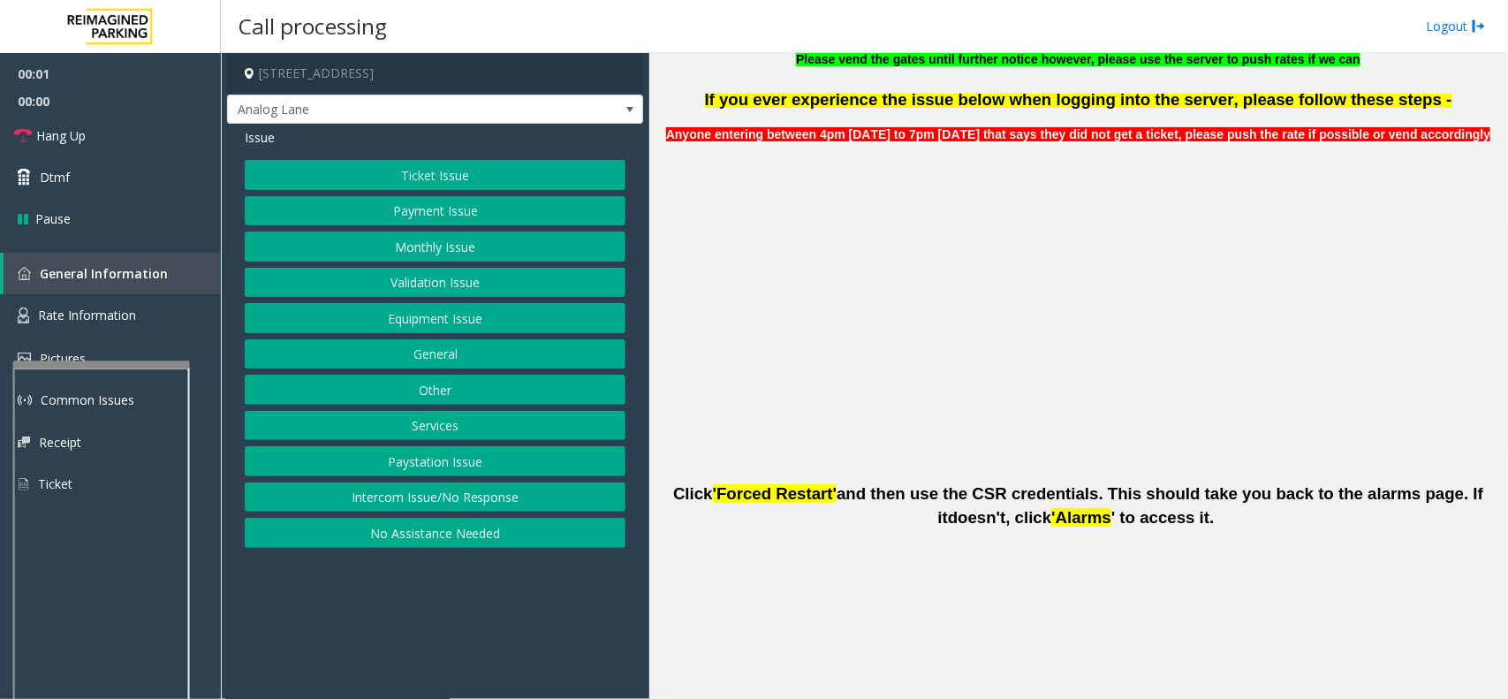
scroll to position [663, 0]
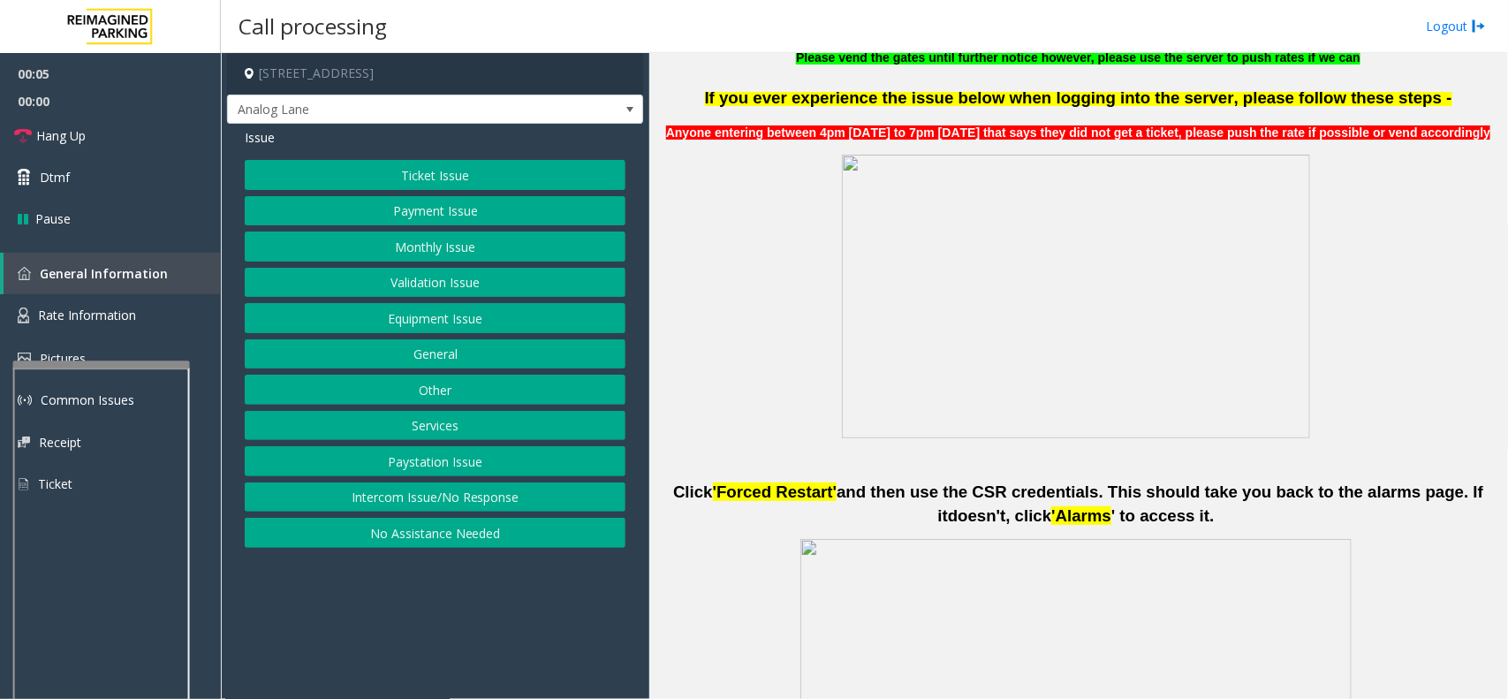
click at [480, 500] on button "Intercom Issue/No Response" at bounding box center [435, 497] width 381 height 30
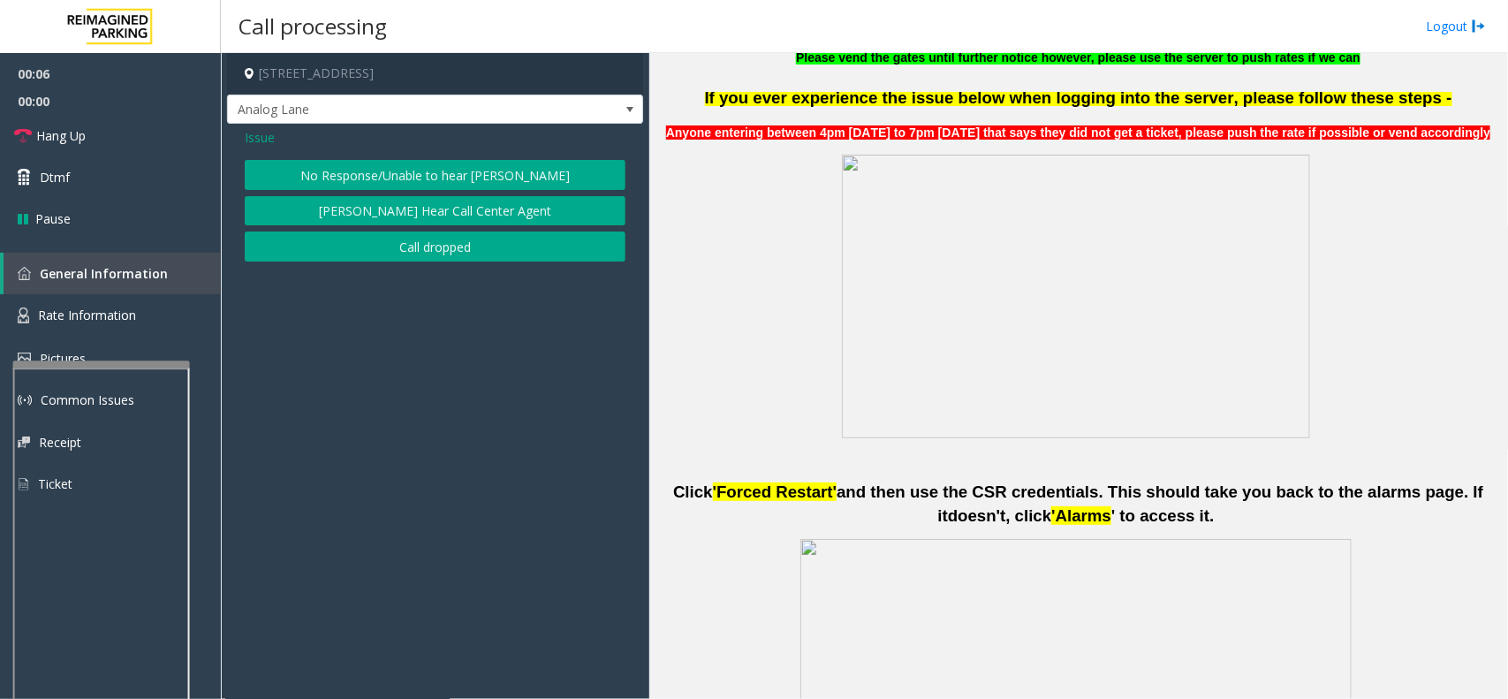
click at [428, 178] on button "No Response/Unable to hear [PERSON_NAME]" at bounding box center [435, 175] width 381 height 30
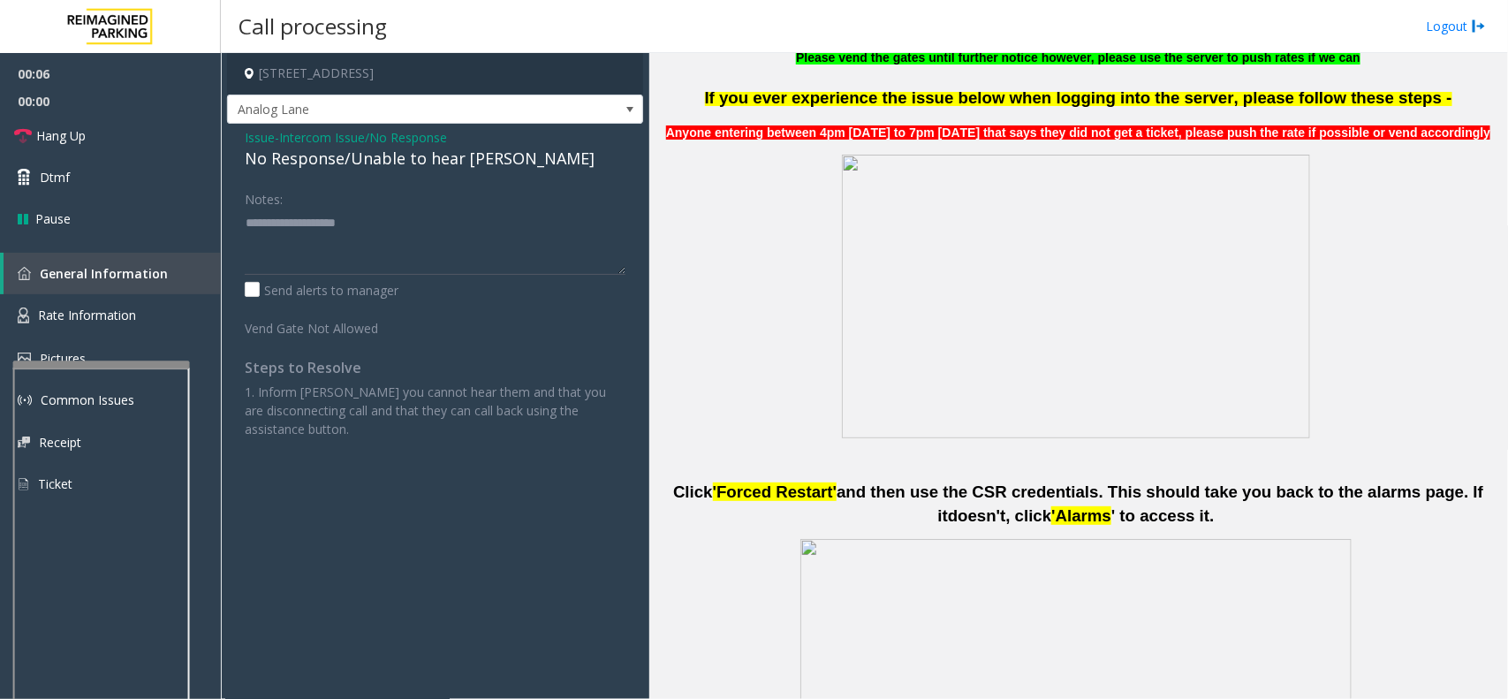
click at [420, 159] on div "No Response/Unable to hear [PERSON_NAME]" at bounding box center [435, 159] width 381 height 24
type textarea "**********"
click at [129, 139] on link "Hang Up" at bounding box center [110, 136] width 221 height 42
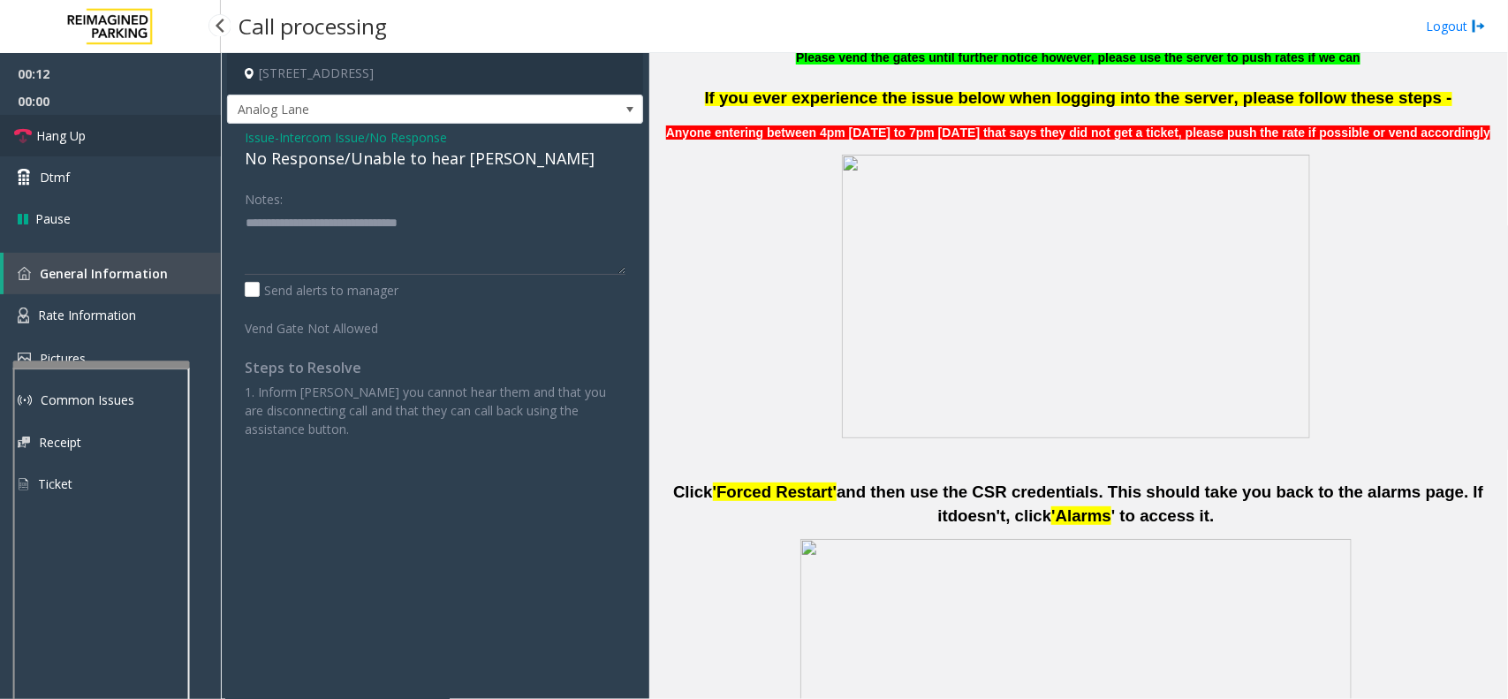
click at [129, 139] on link "Hang Up" at bounding box center [110, 136] width 221 height 42
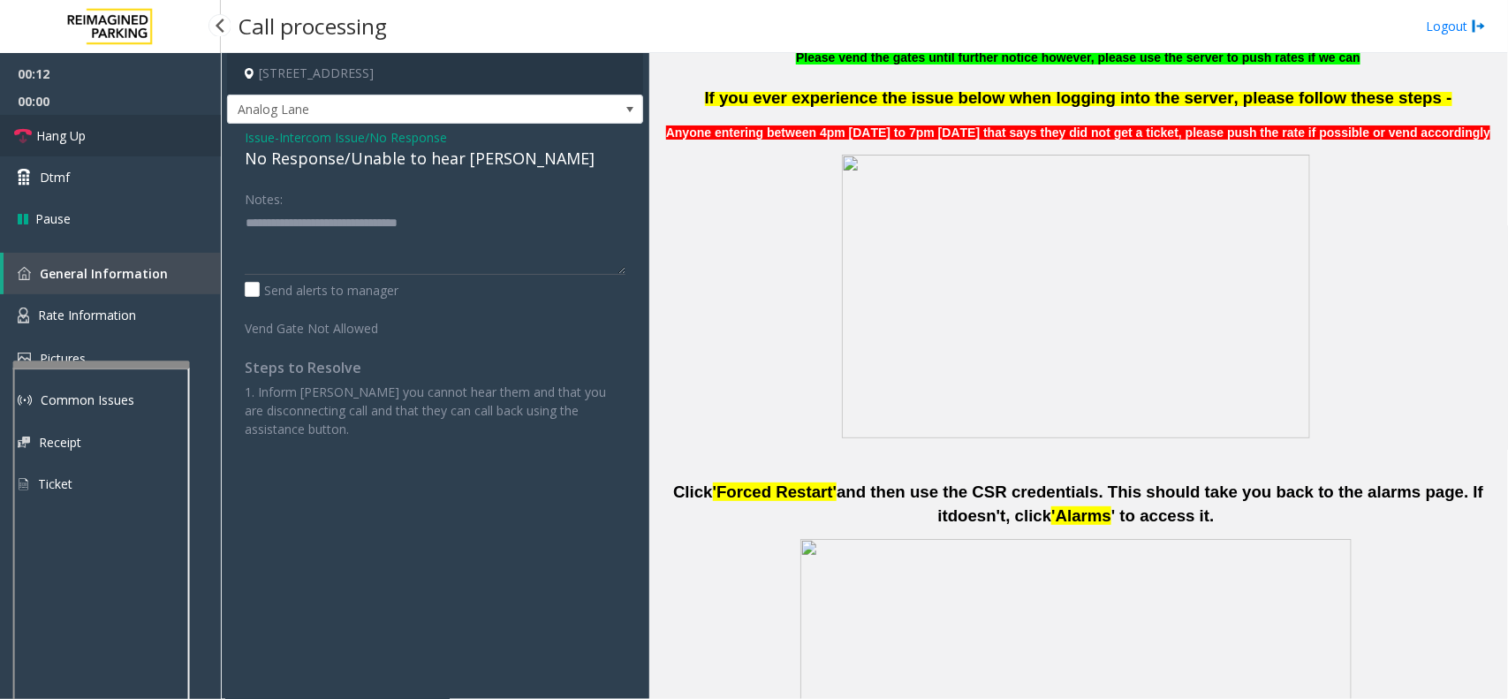
click at [129, 139] on link "Hang Up" at bounding box center [110, 136] width 221 height 42
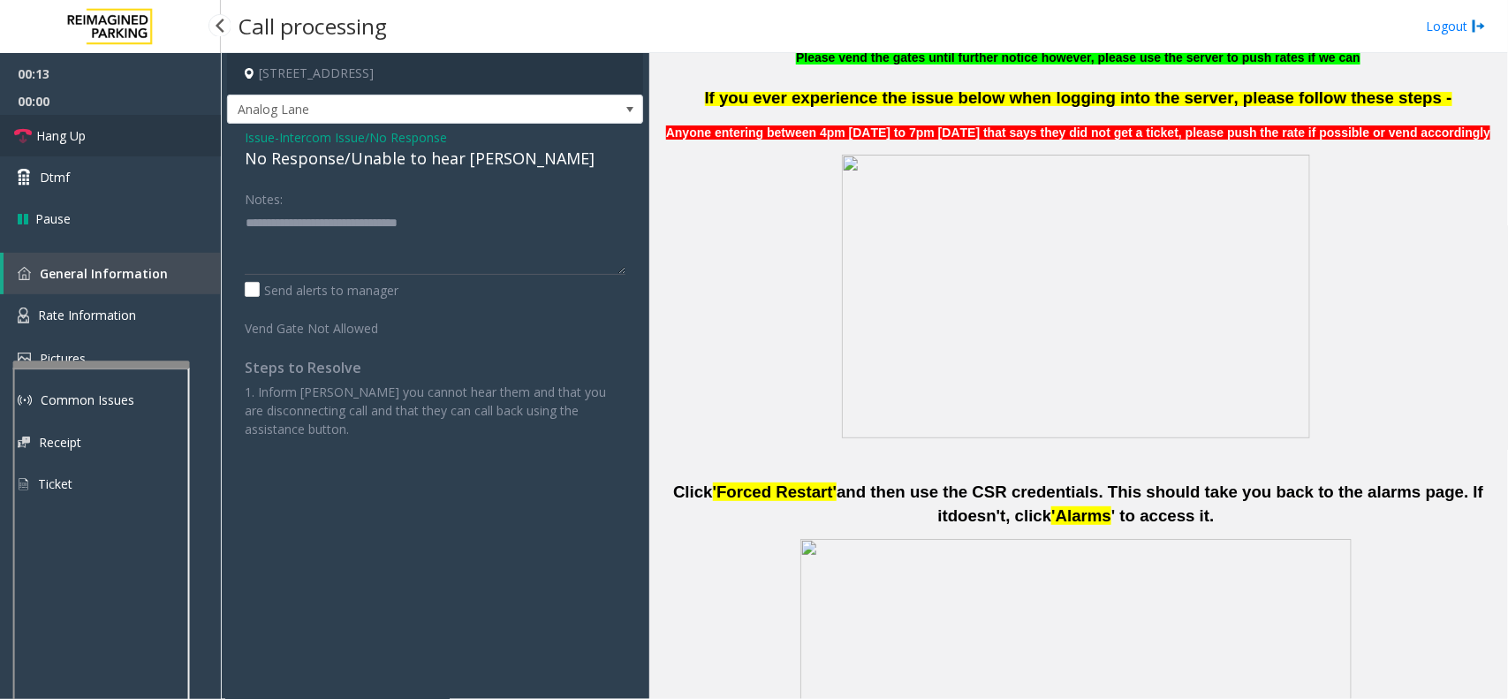
click at [129, 139] on link "Hang Up" at bounding box center [110, 136] width 221 height 42
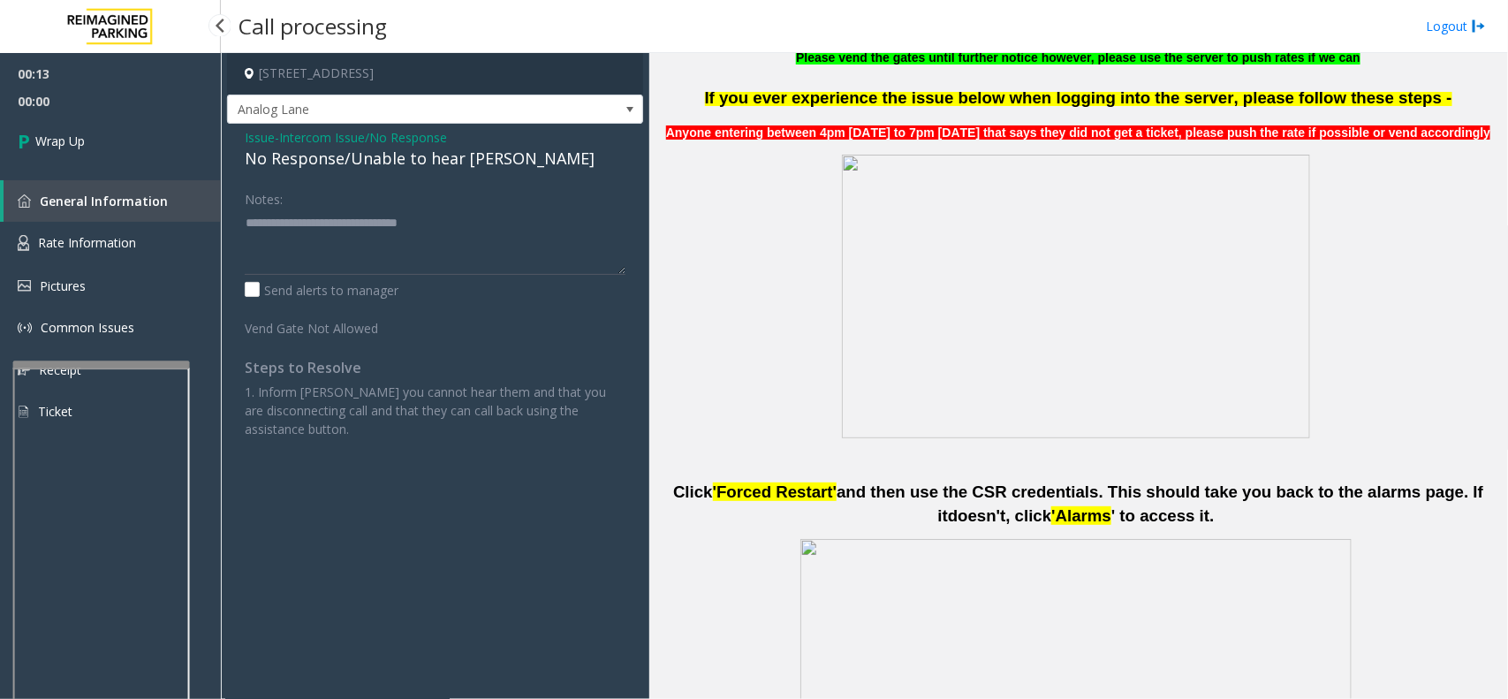
click at [129, 139] on link "Wrap Up" at bounding box center [110, 141] width 221 height 52
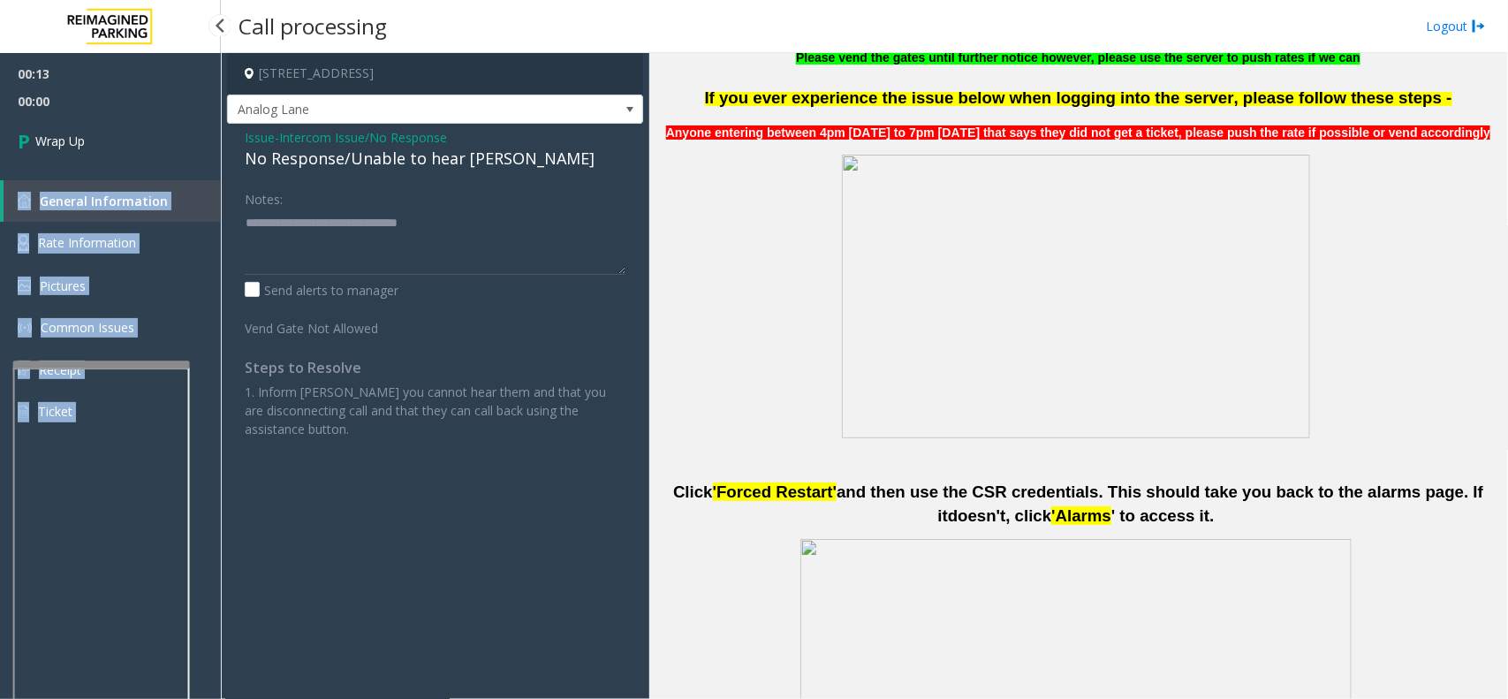
click at [129, 139] on div "00:13 00:00 Wrap Up General Information Rate Information Pictures Common Issues…" at bounding box center [110, 250] width 221 height 394
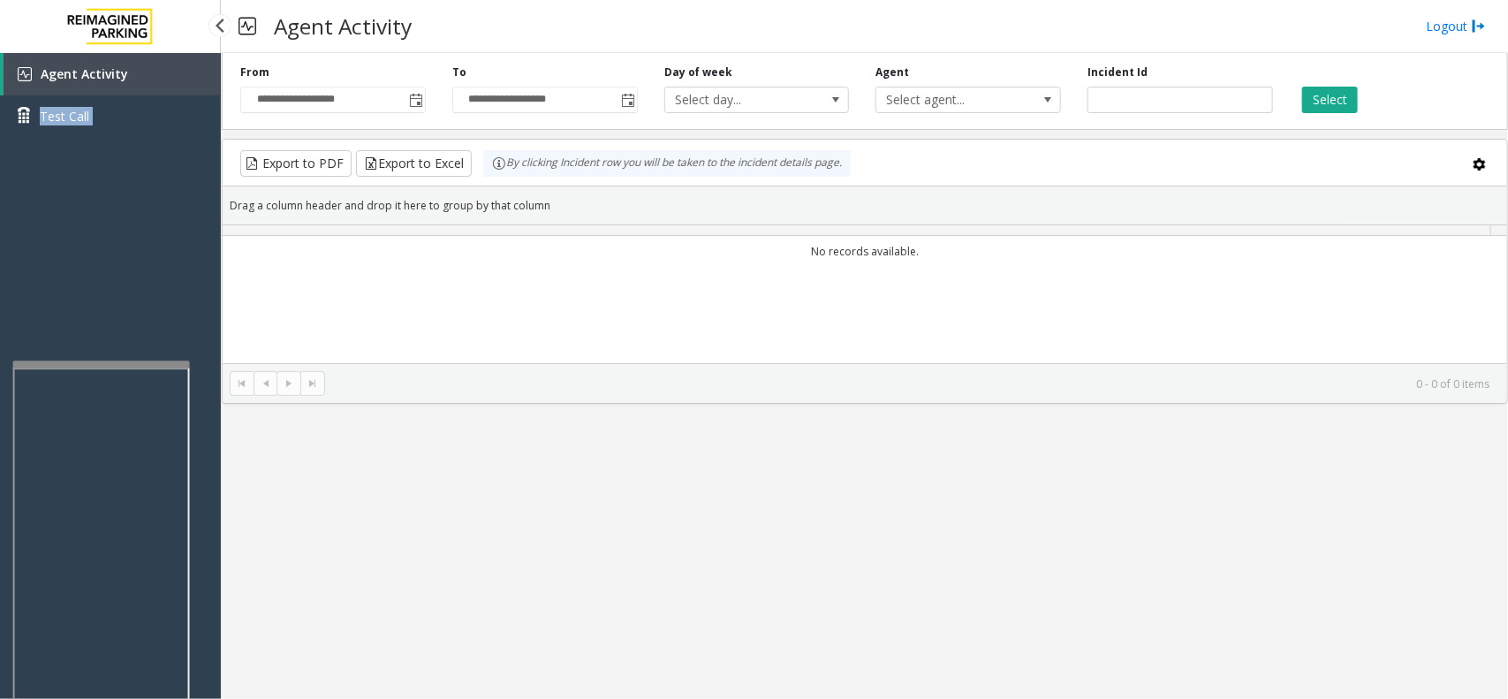
click at [129, 139] on div "Agent Activity Test Call" at bounding box center [110, 101] width 221 height 97
